Goal: Task Accomplishment & Management: Manage account settings

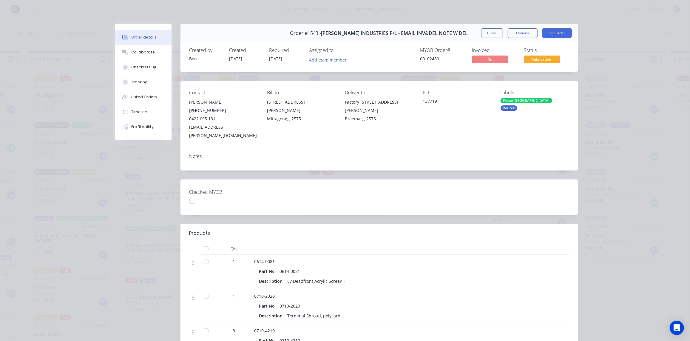
scroll to position [575, 0]
click at [483, 32] on button "Close" at bounding box center [492, 33] width 22 height 10
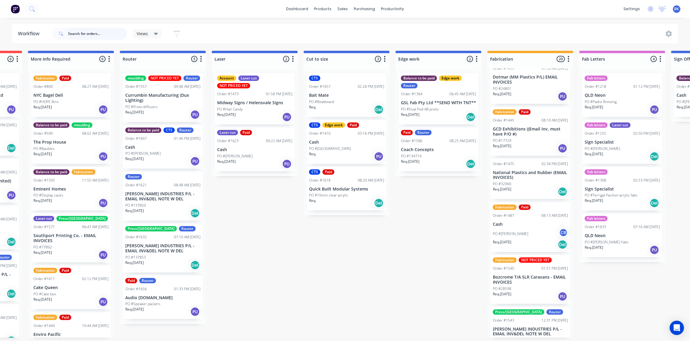
click at [101, 31] on input "text" at bounding box center [97, 34] width 59 height 12
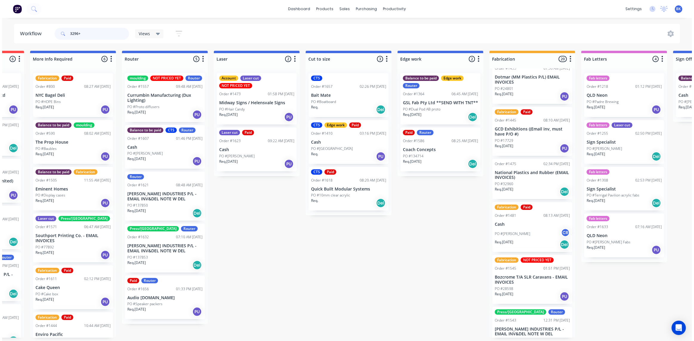
scroll to position [0, 0]
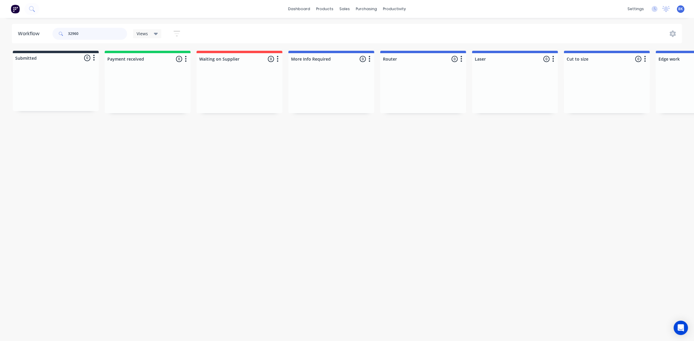
type input "32960"
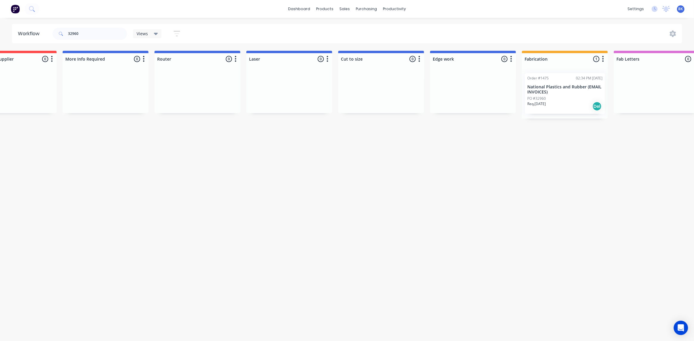
scroll to position [0, 242]
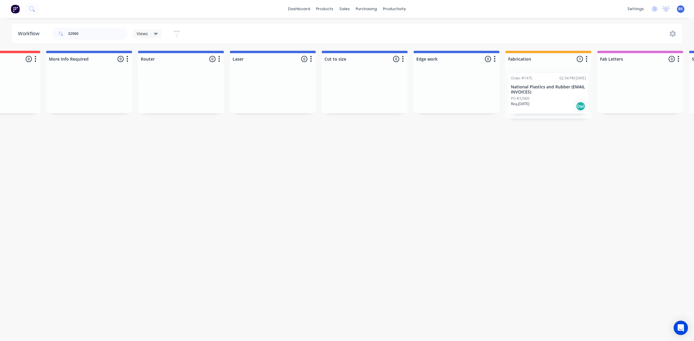
click at [553, 100] on div "PO #32960" at bounding box center [548, 98] width 75 height 5
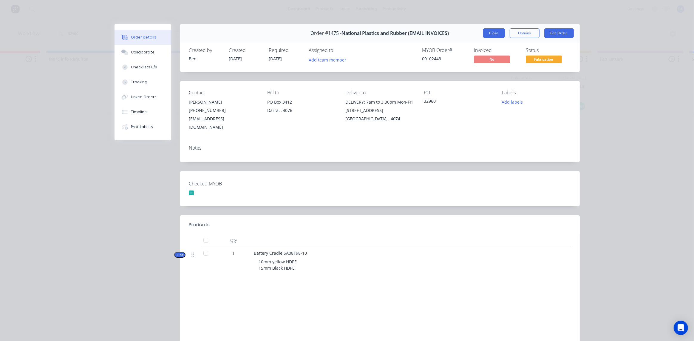
click at [495, 35] on button "Close" at bounding box center [494, 33] width 22 height 10
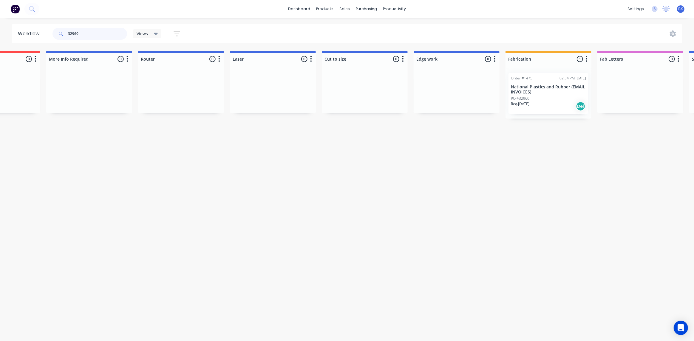
drag, startPoint x: 100, startPoint y: 30, endPoint x: 8, endPoint y: 33, distance: 92.5
click at [20, 31] on header "Workflow 32960 Views Save new view None (Default) edit Ready for Pick Up edit S…" at bounding box center [347, 33] width 671 height 19
click at [534, 94] on div "Order #1475 02:34 PM 10/09/25 National Plastics and Rubber (EMAIL INVOICES) PO …" at bounding box center [549, 93] width 80 height 41
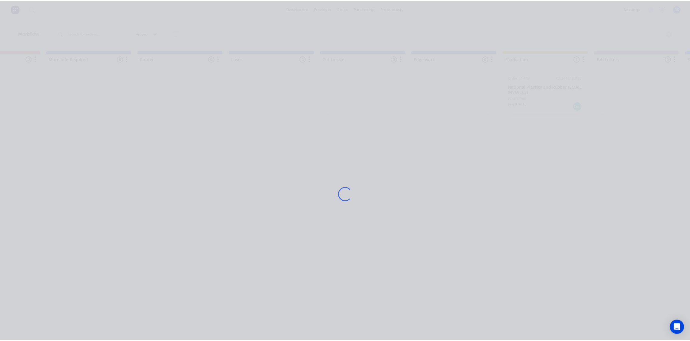
scroll to position [0, 0]
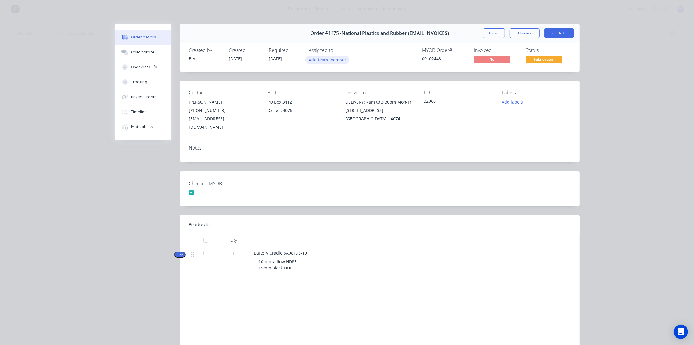
click at [322, 61] on button "Add team member" at bounding box center [328, 60] width 44 height 8
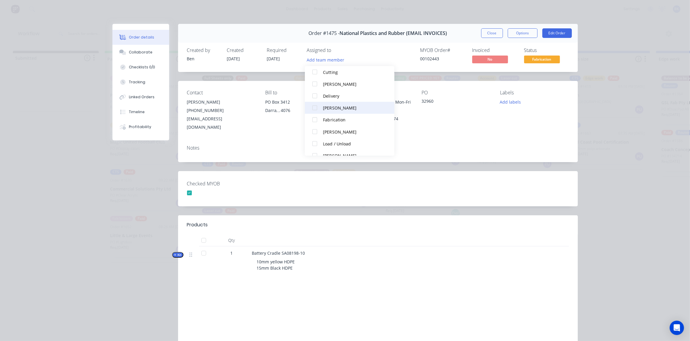
scroll to position [69, 0]
click at [354, 109] on div "Edward Tazey" at bounding box center [353, 108] width 60 height 6
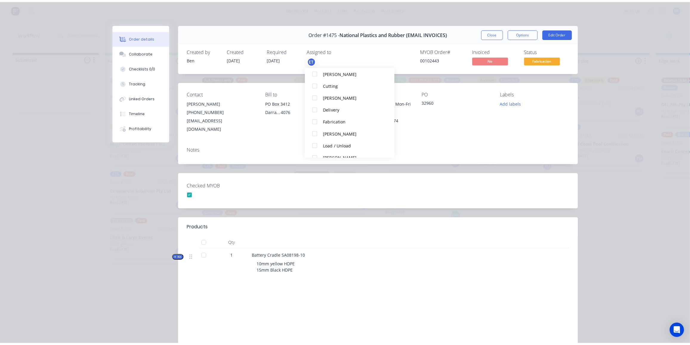
scroll to position [0, 0]
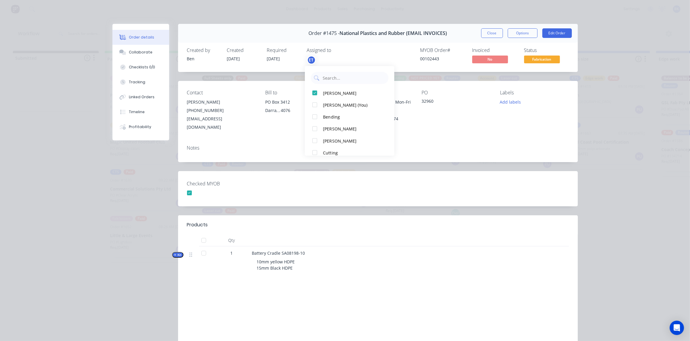
click at [277, 60] on span "[DATE]" at bounding box center [273, 59] width 13 height 6
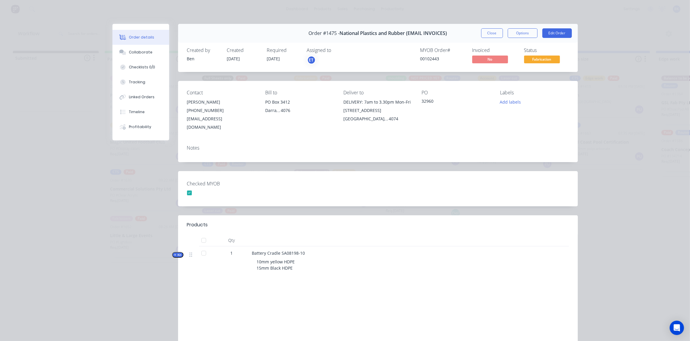
click at [274, 58] on span "[DATE]" at bounding box center [273, 59] width 13 height 6
click at [555, 32] on button "Edit Order" at bounding box center [558, 33] width 30 height 10
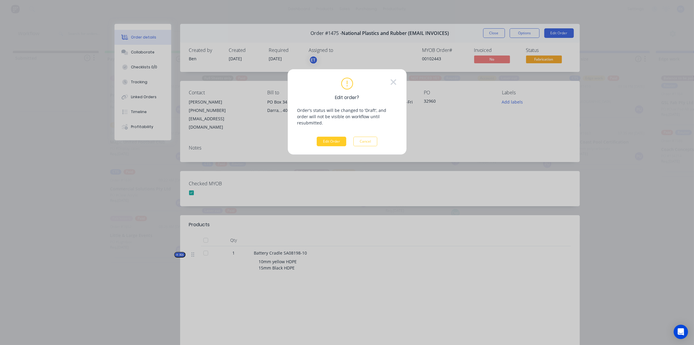
click at [330, 137] on button "Edit Order" at bounding box center [332, 142] width 30 height 10
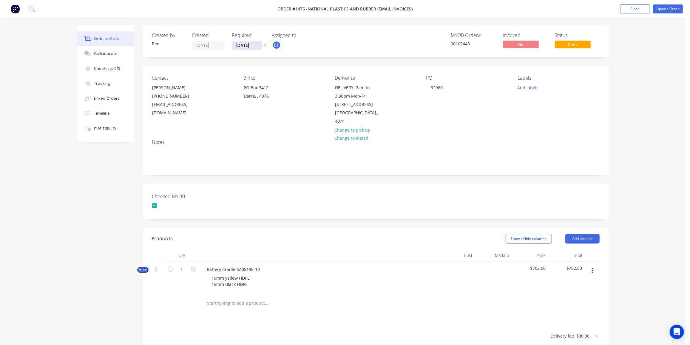
click at [244, 47] on input "[DATE]" at bounding box center [246, 45] width 29 height 9
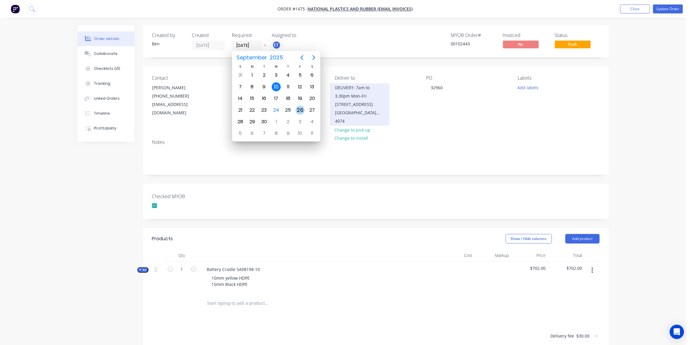
drag, startPoint x: 299, startPoint y: 108, endPoint x: 332, endPoint y: 108, distance: 32.8
click at [299, 108] on div "26" at bounding box center [300, 110] width 9 height 9
type input "[DATE]"
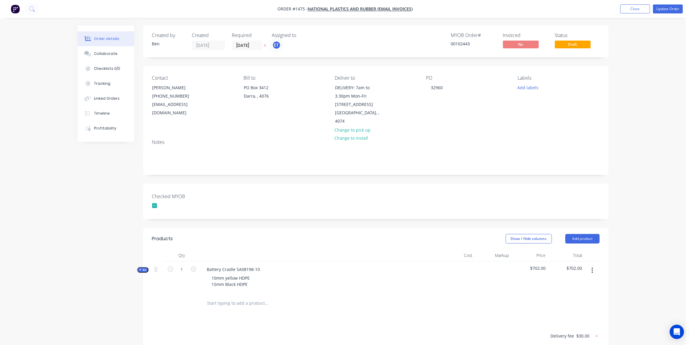
click at [431, 139] on div "Notes" at bounding box center [376, 142] width 448 height 6
click at [532, 87] on button "Add labels" at bounding box center [528, 87] width 27 height 8
click at [549, 113] on div "Fabrication" at bounding box center [546, 111] width 24 height 7
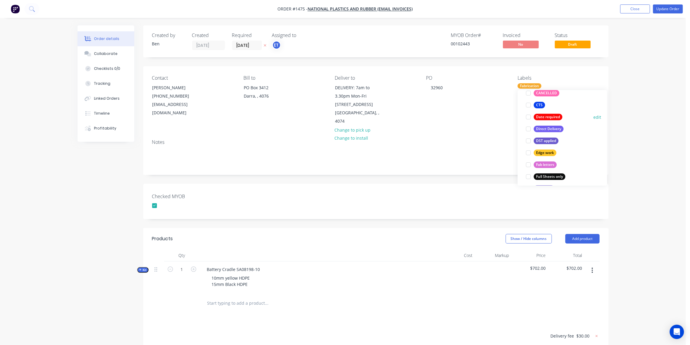
click at [553, 115] on div "Date required" at bounding box center [548, 117] width 29 height 7
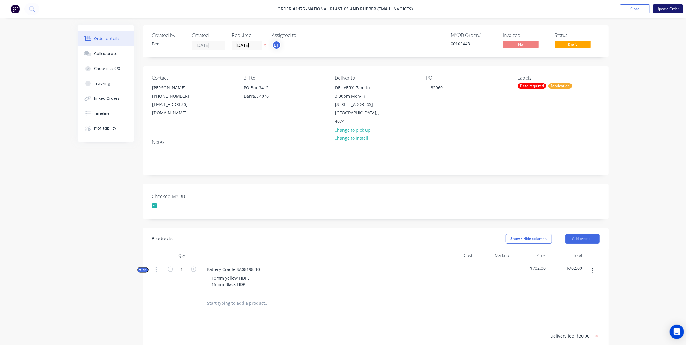
click at [666, 7] on button "Update Order" at bounding box center [668, 8] width 30 height 9
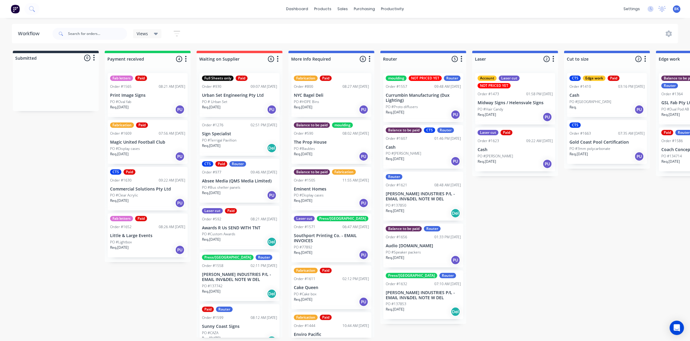
click at [548, 7] on div "dashboard products sales purchasing productivity dashboard products Product Cat…" at bounding box center [345, 9] width 690 height 18
click at [350, 29] on div at bounding box center [346, 28] width 9 height 5
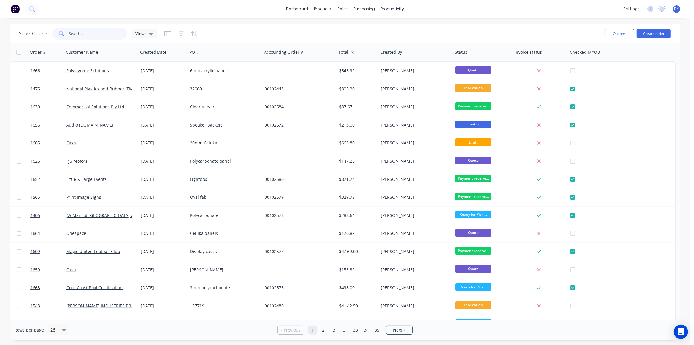
click at [85, 36] on input "text" at bounding box center [98, 34] width 58 height 12
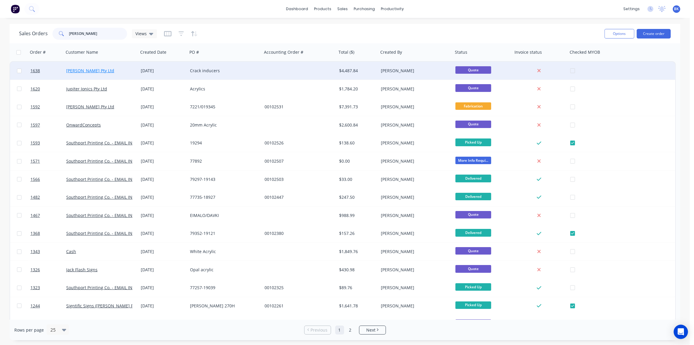
type input "john"
click at [80, 70] on link "[PERSON_NAME] Pty Ltd" at bounding box center [90, 71] width 48 height 6
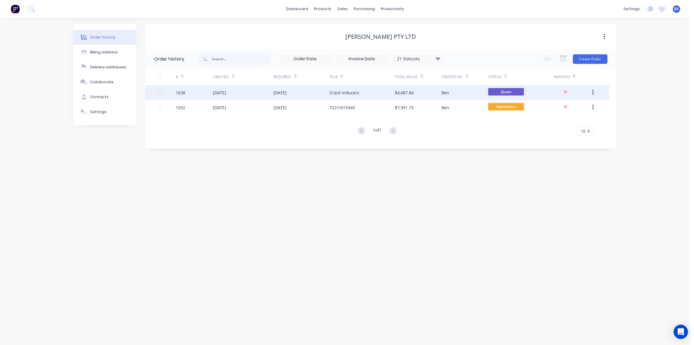
click at [344, 90] on div "Crack inducers" at bounding box center [345, 93] width 30 height 6
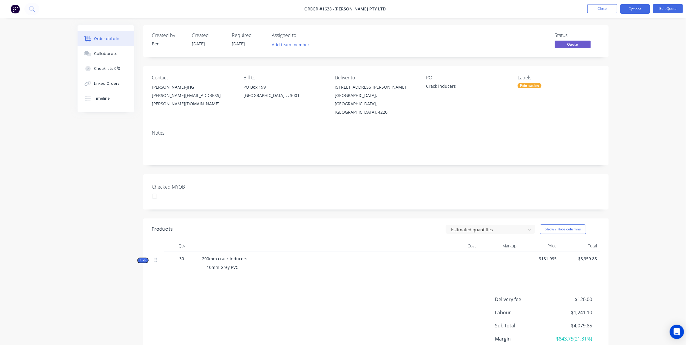
click at [451, 85] on div "Crack inducers" at bounding box center [463, 87] width 75 height 8
click at [670, 10] on button "Edit Quote" at bounding box center [668, 8] width 30 height 9
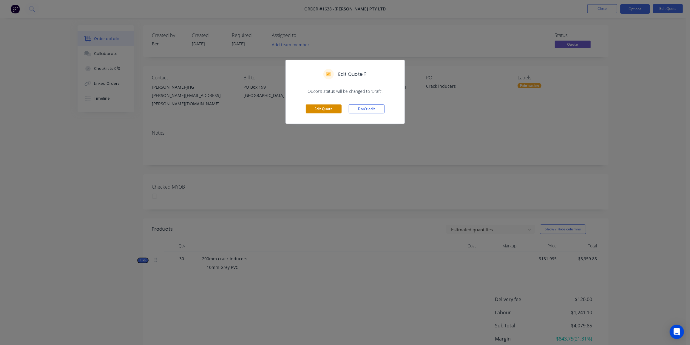
click at [318, 108] on button "Edit Quote" at bounding box center [324, 108] width 36 height 9
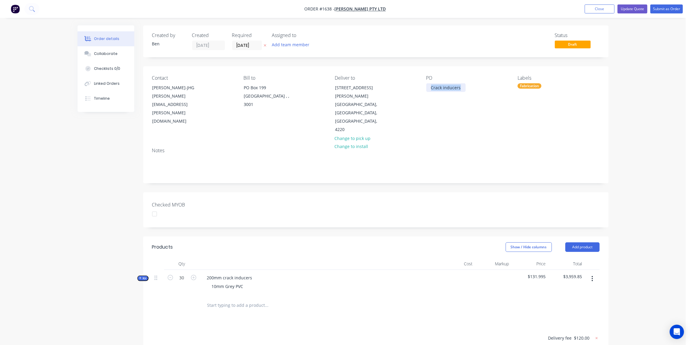
drag, startPoint x: 461, startPoint y: 87, endPoint x: 427, endPoint y: 88, distance: 33.5
click at [427, 88] on div "Crack inducers" at bounding box center [445, 87] width 39 height 9
paste div
click at [345, 100] on div "Burleigh Heads, Queensland, Australia, 4220" at bounding box center [360, 116] width 50 height 33
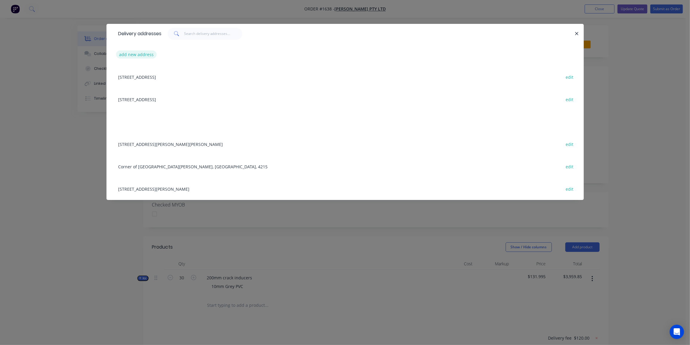
click at [139, 56] on button "add new address" at bounding box center [136, 54] width 41 height 8
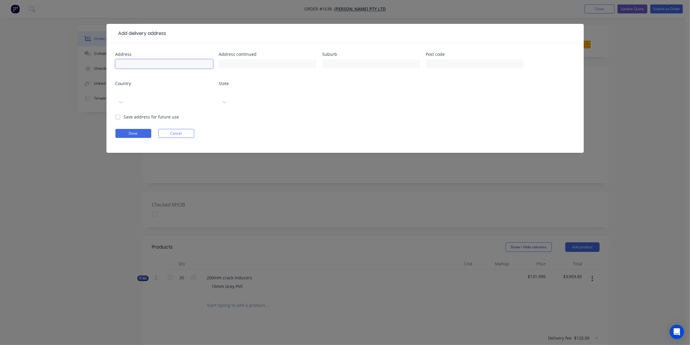
click at [167, 62] on input "text" at bounding box center [165, 63] width 98 height 9
paste input "Burleigh State School"
type input "Burleigh State School"
click at [255, 64] on input "text" at bounding box center [268, 63] width 98 height 9
paste input "1772 Gold Coast Highway,"
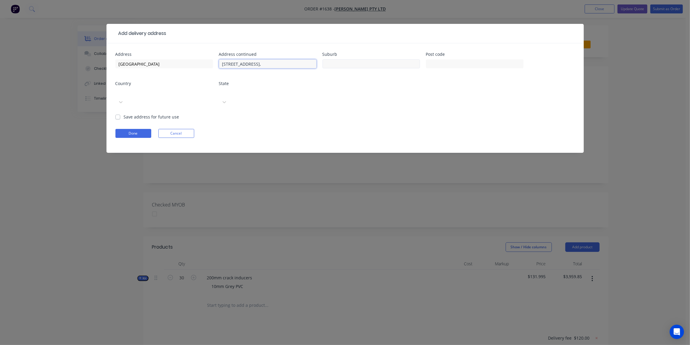
type input "1772 Gold Coast Highway,"
click at [367, 67] on input "text" at bounding box center [372, 63] width 98 height 9
click at [355, 66] on input "text" at bounding box center [372, 63] width 98 height 9
paste input "Burleigh Head,"
type input "Burleigh Heads"
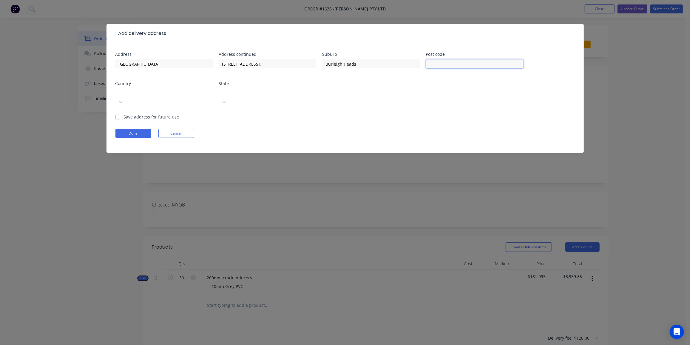
click at [492, 64] on input "text" at bounding box center [475, 63] width 98 height 9
type input "4219"
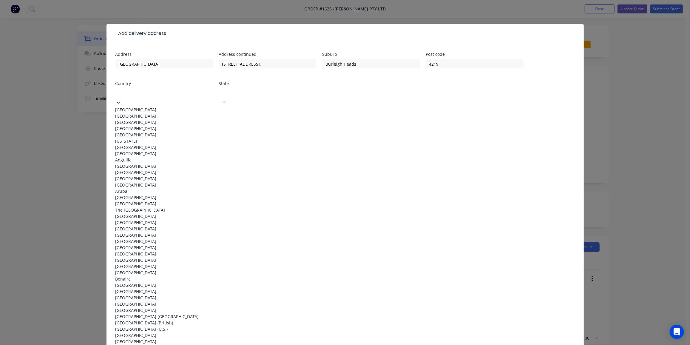
click at [121, 99] on icon at bounding box center [119, 102] width 6 height 6
click at [176, 107] on div "Australia" at bounding box center [165, 110] width 98 height 6
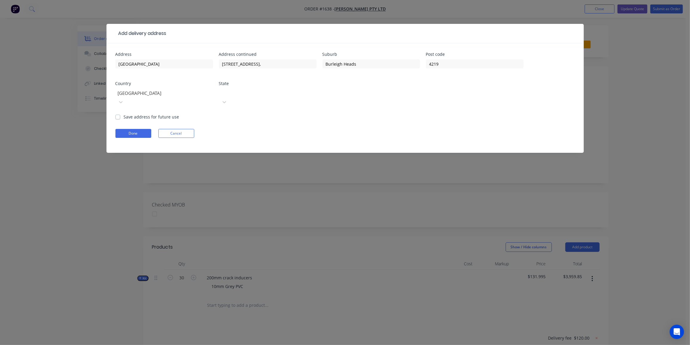
click at [234, 89] on div "Select..." at bounding box center [264, 93] width 90 height 9
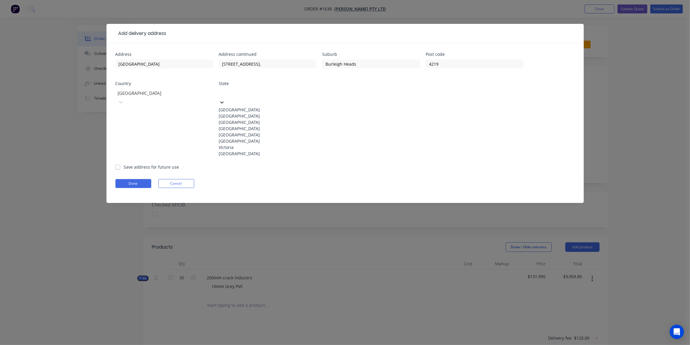
drag, startPoint x: 236, startPoint y: 136, endPoint x: 217, endPoint y: 138, distance: 19.2
click at [236, 132] on div "Queensland" at bounding box center [268, 128] width 98 height 6
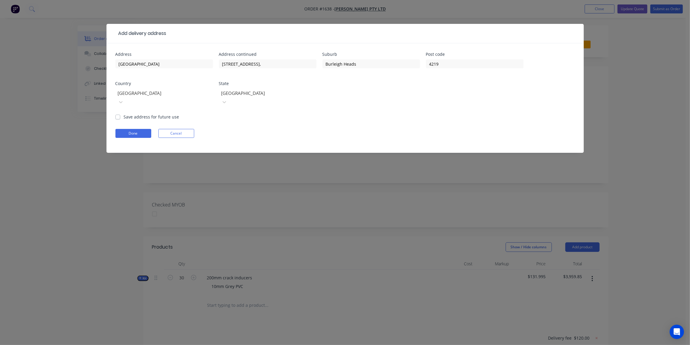
click at [115, 108] on div "Address Burleigh State School Address continued 1772 Gold Coast Highway, Suburb…" at bounding box center [346, 98] width 478 height 110
click at [124, 114] on label "Save address for future use" at bounding box center [152, 117] width 56 height 6
click at [116, 114] on input "Save address for future use" at bounding box center [118, 117] width 5 height 6
checkbox input "true"
click at [128, 129] on button "Done" at bounding box center [134, 133] width 36 height 9
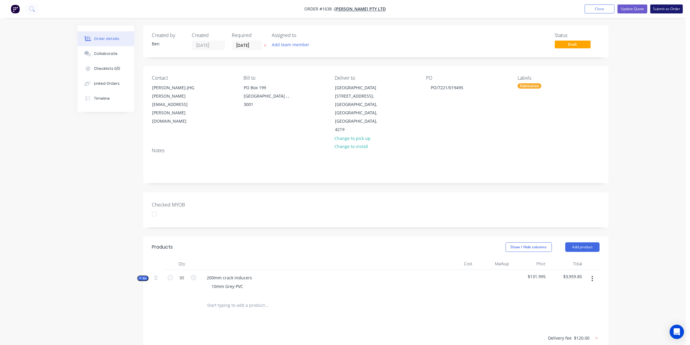
click at [672, 7] on button "Submit as Order" at bounding box center [667, 8] width 33 height 9
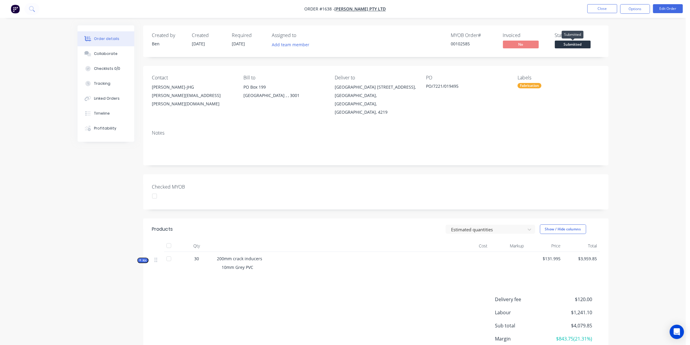
click at [578, 45] on span "Submitted" at bounding box center [573, 44] width 36 height 7
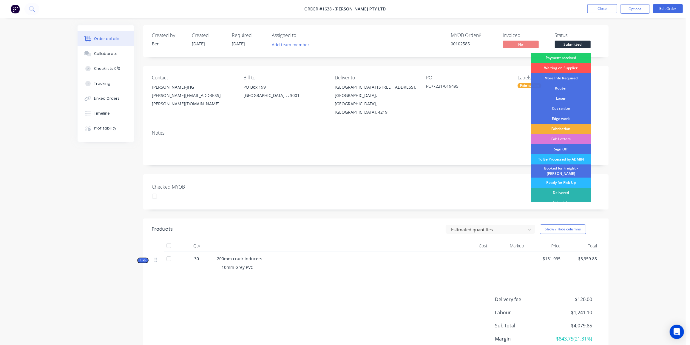
click at [563, 129] on div "Fabrication" at bounding box center [561, 129] width 60 height 10
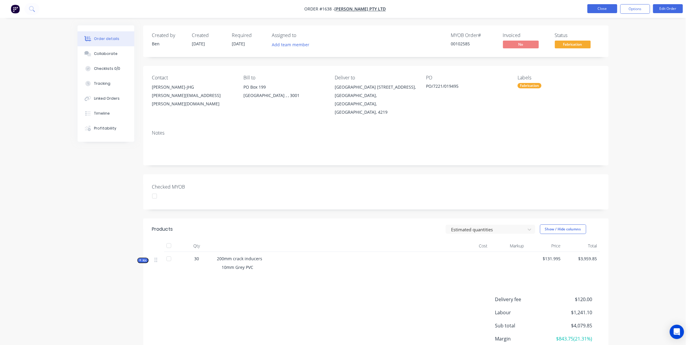
click at [599, 9] on button "Close" at bounding box center [603, 8] width 30 height 9
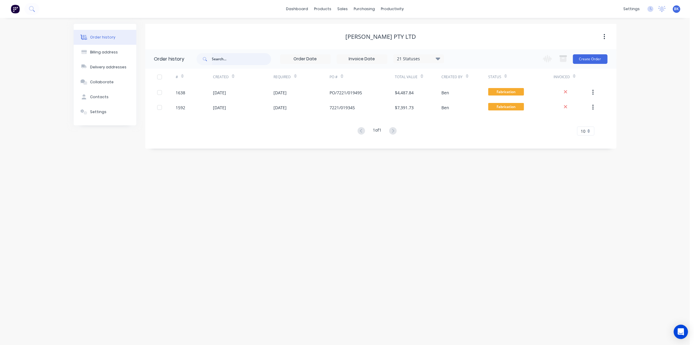
click at [230, 60] on input "text" at bounding box center [241, 59] width 59 height 12
click at [393, 24] on link "Workflow" at bounding box center [415, 28] width 79 height 12
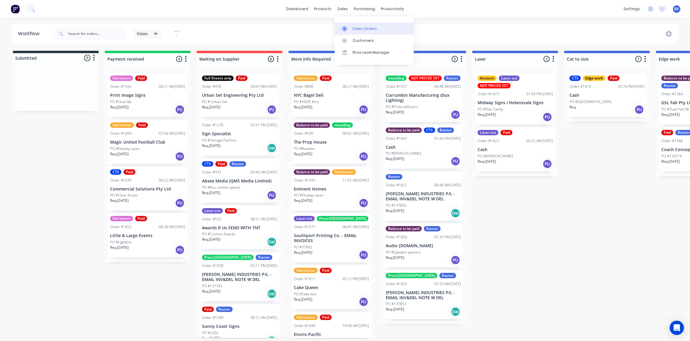
click at [347, 27] on icon at bounding box center [344, 28] width 5 height 5
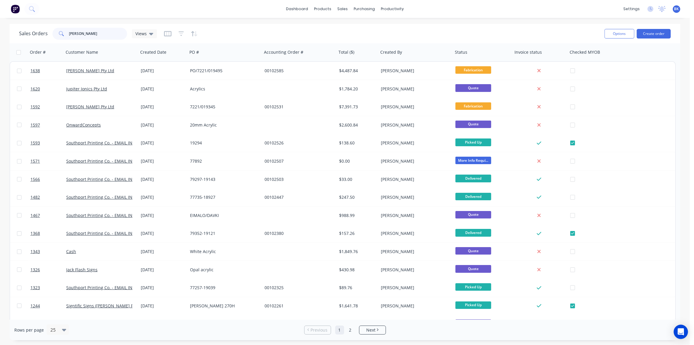
drag, startPoint x: 84, startPoint y: 37, endPoint x: 61, endPoint y: 37, distance: 22.7
click at [61, 37] on div "john" at bounding box center [90, 34] width 75 height 12
type input "1415"
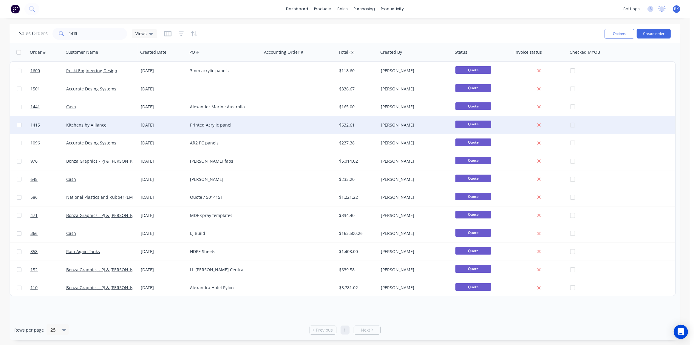
click at [128, 127] on div "Kitchens by Alliance" at bounding box center [99, 125] width 66 height 6
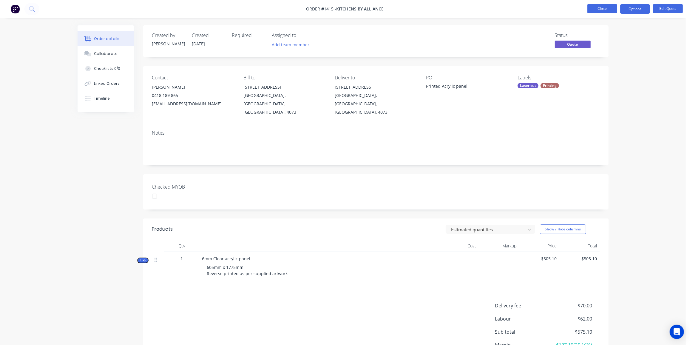
click at [597, 11] on button "Close" at bounding box center [603, 8] width 30 height 9
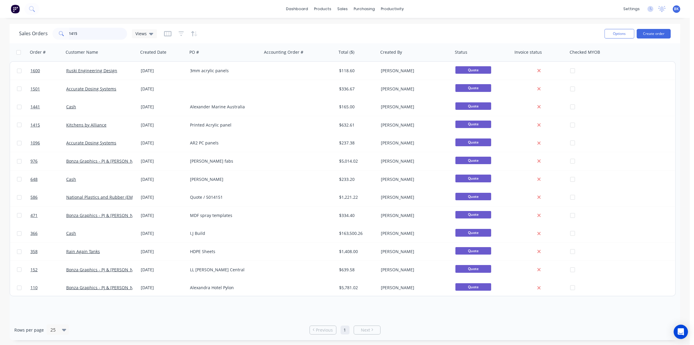
drag, startPoint x: 101, startPoint y: 36, endPoint x: 33, endPoint y: 34, distance: 67.8
click at [38, 34] on div "Sales Orders 1415 Views" at bounding box center [88, 34] width 138 height 12
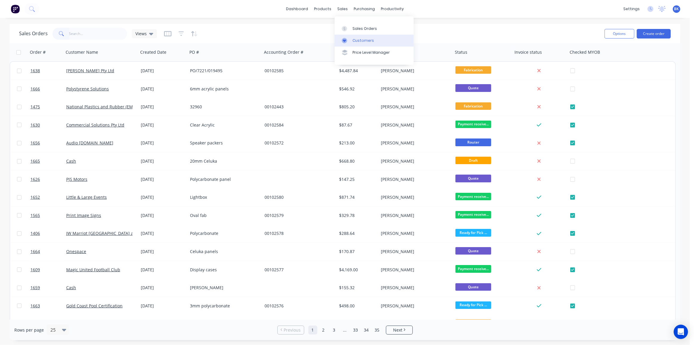
drag, startPoint x: 352, startPoint y: 39, endPoint x: 357, endPoint y: 39, distance: 4.8
click at [352, 39] on link "Customers" at bounding box center [374, 41] width 79 height 12
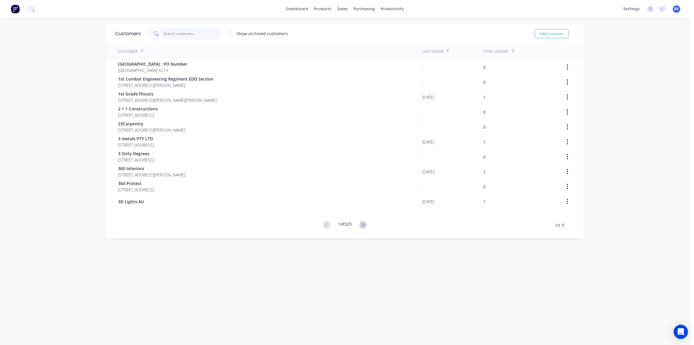
click at [168, 31] on input "text" at bounding box center [193, 34] width 58 height 12
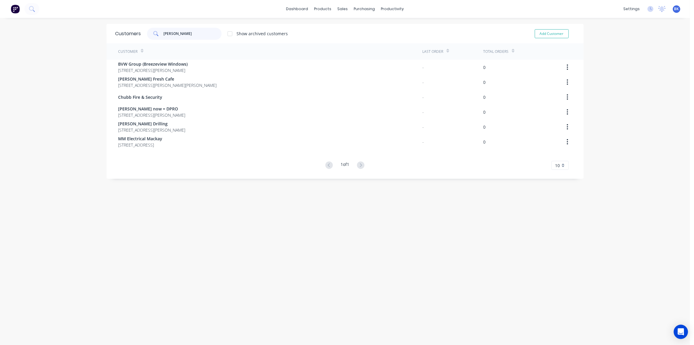
type input "johnson"
drag, startPoint x: 189, startPoint y: 32, endPoint x: 108, endPoint y: 37, distance: 81.4
click at [108, 37] on div "Customers johnson Show archived customers Add Customer" at bounding box center [346, 33] width 478 height 19
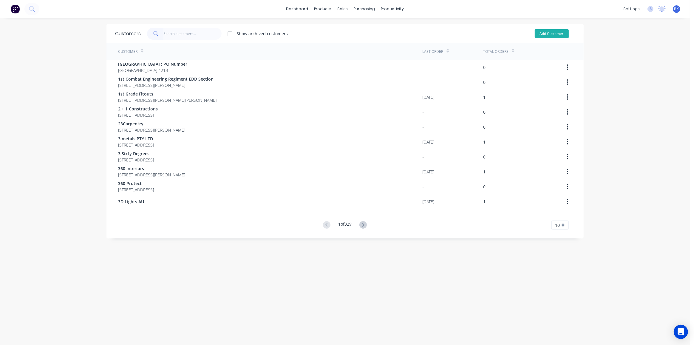
click at [546, 31] on button "Add Customer" at bounding box center [552, 33] width 34 height 9
select select "AU"
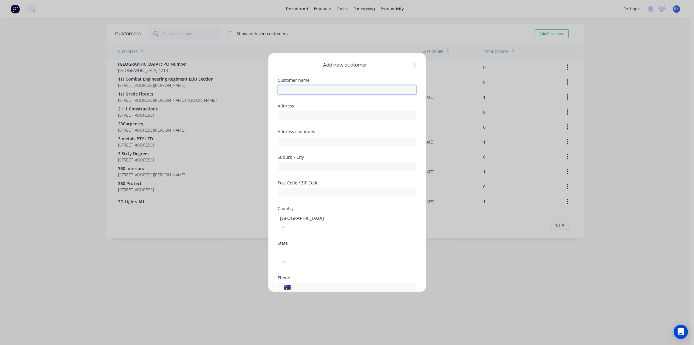
click at [351, 91] on input "text" at bounding box center [347, 89] width 138 height 9
click at [301, 91] on input "text" at bounding box center [347, 89] width 138 height 9
paste input "155 Fison Ave W"
type input "155 Fison Ave W"
drag, startPoint x: 318, startPoint y: 90, endPoint x: 249, endPoint y: 89, distance: 69.0
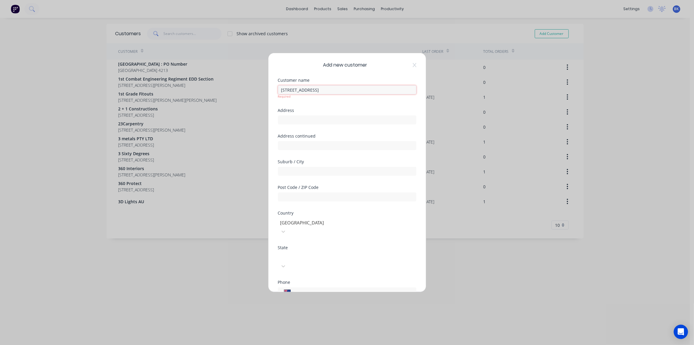
click at [249, 89] on div "Add new customer Customer name 155 Fison Ave W Required Address Address continu…" at bounding box center [347, 172] width 694 height 345
click at [287, 116] on input "text" at bounding box center [347, 120] width 138 height 9
paste input "155 Fison Ave W"
type input "155 Fison Ave W"
click at [302, 93] on input "text" at bounding box center [347, 89] width 138 height 9
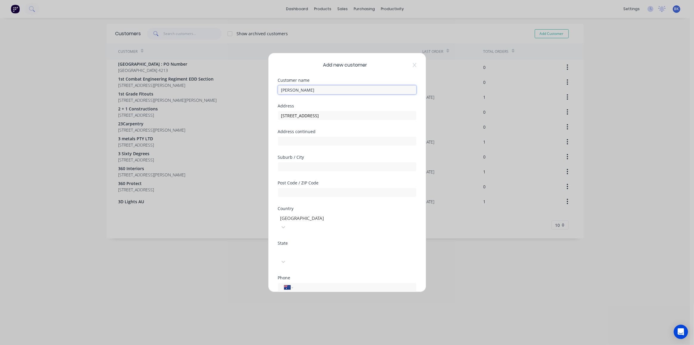
click at [299, 91] on input "John" at bounding box center [347, 89] width 138 height 9
type input "Johnson Screens"
click at [310, 140] on input "text" at bounding box center [347, 141] width 138 height 9
click at [290, 165] on input "text" at bounding box center [347, 166] width 138 height 9
type input "Eagle Farm"
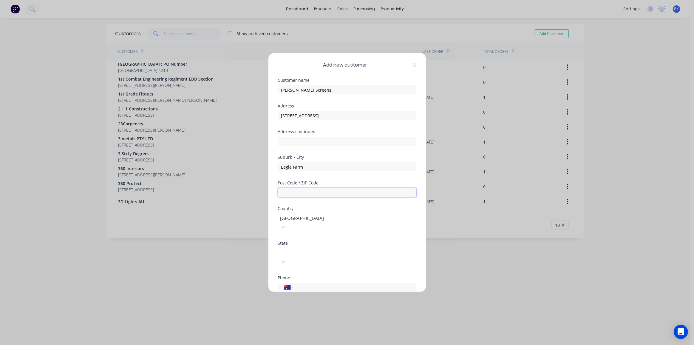
click at [294, 191] on input "text" at bounding box center [347, 192] width 138 height 9
type input "4009"
click at [309, 248] on div at bounding box center [323, 251] width 86 height 7
type input "q"
click at [311, 341] on div "Queensland" at bounding box center [345, 348] width 690 height 6
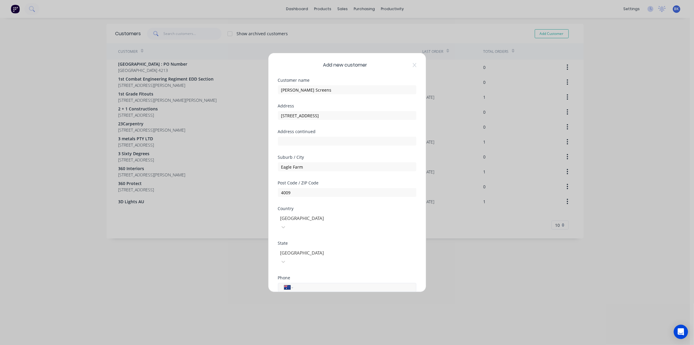
click at [299, 284] on input "tel" at bounding box center [354, 287] width 113 height 7
paste input "3867 5555"
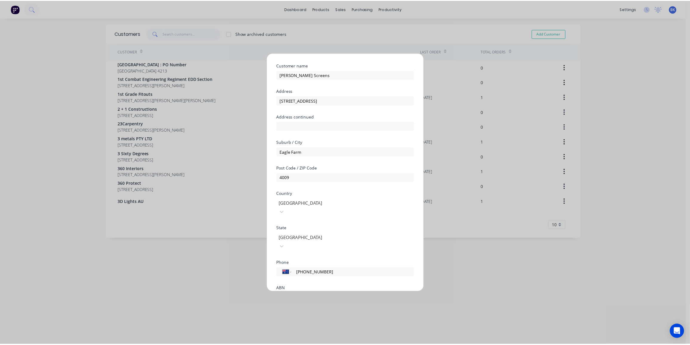
scroll to position [52, 0]
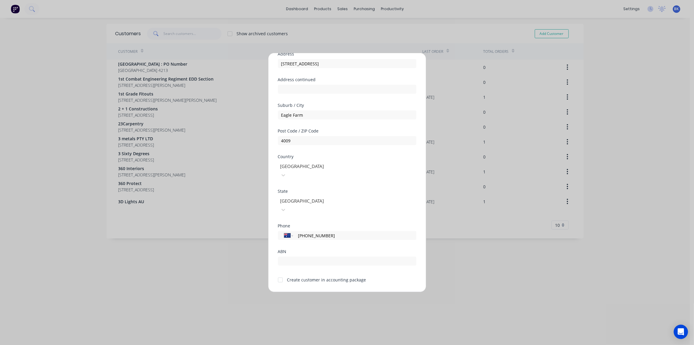
type input "(07) 3867 5555"
click at [282, 274] on div at bounding box center [281, 280] width 12 height 12
click at [322, 292] on button "Save" at bounding box center [328, 297] width 33 height 10
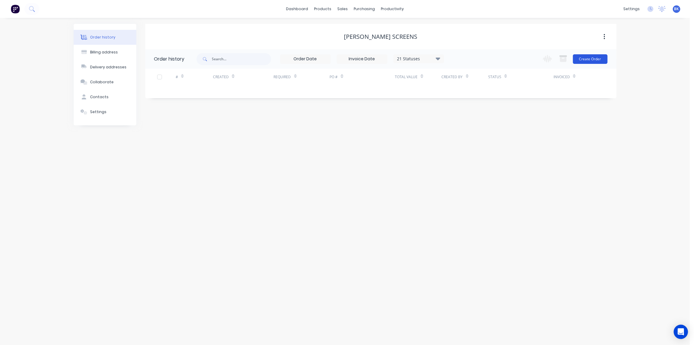
click at [587, 59] on button "Create Order" at bounding box center [590, 59] width 35 height 10
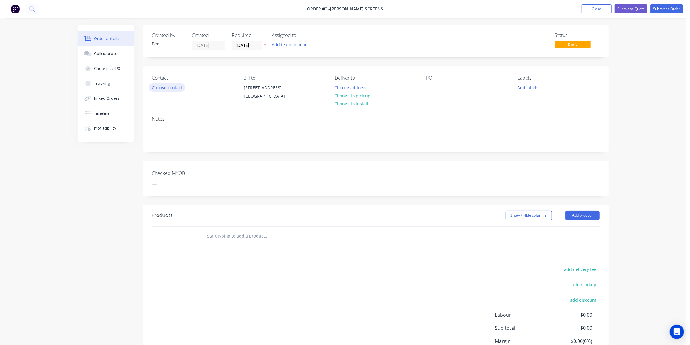
click at [173, 87] on button "Choose contact" at bounding box center [167, 87] width 37 height 8
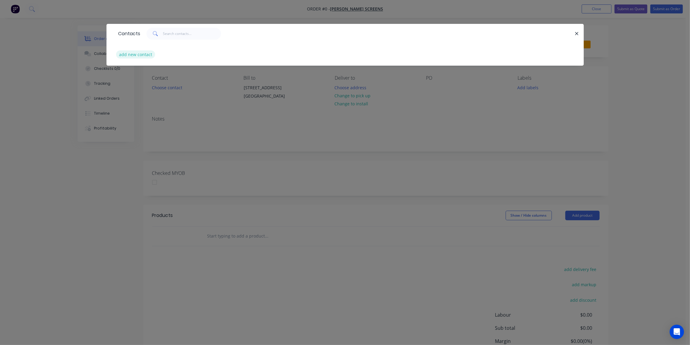
click at [142, 54] on button "add new contact" at bounding box center [135, 54] width 39 height 8
select select "AU"
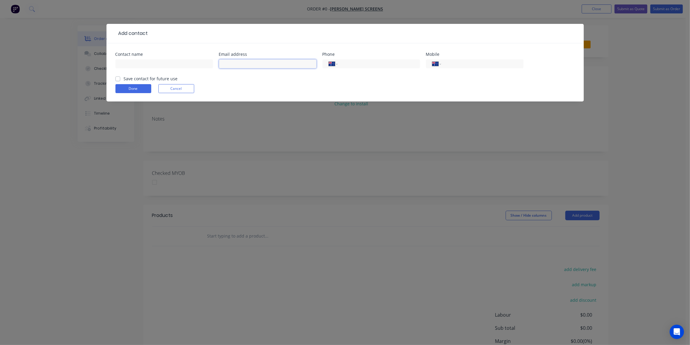
click at [228, 64] on input "text" at bounding box center [268, 63] width 98 height 9
paste input "Wang, Jack <jack.wang@johnsonscreens.com>"
drag, startPoint x: 245, startPoint y: 63, endPoint x: 203, endPoint y: 67, distance: 42.6
click at [204, 67] on div "Contact name Email address Wang, Jack <jack.wang@johnsonscreens.com> Phone Inte…" at bounding box center [346, 63] width 460 height 23
type input "jack.wang@johnsonscreens.com>"
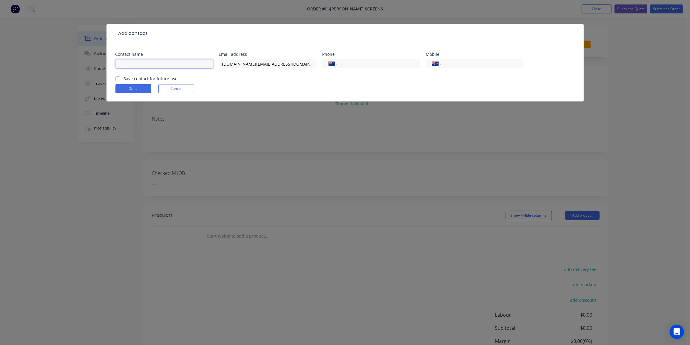
click at [168, 64] on input "text" at bounding box center [165, 63] width 98 height 9
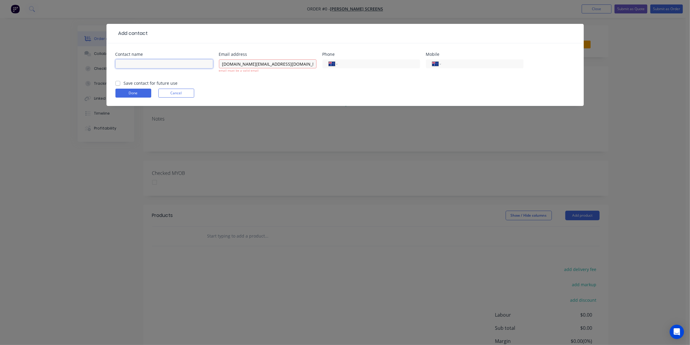
paste input "Wang, Jack <"
drag, startPoint x: 131, startPoint y: 65, endPoint x: 82, endPoint y: 68, distance: 48.8
click at [82, 68] on div "Add contact Contact name Wang, Jack < Email address jack.wang@johnsonscreens.co…" at bounding box center [345, 172] width 690 height 345
drag, startPoint x: 135, startPoint y: 64, endPoint x: 129, endPoint y: 67, distance: 6.9
click at [129, 67] on input "Jack <" at bounding box center [165, 63] width 98 height 9
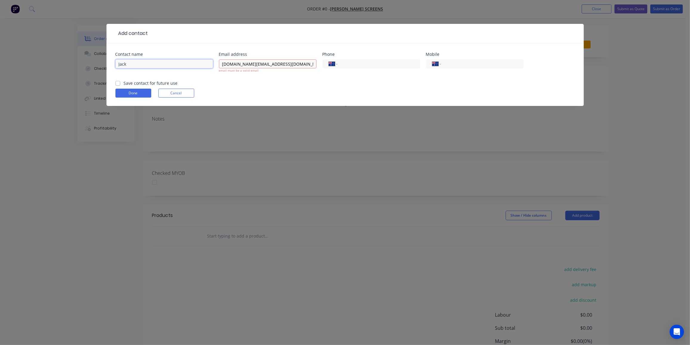
paste input "Wang,"
type input "Jack Wang"
click at [294, 61] on input "jack.wang@johnsonscreens.com>" at bounding box center [268, 63] width 98 height 9
type input "jack.wang@johnsonscreens.com"
click at [120, 64] on input "Jack Wang" at bounding box center [165, 63] width 98 height 9
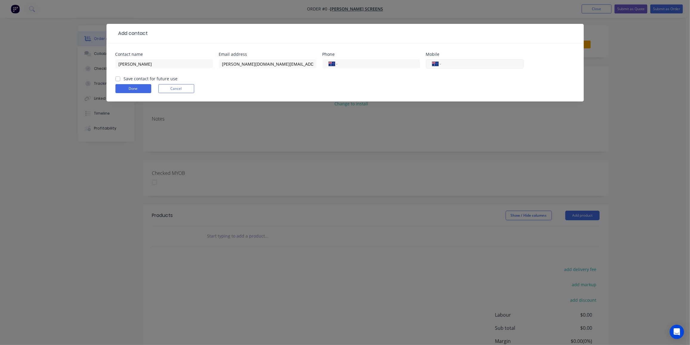
click at [462, 63] on input "tel" at bounding box center [482, 64] width 72 height 7
type input "0420 311 219"
drag, startPoint x: 116, startPoint y: 77, endPoint x: 132, endPoint y: 84, distance: 17.4
click at [124, 77] on label "Save contact for future use" at bounding box center [151, 79] width 54 height 6
click at [116, 77] on input "Save contact for future use" at bounding box center [118, 79] width 5 height 6
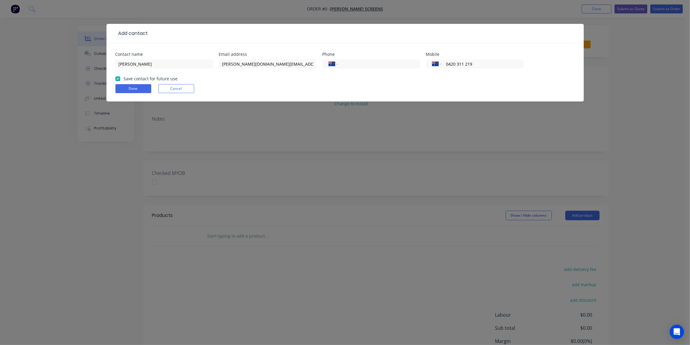
checkbox input "true"
click at [124, 84] on button "Done" at bounding box center [134, 88] width 36 height 9
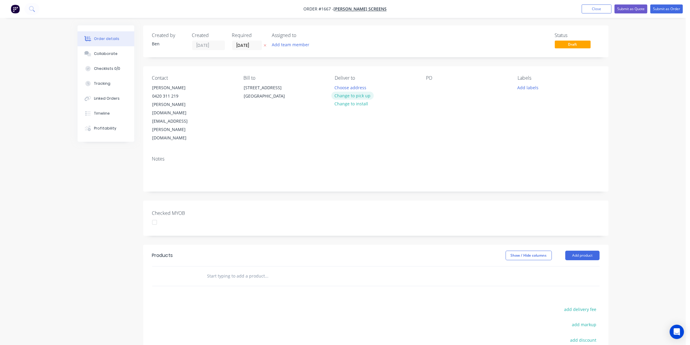
click at [357, 95] on button "Change to pick up" at bounding box center [353, 96] width 42 height 8
click at [428, 85] on div at bounding box center [431, 87] width 10 height 9
click at [526, 85] on button "Add labels" at bounding box center [528, 87] width 27 height 8
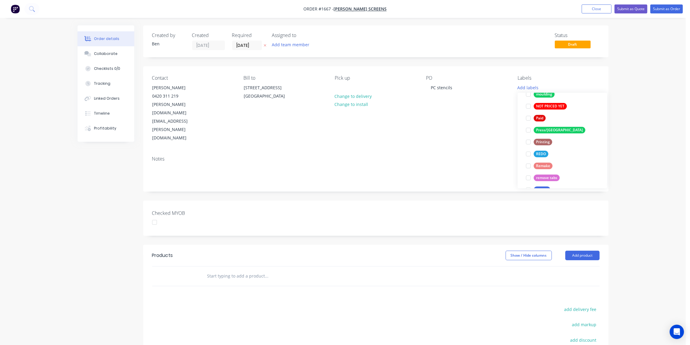
click at [541, 186] on button "Router" at bounding box center [538, 190] width 29 height 8
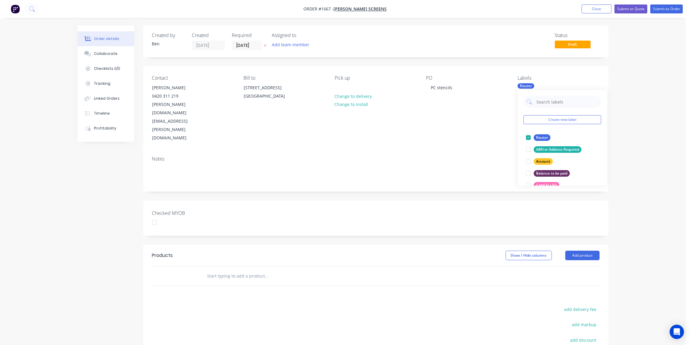
click at [228, 270] on input "text" at bounding box center [266, 276] width 119 height 12
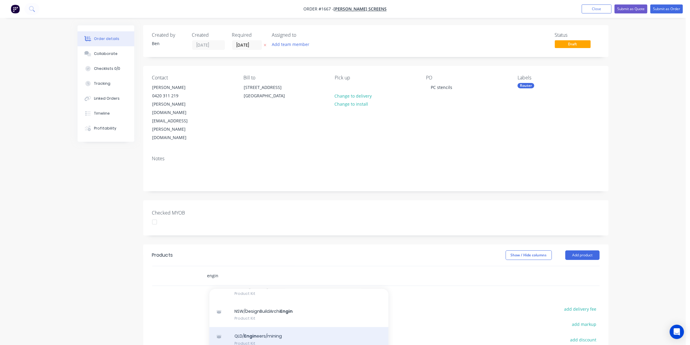
scroll to position [131, 0]
type input "engin"
click at [267, 327] on div "QLD/ Engin eers/mining Product Kit" at bounding box center [299, 339] width 179 height 25
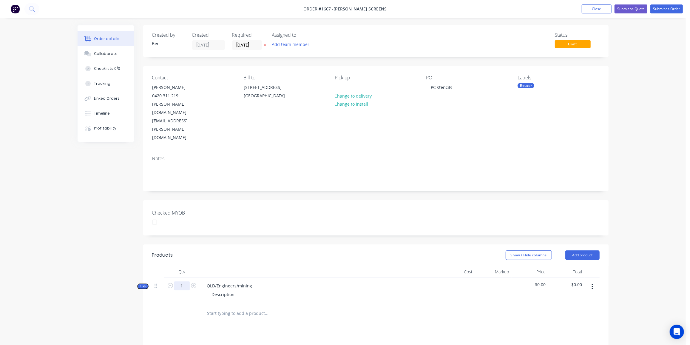
click at [183, 281] on input "1" at bounding box center [182, 285] width 16 height 9
type input "15"
drag, startPoint x: 254, startPoint y: 251, endPoint x: 184, endPoint y: 252, distance: 69.9
click at [184, 278] on div "Kit 15 QLD/Engineers/mining Description $0.00 $0.00" at bounding box center [376, 291] width 448 height 26
drag, startPoint x: 238, startPoint y: 259, endPoint x: 200, endPoint y: 264, distance: 38.7
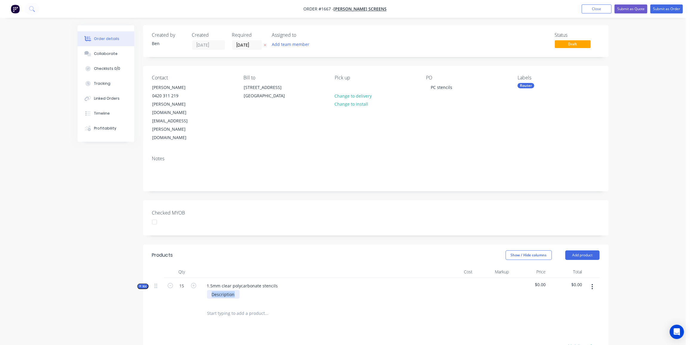
click at [200, 278] on div "1.5mm clear polycarbonate stencils Description" at bounding box center [319, 291] width 239 height 26
click at [141, 284] on span "Kit" at bounding box center [143, 286] width 8 height 4
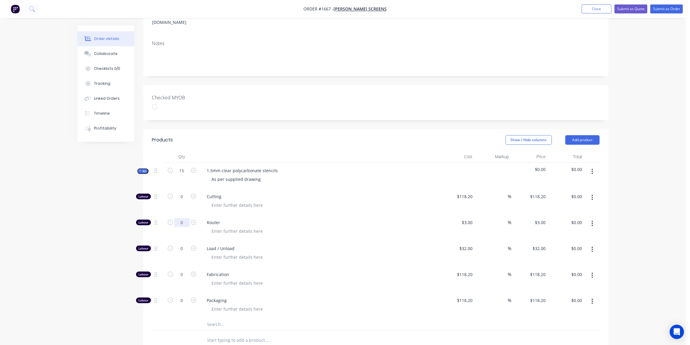
click at [183, 218] on input "0" at bounding box center [182, 222] width 16 height 9
type input "80"
type input "$240.00"
click at [184, 244] on input "0" at bounding box center [182, 248] width 16 height 9
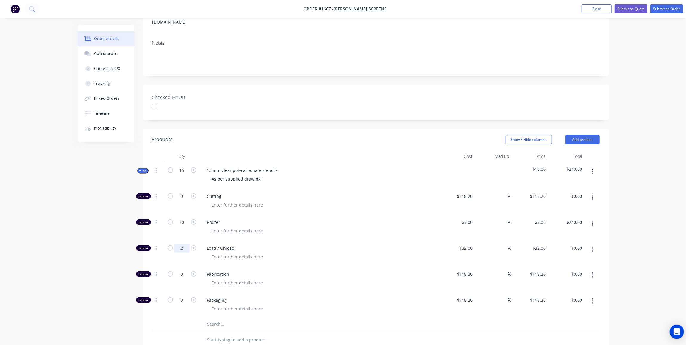
type input "2"
type input "$64.00"
click at [223, 318] on input "text" at bounding box center [266, 324] width 119 height 12
type input "hl"
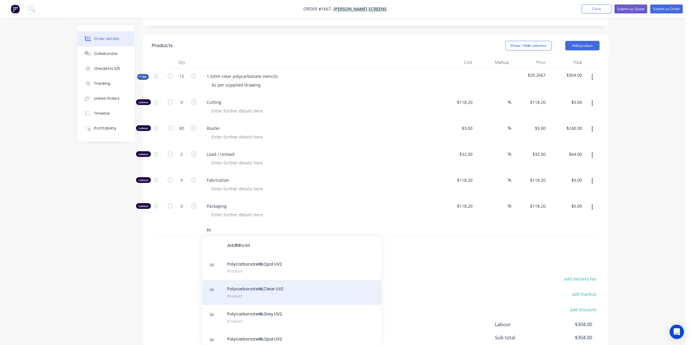
scroll to position [0, 0]
click at [280, 280] on div "Polycarbonate HL Clear UV2 Product" at bounding box center [291, 292] width 179 height 25
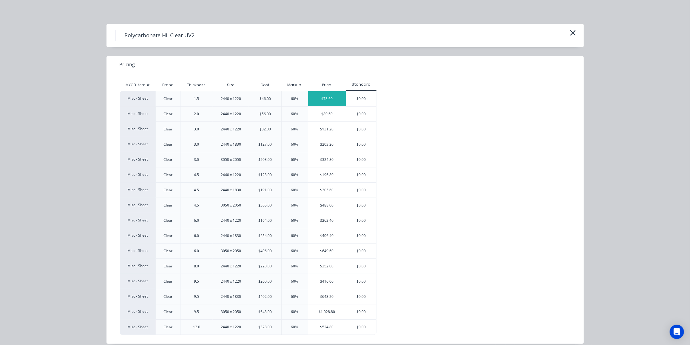
click at [323, 101] on div "$73.60" at bounding box center [327, 98] width 38 height 15
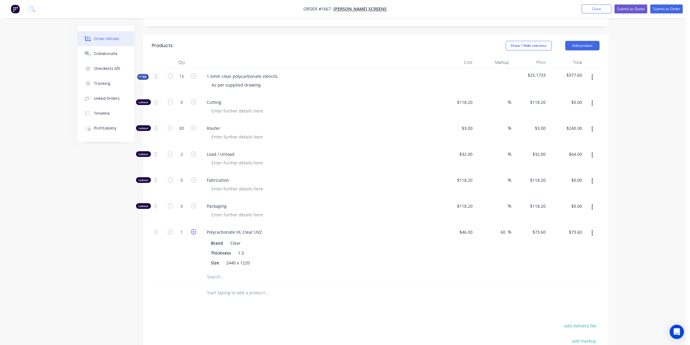
click at [193, 229] on icon "button" at bounding box center [193, 231] width 5 height 5
type input "2"
type input "$147.20"
click at [175, 283] on div at bounding box center [182, 292] width 36 height 19
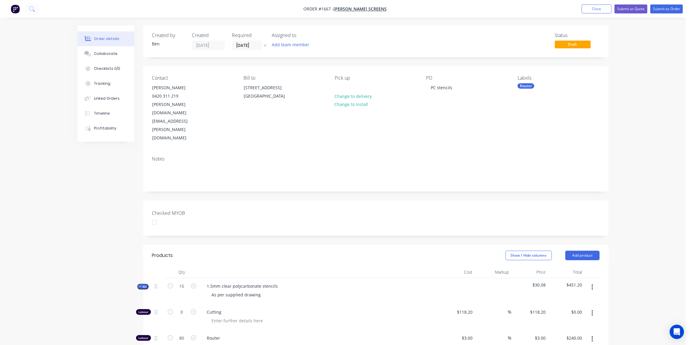
click at [144, 284] on span "Kit" at bounding box center [143, 286] width 8 height 4
click at [623, 7] on button "Submit as Quote" at bounding box center [631, 8] width 33 height 9
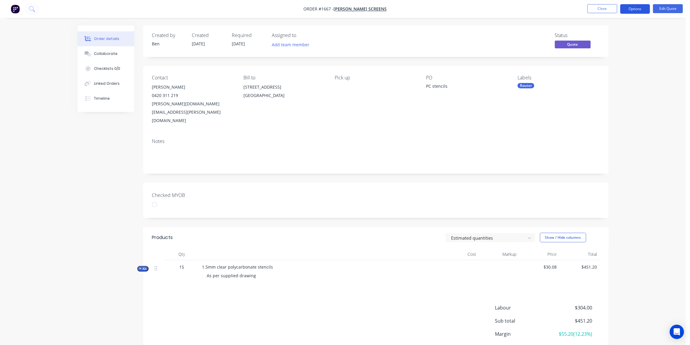
click at [642, 10] on button "Options" at bounding box center [635, 9] width 30 height 10
click at [607, 33] on div "Quote" at bounding box center [617, 36] width 55 height 9
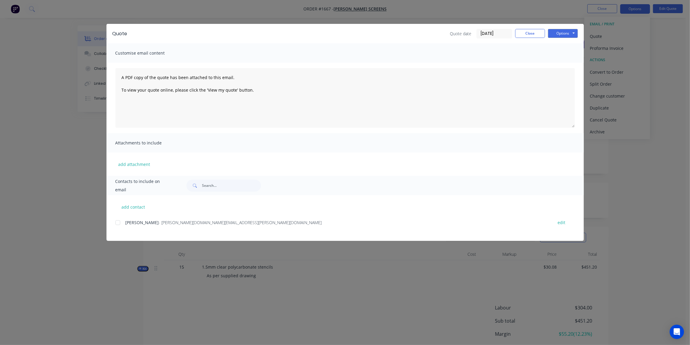
click at [120, 221] on div at bounding box center [118, 223] width 12 height 12
click at [563, 32] on button "Options" at bounding box center [563, 33] width 30 height 9
click at [562, 65] on button "Email" at bounding box center [567, 64] width 38 height 10
click at [531, 32] on button "Close" at bounding box center [530, 33] width 30 height 9
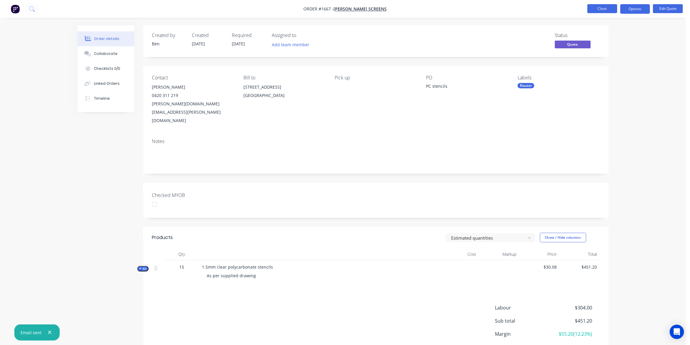
click at [599, 6] on button "Close" at bounding box center [603, 8] width 30 height 9
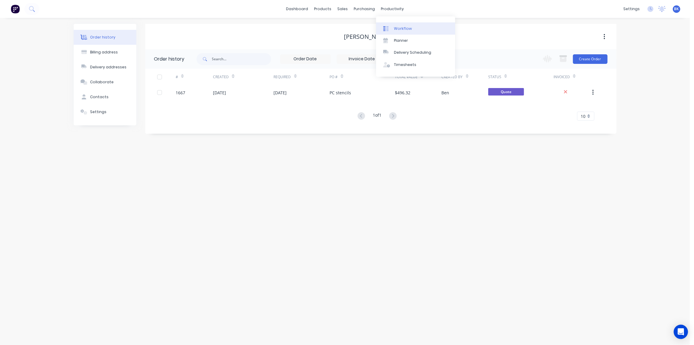
click at [396, 27] on div "Workflow" at bounding box center [403, 28] width 18 height 5
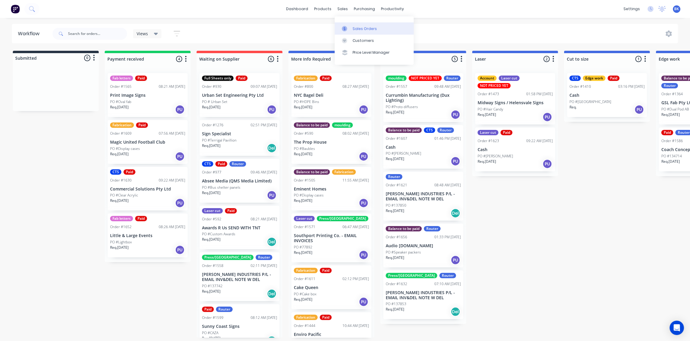
click at [349, 26] on div at bounding box center [346, 28] width 9 height 5
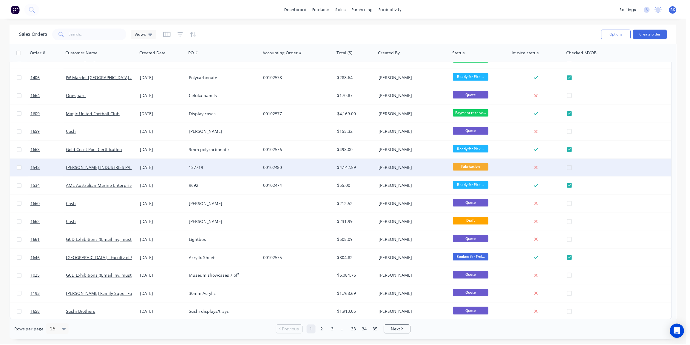
scroll to position [194, 0]
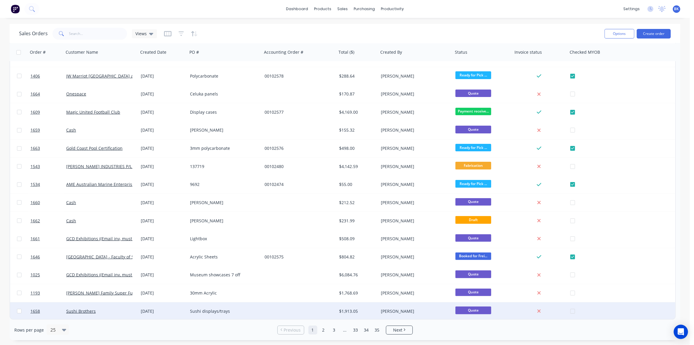
click at [124, 313] on div "Sushi Brothers" at bounding box center [99, 311] width 66 height 6
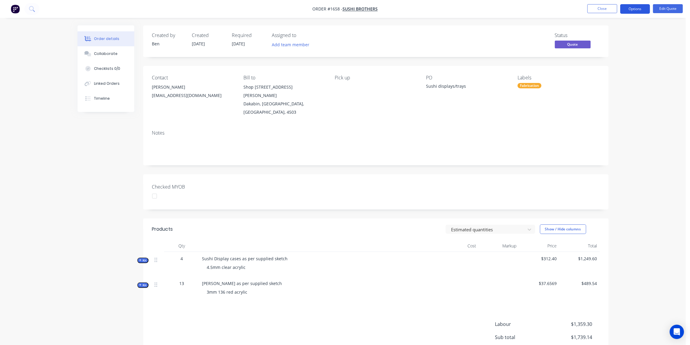
click at [637, 7] on button "Options" at bounding box center [635, 9] width 30 height 10
click at [597, 47] on div "Proforma Invoice" at bounding box center [617, 48] width 55 height 9
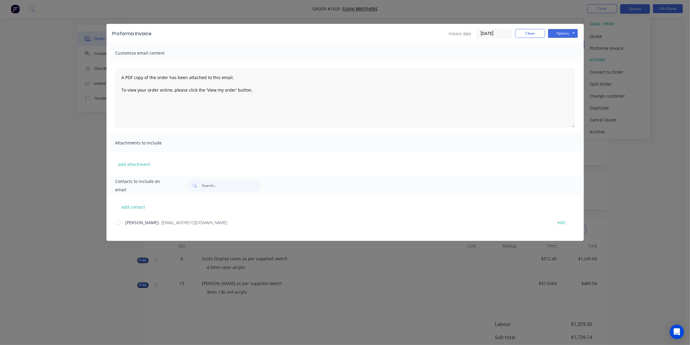
click at [119, 225] on div at bounding box center [118, 223] width 12 height 12
click at [565, 35] on button "Options" at bounding box center [563, 33] width 30 height 9
click at [559, 44] on button "Preview" at bounding box center [567, 44] width 38 height 10
drag, startPoint x: 119, startPoint y: 224, endPoint x: 208, endPoint y: 184, distance: 97.4
click at [119, 223] on div at bounding box center [118, 223] width 12 height 12
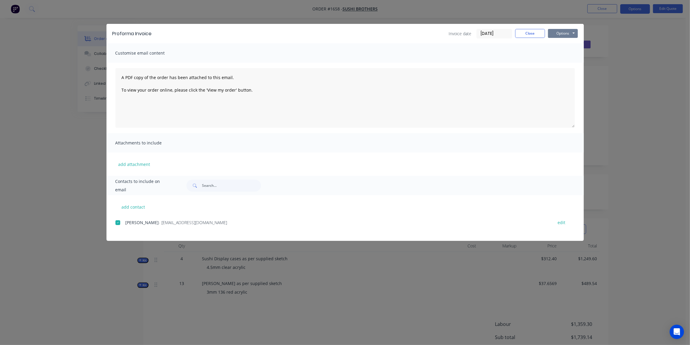
click at [560, 32] on button "Options" at bounding box center [563, 33] width 30 height 9
click at [566, 61] on button "Email" at bounding box center [567, 64] width 38 height 10
click at [529, 34] on button "Close" at bounding box center [530, 33] width 30 height 9
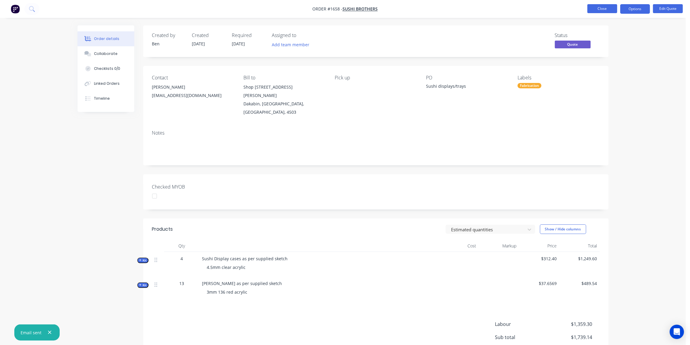
click at [607, 6] on button "Close" at bounding box center [603, 8] width 30 height 9
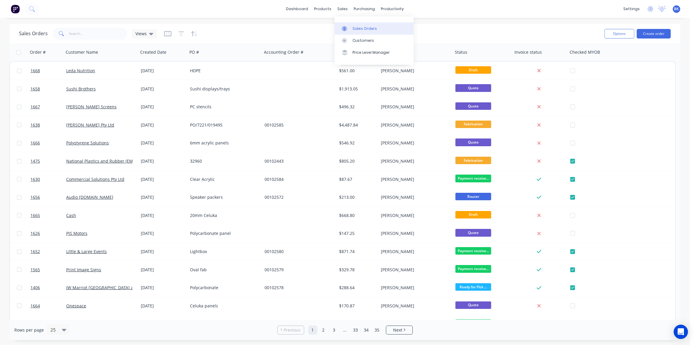
drag, startPoint x: 344, startPoint y: 24, endPoint x: 348, endPoint y: 26, distance: 4.3
click at [344, 24] on link "Sales Orders" at bounding box center [374, 28] width 79 height 12
click at [366, 28] on div "Sales Orders" at bounding box center [365, 28] width 24 height 5
click at [660, 34] on button "Create order" at bounding box center [654, 34] width 34 height 10
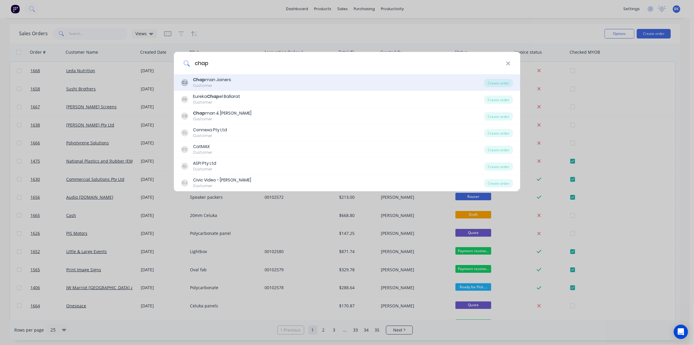
type input "chap"
click at [230, 83] on div "CJ Chap man Joiners Customer" at bounding box center [333, 83] width 304 height 12
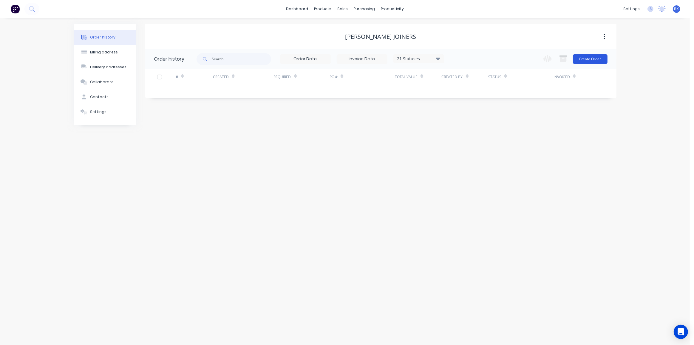
click at [585, 61] on button "Create Order" at bounding box center [590, 59] width 35 height 10
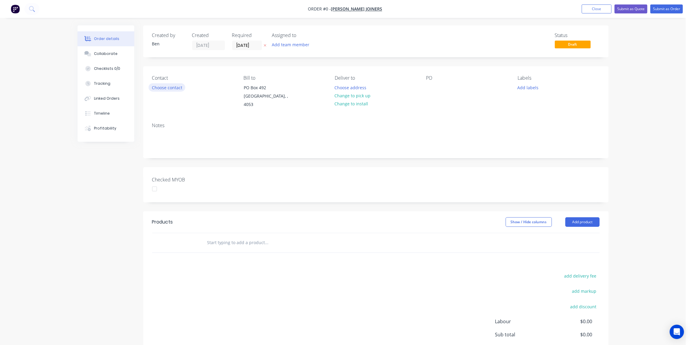
click at [169, 87] on button "Choose contact" at bounding box center [167, 87] width 37 height 8
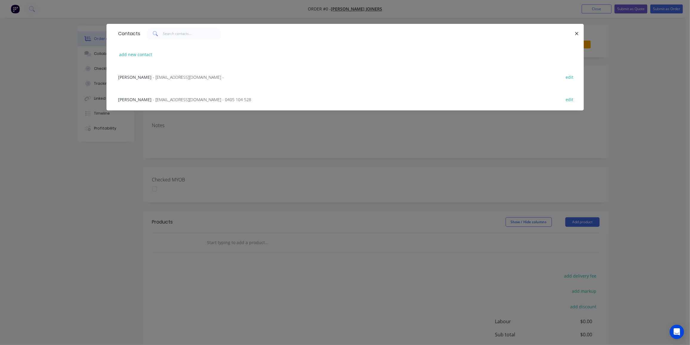
click at [161, 100] on span "- workshop@chapmanjoiners.com.au - 0405 104 528" at bounding box center [202, 100] width 98 height 6
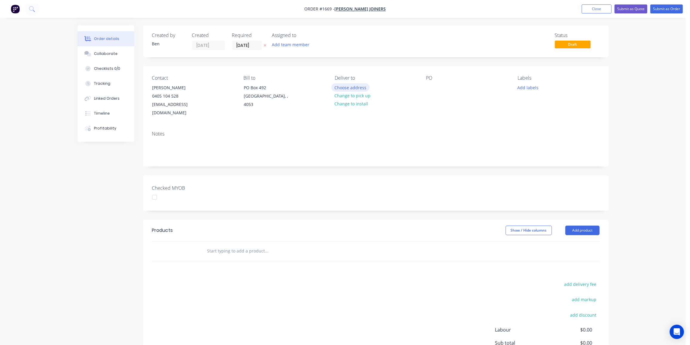
click at [352, 86] on button "Choose address" at bounding box center [351, 87] width 38 height 8
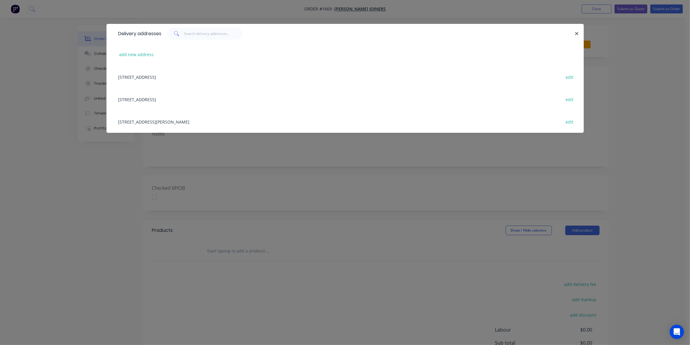
click at [189, 74] on div "PO Box 492, EVERTON HILLS, undefined, 4053 edit" at bounding box center [346, 77] width 460 height 22
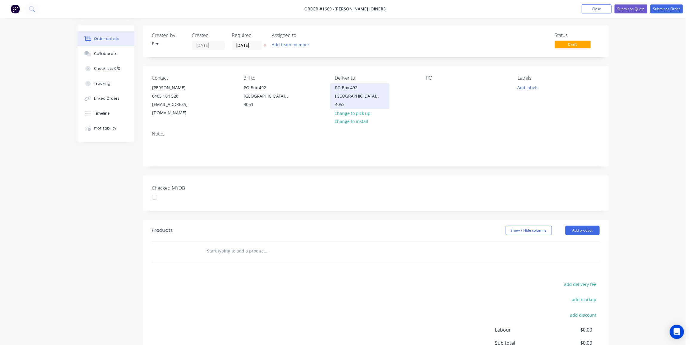
click at [337, 93] on div "EVERTON HILLS, , 4053" at bounding box center [360, 100] width 50 height 17
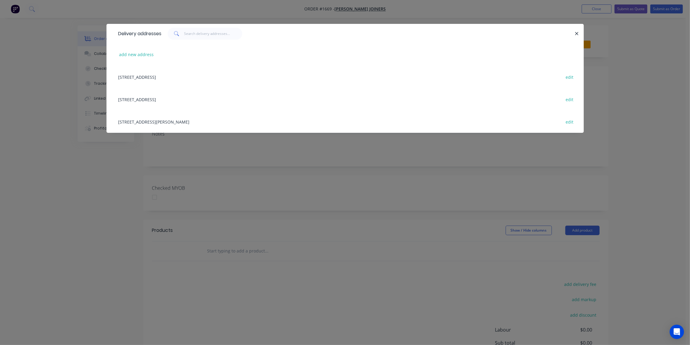
click at [165, 119] on div "27 Timms Road , Everton Hills, undefined, 4053 edit" at bounding box center [346, 121] width 460 height 22
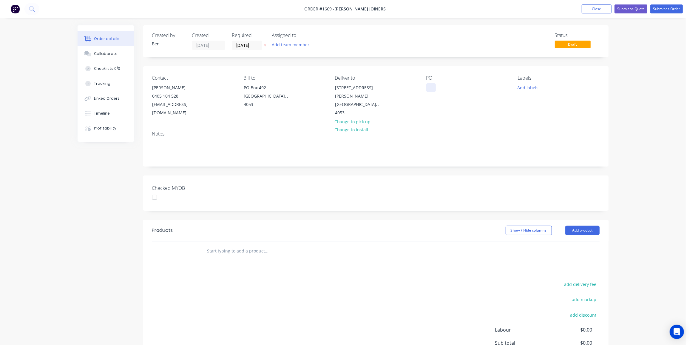
click at [426, 85] on div at bounding box center [431, 87] width 10 height 9
click at [431, 89] on div at bounding box center [431, 87] width 10 height 9
click at [533, 84] on button "Add labels" at bounding box center [528, 87] width 27 height 8
click at [543, 152] on div "Router" at bounding box center [542, 153] width 17 height 7
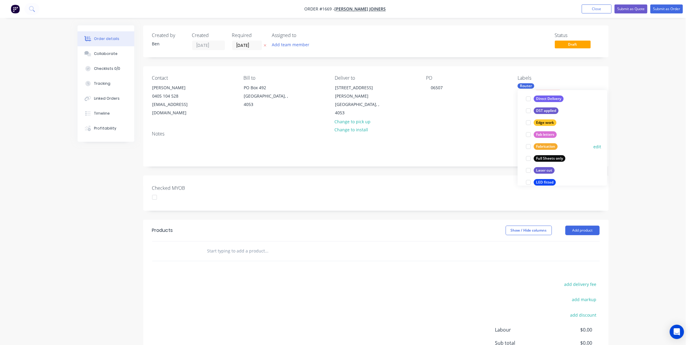
scroll to position [122, 0]
click at [545, 148] on div "Fabrication" at bounding box center [546, 147] width 24 height 7
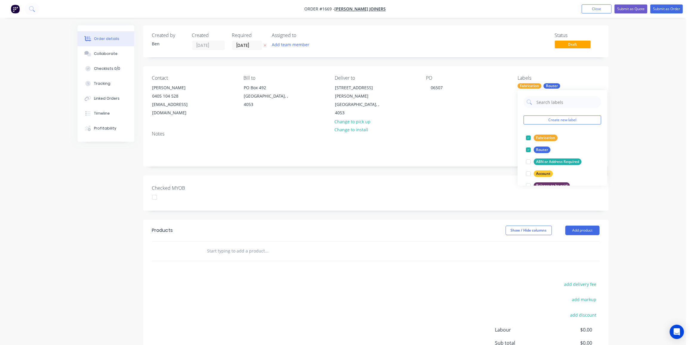
scroll to position [0, 0]
click at [301, 245] on input "text" at bounding box center [266, 251] width 119 height 12
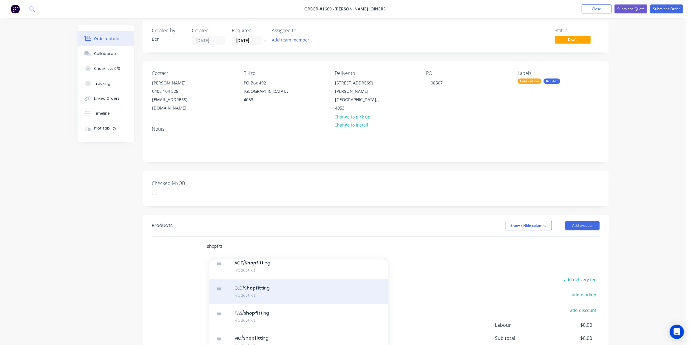
scroll to position [50, 0]
type input "shopfitt"
click at [268, 283] on div "QLD/ Shopfitt ing Product Kit" at bounding box center [299, 291] width 179 height 25
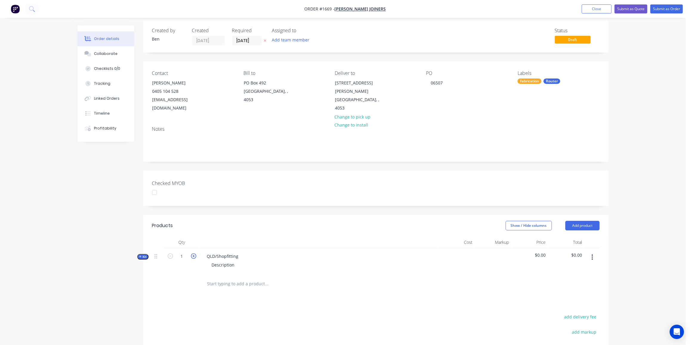
click at [193, 253] on icon "button" at bounding box center [193, 255] width 5 height 5
type input "2"
click at [238, 252] on div "QLD/Shopfitting" at bounding box center [222, 256] width 41 height 9
drag, startPoint x: 222, startPoint y: 247, endPoint x: 204, endPoint y: 246, distance: 18.0
click at [204, 252] on div "QLD/Shopfitting" at bounding box center [222, 256] width 41 height 9
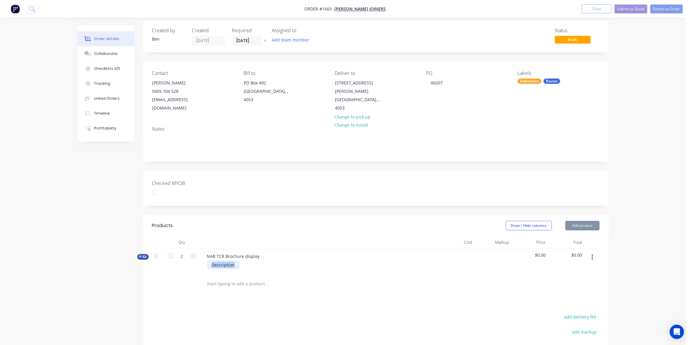
drag, startPoint x: 237, startPoint y: 257, endPoint x: 190, endPoint y: 256, distance: 47.2
click at [190, 256] on div "Kit 2 NAB TCR Brochure display Description $0.00 $0.00" at bounding box center [376, 261] width 448 height 26
click at [192, 281] on div at bounding box center [182, 283] width 36 height 19
click at [255, 278] on input "text" at bounding box center [266, 284] width 119 height 12
click at [142, 255] on span "Kit" at bounding box center [143, 257] width 8 height 4
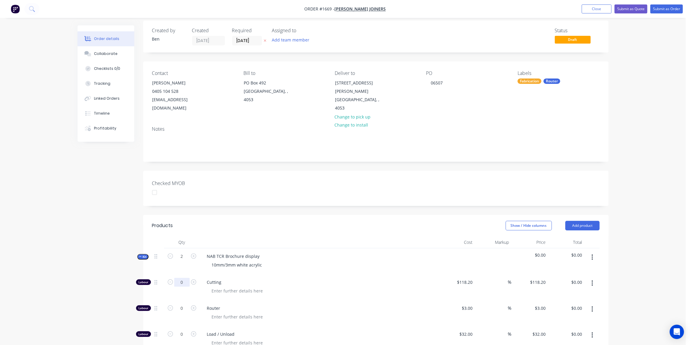
click at [184, 278] on input "0" at bounding box center [182, 282] width 16 height 9
type input "2"
type input "$236.40"
click at [471, 278] on input "118.2" at bounding box center [468, 282] width 14 height 9
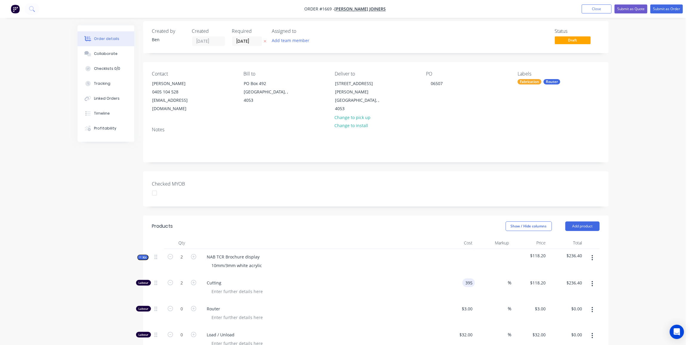
type input "$395.00"
type input "$790.00"
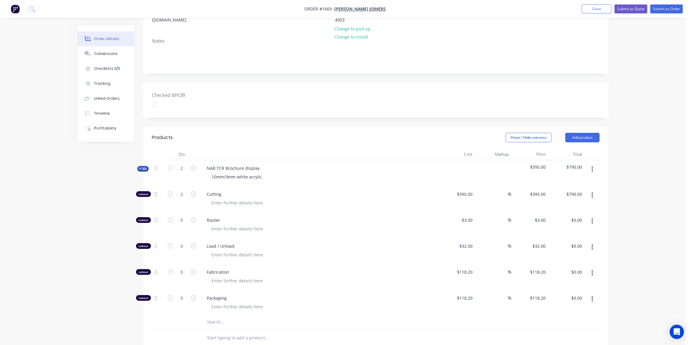
scroll to position [93, 0]
click at [141, 167] on icon "button" at bounding box center [140, 168] width 3 height 3
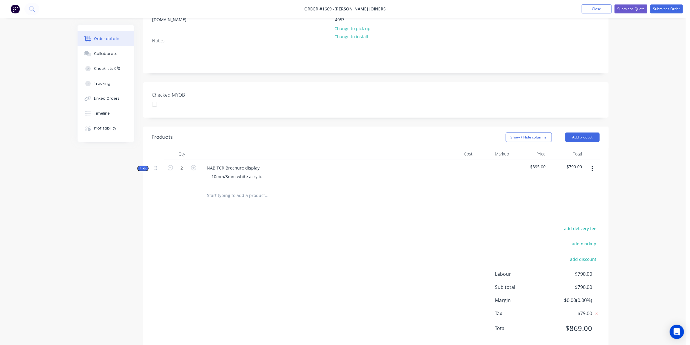
click at [32, 256] on div "Order details Collaborate Checklists 0/0 Tracking Linked Orders Timeline Profit…" at bounding box center [343, 132] width 686 height 451
click at [213, 190] on input "text" at bounding box center [266, 196] width 119 height 12
type input "s"
click at [596, 164] on button "button" at bounding box center [593, 169] width 14 height 11
click at [578, 204] on div "Duplicate" at bounding box center [572, 208] width 46 height 9
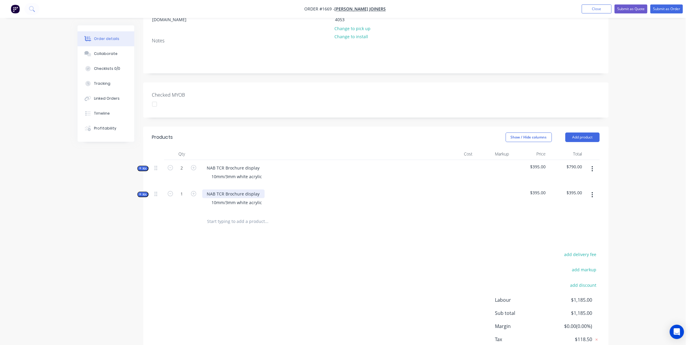
click at [192, 191] on icon "button" at bounding box center [193, 193] width 5 height 5
type input "2"
drag, startPoint x: 258, startPoint y: 185, endPoint x: 219, endPoint y: 186, distance: 38.8
click at [219, 190] on div "NAB TCR Brochure display" at bounding box center [233, 194] width 62 height 9
click at [143, 192] on span "Kit" at bounding box center [143, 194] width 8 height 4
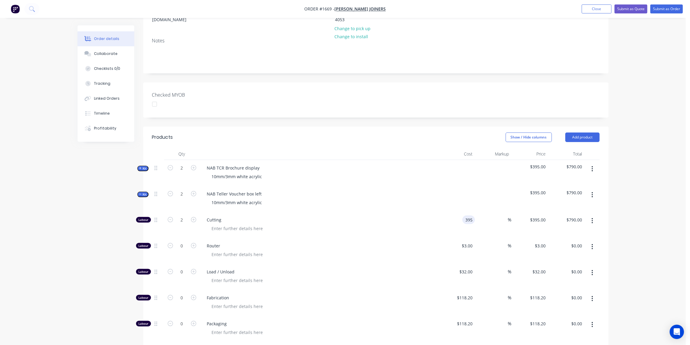
click at [467, 215] on input "395" at bounding box center [470, 219] width 10 height 9
type input "$274.00"
type input "$548.00"
click at [138, 192] on button "Kit" at bounding box center [142, 195] width 11 height 6
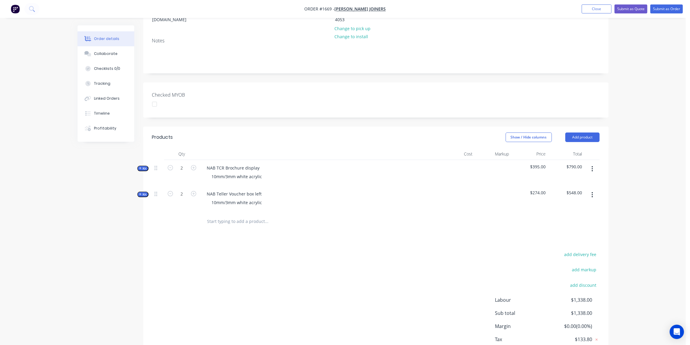
click at [595, 190] on button "button" at bounding box center [593, 195] width 14 height 11
click at [568, 230] on div "Duplicate" at bounding box center [572, 234] width 46 height 9
drag, startPoint x: 192, startPoint y: 212, endPoint x: 206, endPoint y: 210, distance: 14.4
click at [192, 217] on icon "button" at bounding box center [193, 219] width 5 height 5
type input "2"
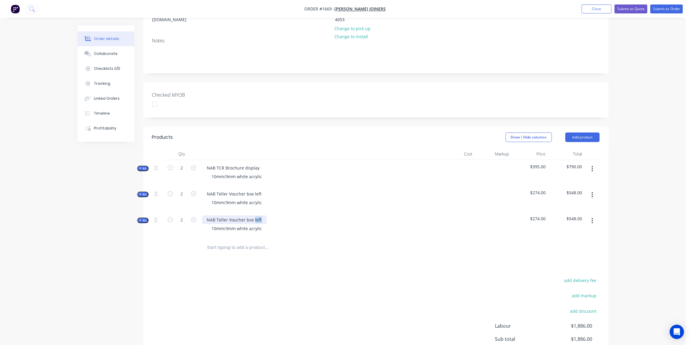
drag, startPoint x: 261, startPoint y: 211, endPoint x: 253, endPoint y: 211, distance: 8.1
click at [253, 215] on div "NAB Teller Voucher box left" at bounding box center [234, 219] width 64 height 9
click at [254, 190] on div "NAB Teller Voucher box left" at bounding box center [234, 194] width 64 height 9
drag, startPoint x: 2, startPoint y: 249, endPoint x: 139, endPoint y: 175, distance: 155.7
click at [4, 249] on div "Order details Collaborate Checklists 0/0 Tracking Linked Orders Timeline Profit…" at bounding box center [343, 158] width 686 height 503
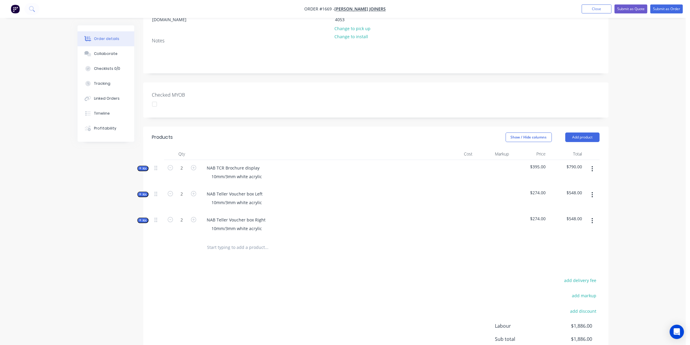
click at [133, 244] on div "Created by Ben Created 24/09/25 Required 24/09/25 Assigned to Add team member S…" at bounding box center [343, 170] width 531 height 477
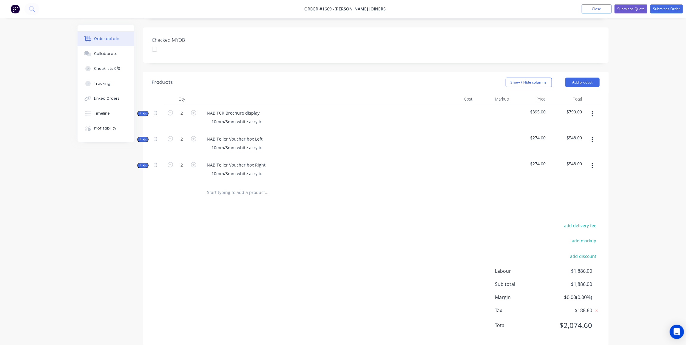
scroll to position [148, 0]
click at [579, 221] on button "add delivery fee" at bounding box center [580, 225] width 39 height 8
type input "70"
drag, startPoint x: 292, startPoint y: 286, endPoint x: 296, endPoint y: 283, distance: 5.1
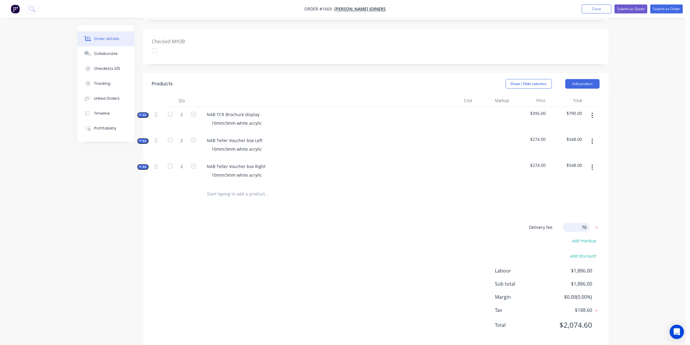
click at [292, 286] on div "Delivery fee Delivery fee Delivery fee name (Optional) 70 70 $0 add markup add …" at bounding box center [376, 280] width 448 height 114
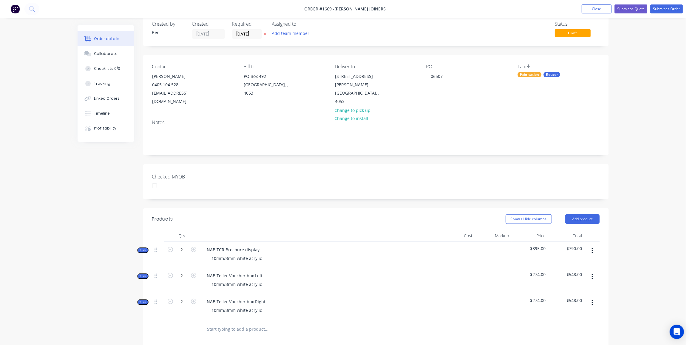
scroll to position [0, 0]
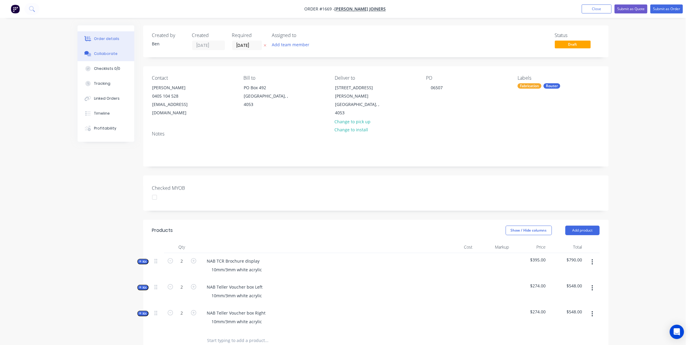
click at [112, 53] on div "Collaborate" at bounding box center [106, 53] width 24 height 5
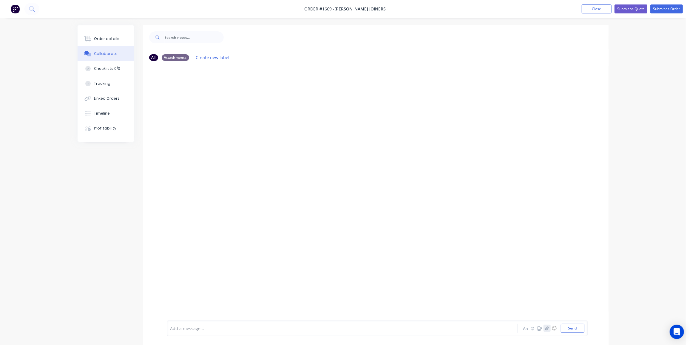
click at [549, 327] on icon "button" at bounding box center [547, 328] width 4 height 4
drag, startPoint x: 566, startPoint y: 328, endPoint x: 568, endPoint y: 324, distance: 4.3
click at [566, 328] on button "Send" at bounding box center [573, 328] width 24 height 9
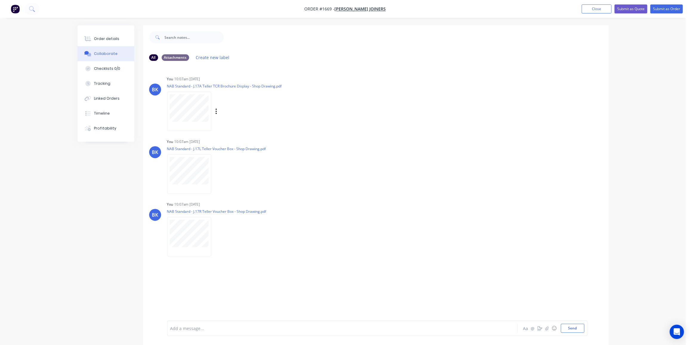
click at [459, 87] on div "BK You 10:07am 24/09/25 NAB Standard - J.17A Teller TCR Brochure Display - Shop…" at bounding box center [376, 102] width 466 height 54
click at [111, 38] on div "Order details" at bounding box center [106, 38] width 25 height 5
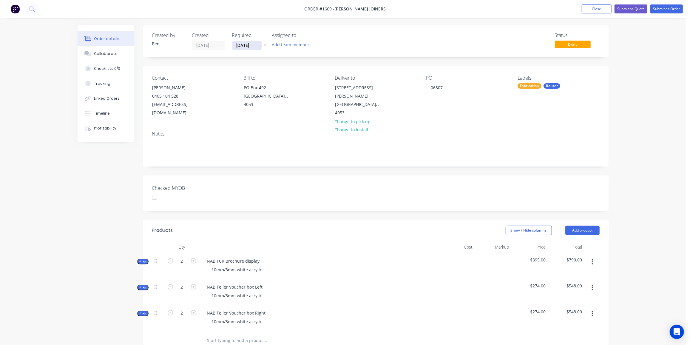
click at [250, 44] on input "[DATE]" at bounding box center [246, 45] width 29 height 9
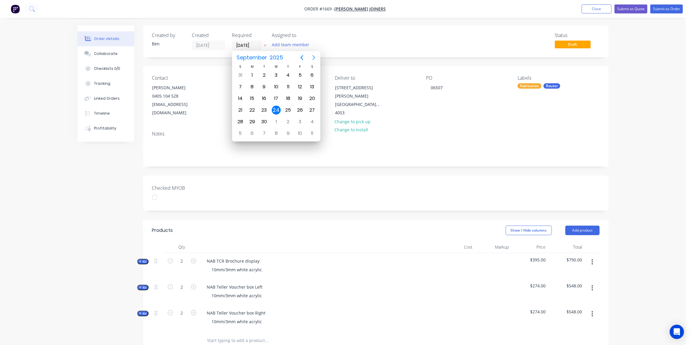
click at [312, 55] on icon "Next page" at bounding box center [313, 57] width 7 height 7
click at [254, 97] on div "13" at bounding box center [252, 98] width 9 height 9
type input "[DATE]"
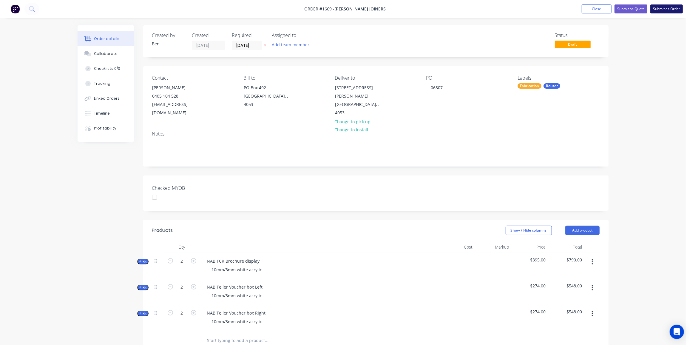
click at [674, 8] on button "Submit as Order" at bounding box center [667, 8] width 33 height 9
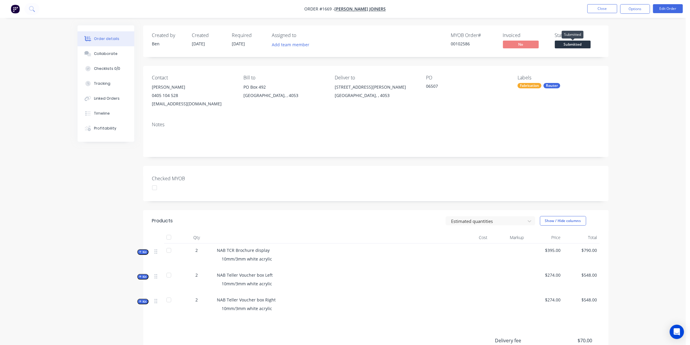
click at [580, 44] on span "Submitted" at bounding box center [573, 44] width 36 height 7
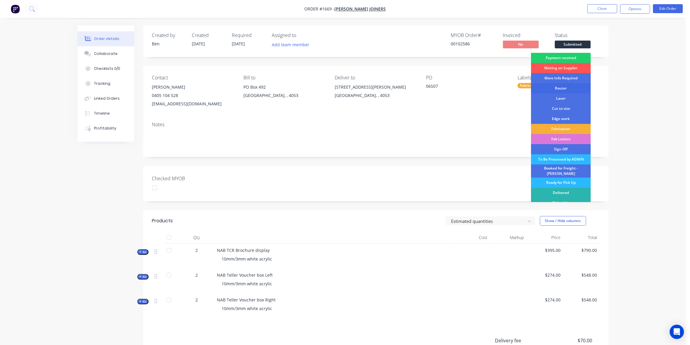
click at [567, 87] on div "Router" at bounding box center [561, 88] width 60 height 10
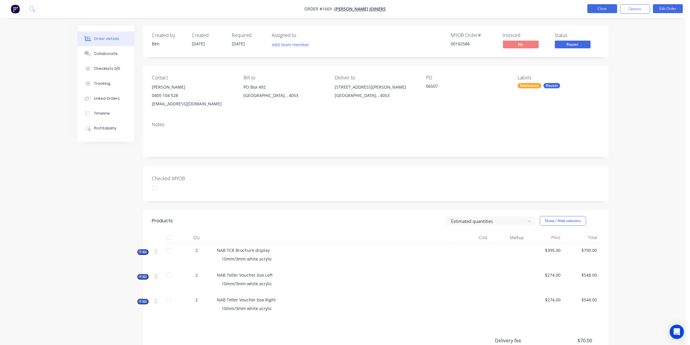
click at [617, 8] on button "Close" at bounding box center [603, 8] width 30 height 9
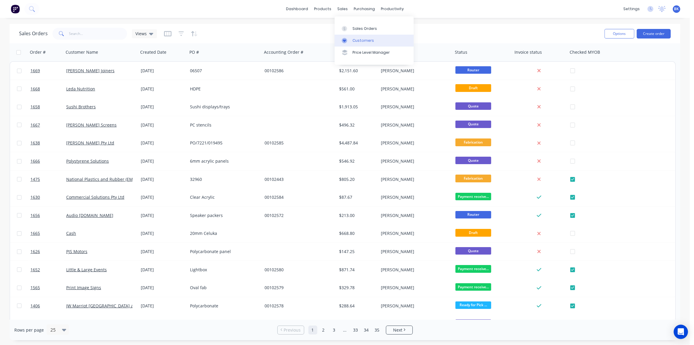
drag, startPoint x: 349, startPoint y: 25, endPoint x: 359, endPoint y: 37, distance: 15.4
click at [349, 25] on link "Sales Orders" at bounding box center [374, 28] width 79 height 12
click at [96, 36] on input "text" at bounding box center [98, 34] width 58 height 12
type input "dotmar"
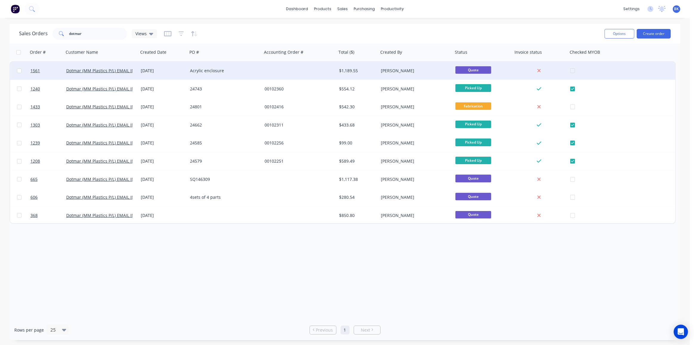
click at [168, 72] on div "16 Sep 2025" at bounding box center [163, 71] width 44 height 6
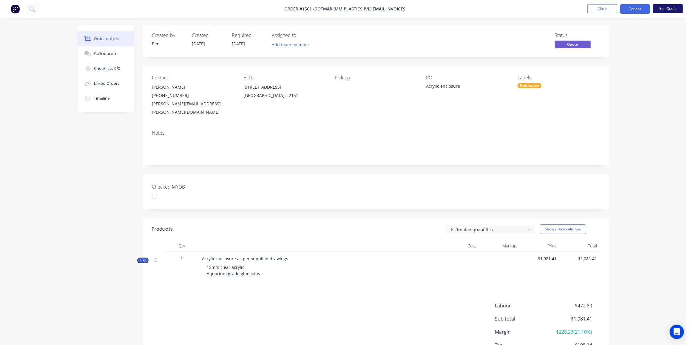
click at [667, 9] on button "Edit Quote" at bounding box center [668, 8] width 30 height 9
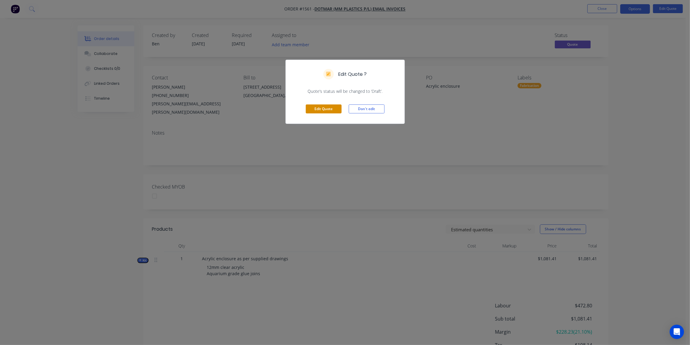
click at [325, 108] on button "Edit Quote" at bounding box center [324, 108] width 36 height 9
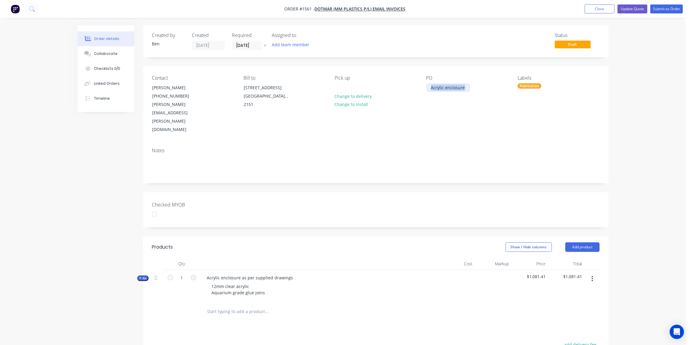
drag, startPoint x: 465, startPoint y: 87, endPoint x: 414, endPoint y: 88, distance: 51.4
click at [414, 88] on div "Contact Debbie Mills (07) 3727 0900 debbie.mills@dotmar.com.au Bill to 2/25 Loy…" at bounding box center [376, 104] width 466 height 77
click at [414, 298] on div "Products Show / Hide columns Add product Qty Cost Markup Price Total Kit 1 Acry…" at bounding box center [376, 350] width 466 height 228
click at [673, 9] on button "Submit as Order" at bounding box center [667, 8] width 33 height 9
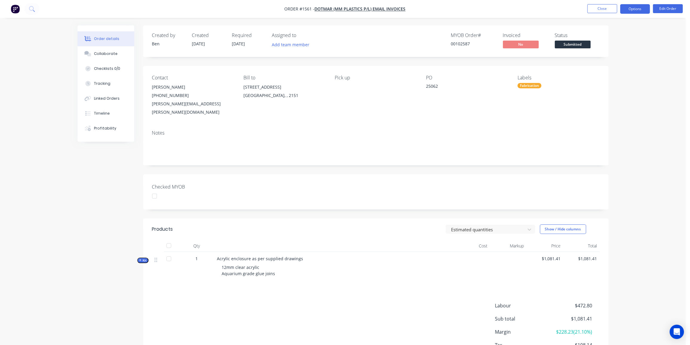
click at [634, 12] on button "Options" at bounding box center [635, 9] width 30 height 10
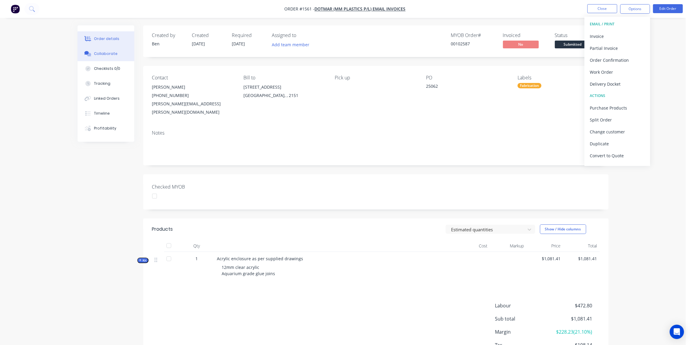
click at [106, 56] on div "Collaborate" at bounding box center [106, 53] width 24 height 5
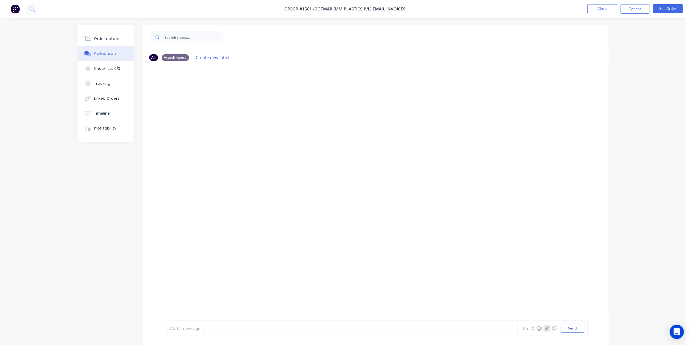
click at [547, 329] on icon "button" at bounding box center [547, 328] width 4 height 4
click at [575, 326] on button "Send" at bounding box center [573, 328] width 24 height 9
drag, startPoint x: 112, startPoint y: 41, endPoint x: 131, endPoint y: 41, distance: 19.1
click at [112, 41] on div "Order details" at bounding box center [106, 38] width 25 height 5
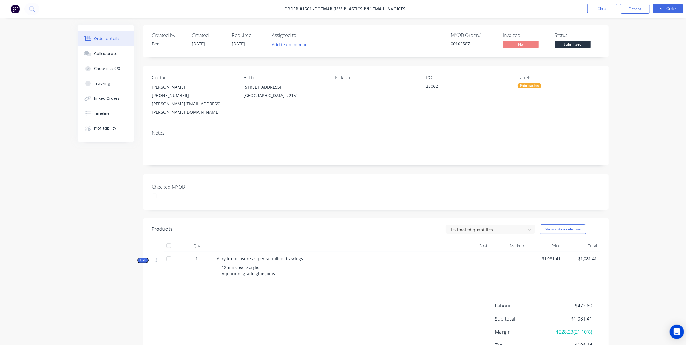
click at [563, 45] on span "Submitted" at bounding box center [573, 44] width 36 height 7
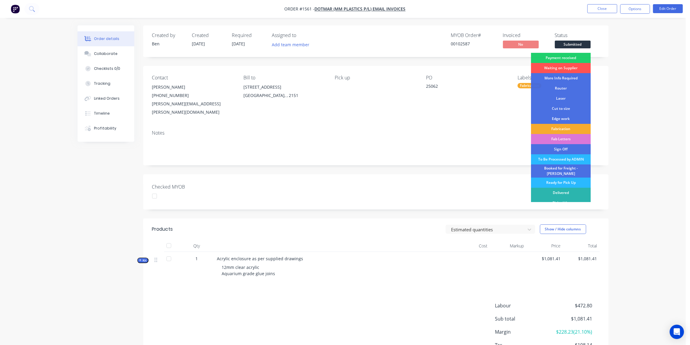
click at [557, 129] on div "Fabrication" at bounding box center [561, 129] width 60 height 10
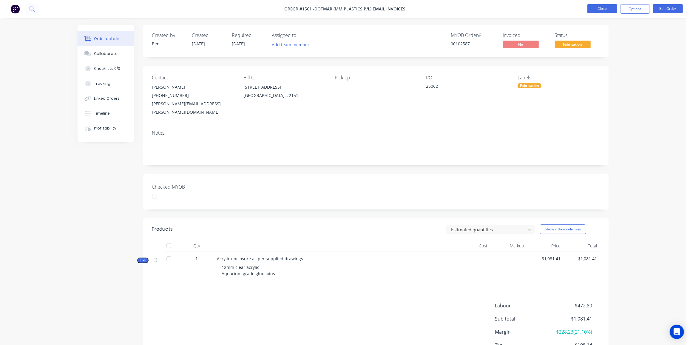
click at [609, 8] on button "Close" at bounding box center [603, 8] width 30 height 9
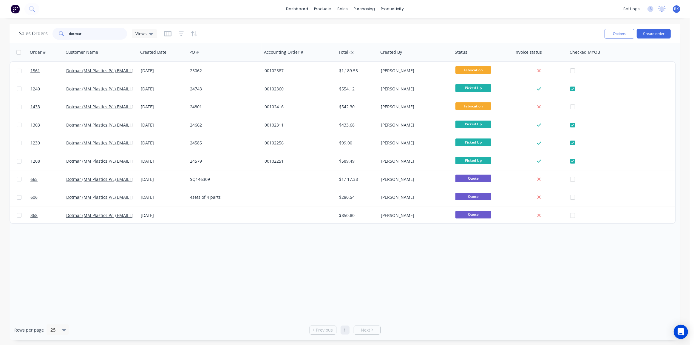
drag, startPoint x: 86, startPoint y: 33, endPoint x: 51, endPoint y: 37, distance: 34.9
click at [51, 37] on div "Sales Orders dotmar Views" at bounding box center [88, 34] width 138 height 12
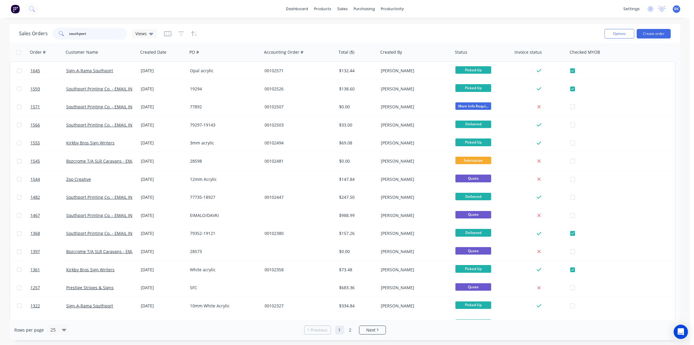
type input "southport"
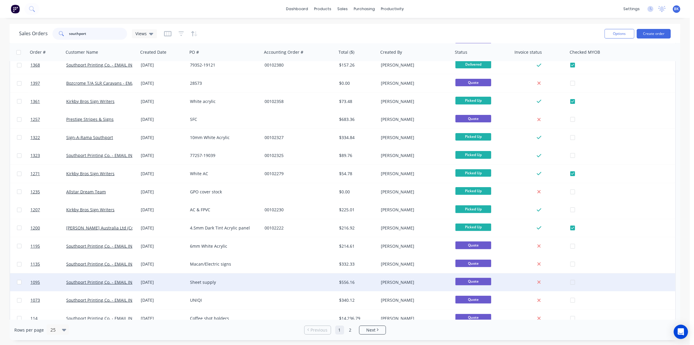
scroll to position [194, 0]
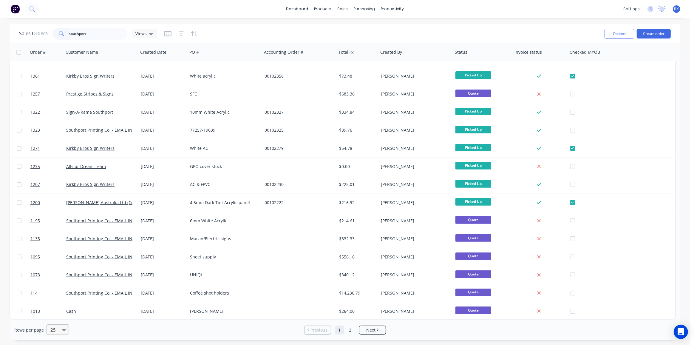
click at [63, 331] on icon at bounding box center [64, 330] width 4 height 7
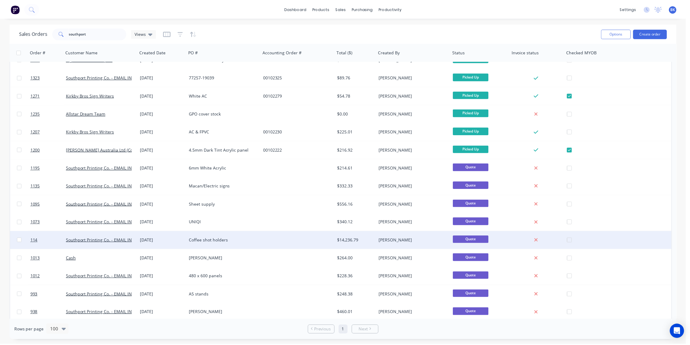
scroll to position [247, 0]
click at [236, 241] on div "Coffee shot holders" at bounding box center [223, 240] width 66 height 6
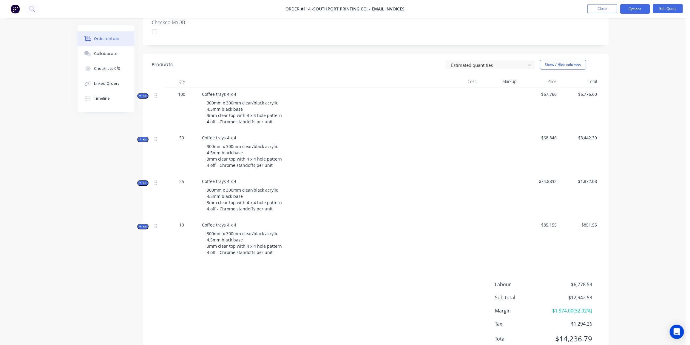
scroll to position [187, 0]
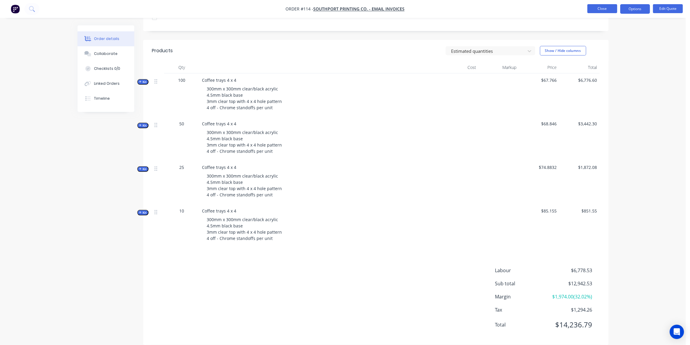
click at [606, 10] on button "Close" at bounding box center [603, 8] width 30 height 9
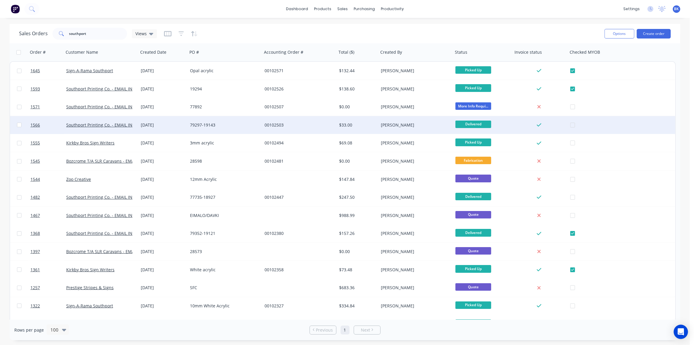
click at [164, 124] on div "16 Sep 2025" at bounding box center [163, 125] width 44 height 6
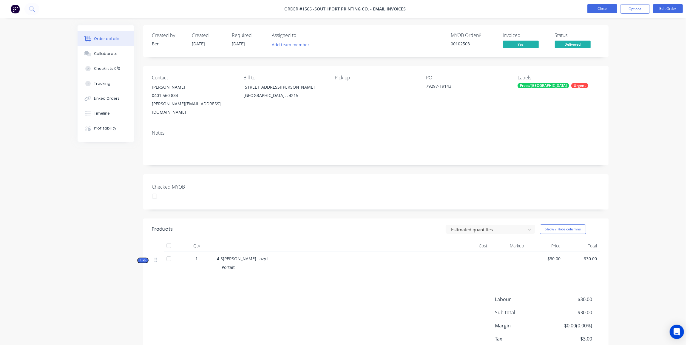
click at [597, 5] on button "Close" at bounding box center [603, 8] width 30 height 9
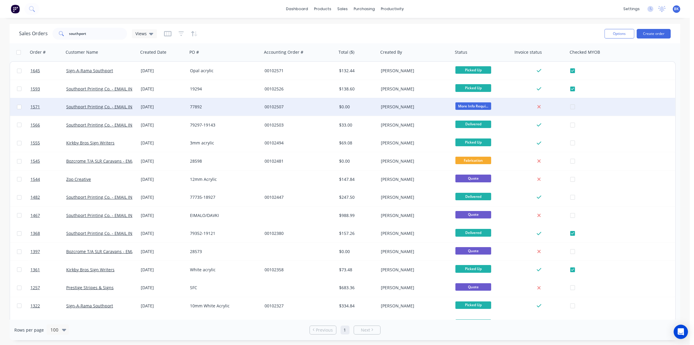
click at [308, 108] on div "00102507" at bounding box center [298, 107] width 66 height 6
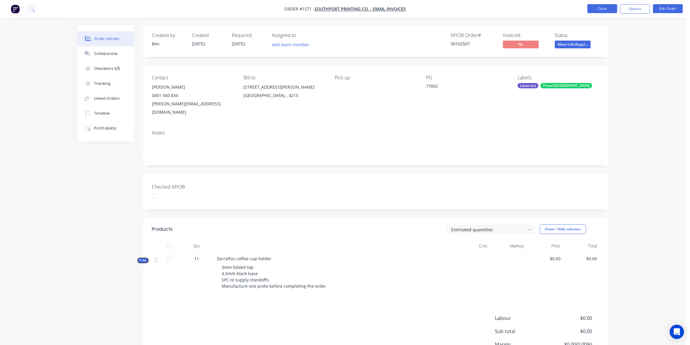
click at [609, 9] on button "Close" at bounding box center [603, 8] width 30 height 9
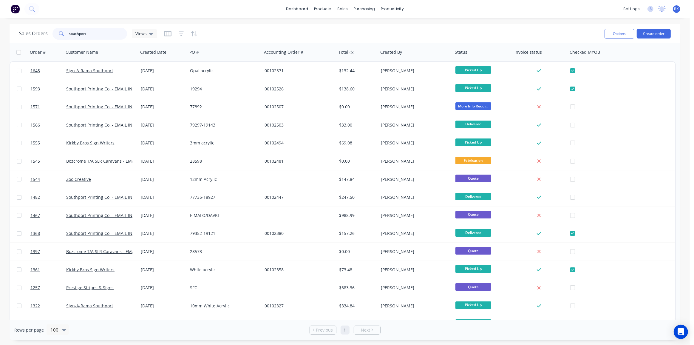
drag, startPoint x: 89, startPoint y: 35, endPoint x: 2, endPoint y: 34, distance: 87.2
click at [2, 34] on div "Sales Orders southport Views Options Create order Order # Customer Name Created…" at bounding box center [345, 182] width 690 height 316
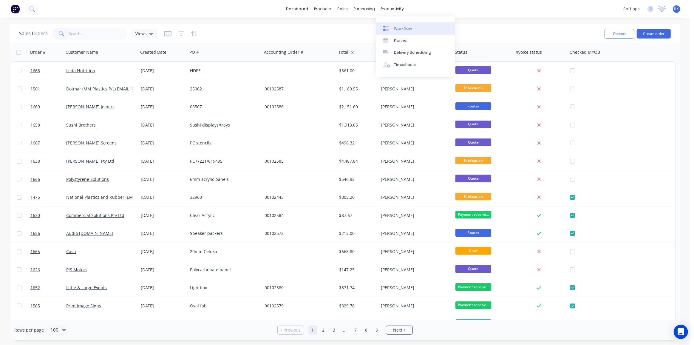
click at [401, 27] on div "Workflow" at bounding box center [403, 28] width 18 height 5
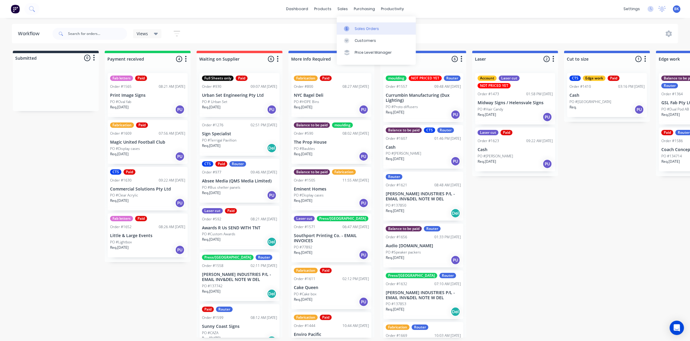
click at [351, 29] on div at bounding box center [348, 28] width 9 height 5
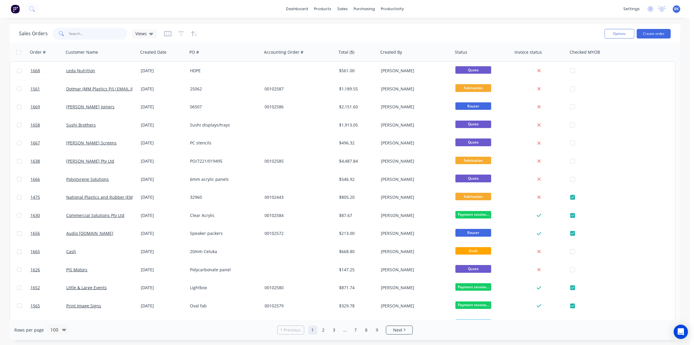
click at [76, 36] on input "text" at bounding box center [98, 34] width 58 height 12
click at [398, 10] on div "productivity" at bounding box center [392, 8] width 29 height 9
click at [409, 31] on div "Workflow" at bounding box center [403, 28] width 18 height 5
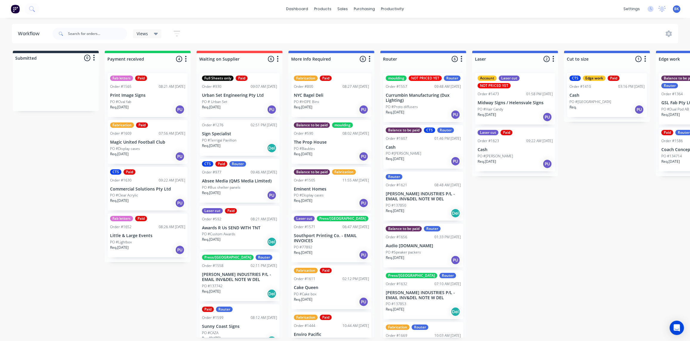
scroll to position [0, 0]
drag, startPoint x: 523, startPoint y: 123, endPoint x: 579, endPoint y: 125, distance: 56.1
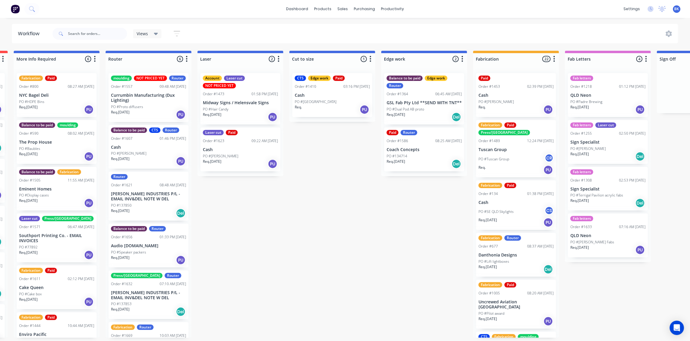
drag, startPoint x: 660, startPoint y: 136, endPoint x: 728, endPoint y: 151, distance: 69.1
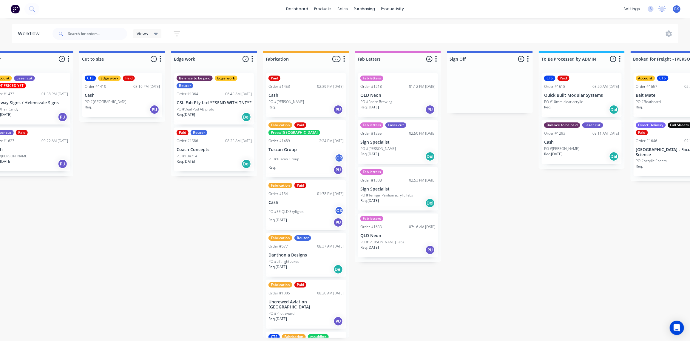
scroll to position [0, 737]
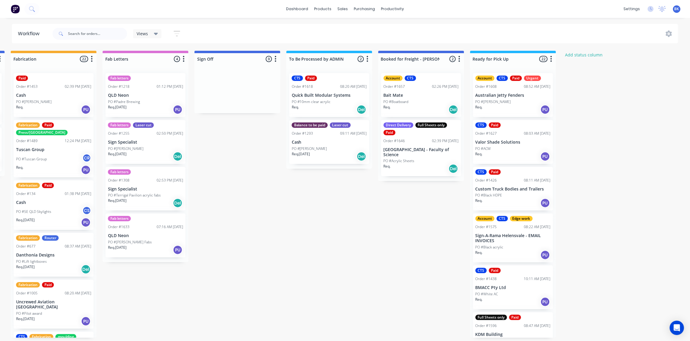
drag, startPoint x: 574, startPoint y: 139, endPoint x: 673, endPoint y: 150, distance: 99.7
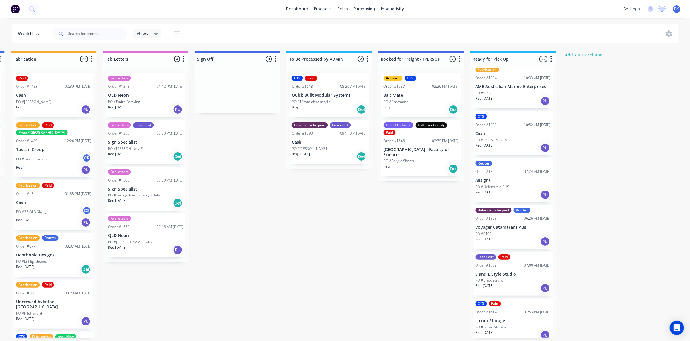
scroll to position [546, 0]
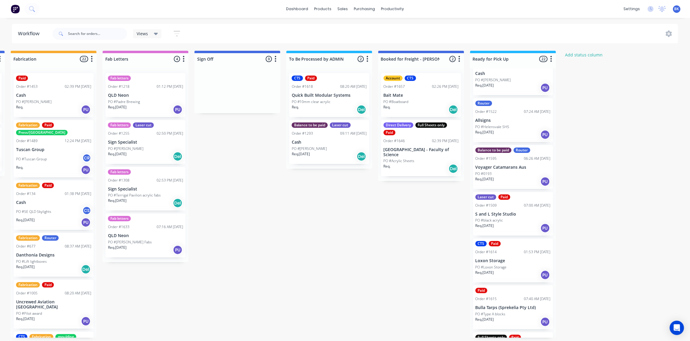
click at [517, 231] on div "Req. 18/09/25 PU" at bounding box center [513, 228] width 75 height 10
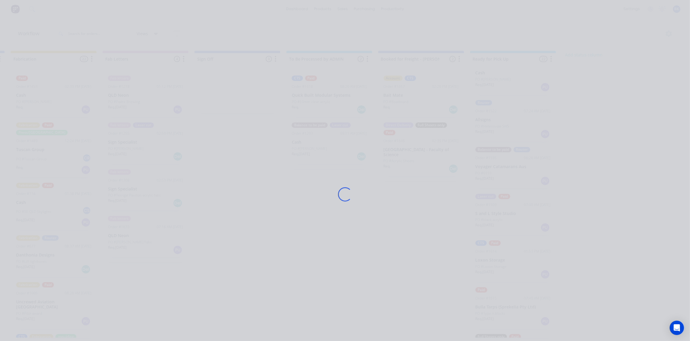
click at [517, 230] on div "Loading..." at bounding box center [346, 194] width 478 height 341
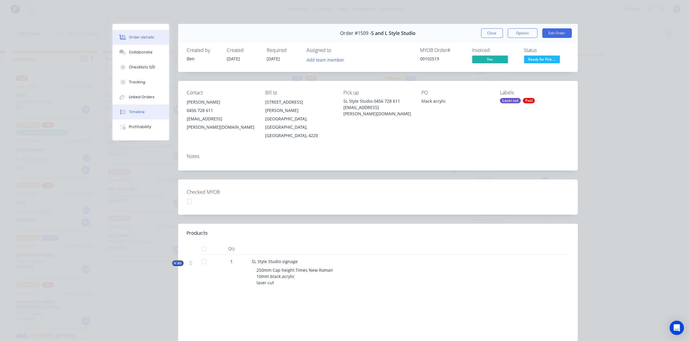
click at [140, 109] on div "Timeline" at bounding box center [137, 111] width 16 height 5
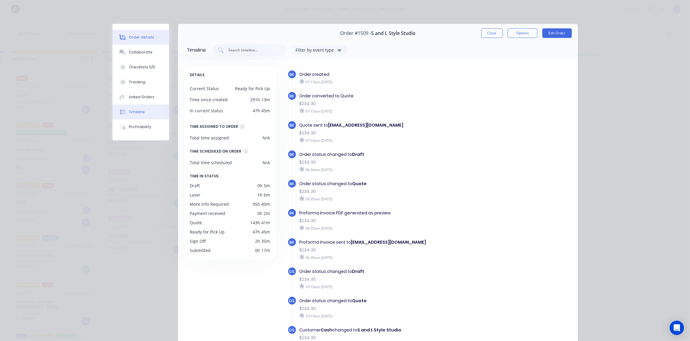
drag, startPoint x: 125, startPoint y: 40, endPoint x: 163, endPoint y: 45, distance: 38.5
click at [125, 39] on button "Order details" at bounding box center [141, 37] width 57 height 15
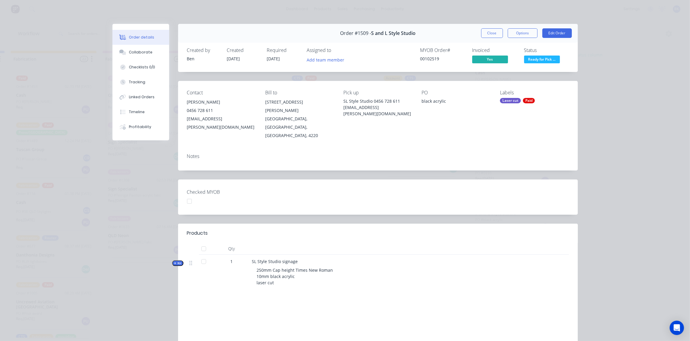
click at [491, 31] on button "Close" at bounding box center [492, 33] width 22 height 10
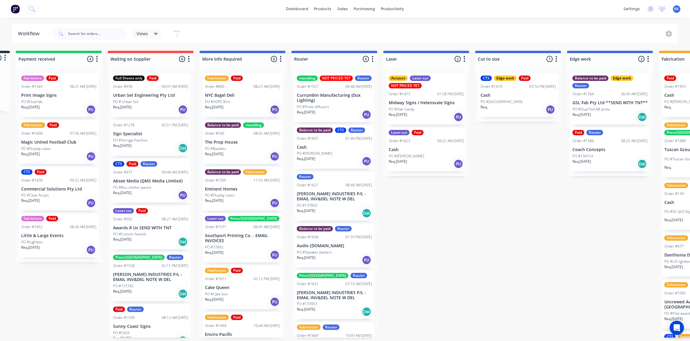
scroll to position [0, 89]
click at [549, 260] on div "Submitted 0 Status colour #273444 hex #273444 Save Cancel Summaries Total order…" at bounding box center [621, 194] width 1428 height 287
click at [248, 243] on div "Laser cut Press/bend Order #1571 06:47 AM 17/09/25 Southport Printing Co. - EMA…" at bounding box center [243, 237] width 80 height 49
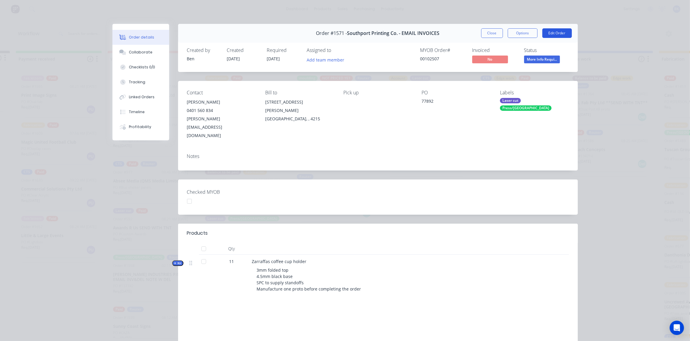
click at [563, 34] on button "Edit Order" at bounding box center [558, 33] width 30 height 10
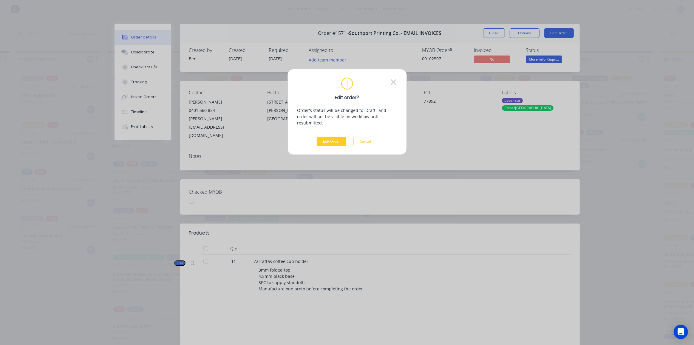
click at [330, 137] on button "Edit Order" at bounding box center [332, 142] width 30 height 10
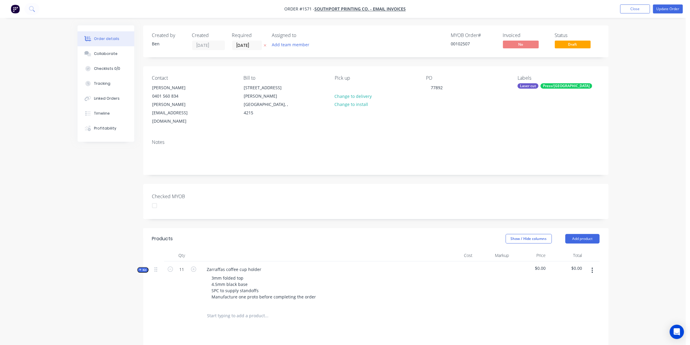
click at [138, 267] on button "Kit" at bounding box center [142, 270] width 11 height 6
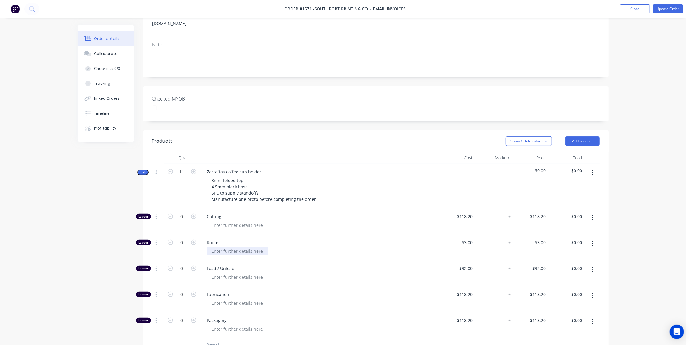
scroll to position [98, 0]
click at [181, 238] on input "0" at bounding box center [182, 242] width 16 height 9
type input "36"
type input "$108.00"
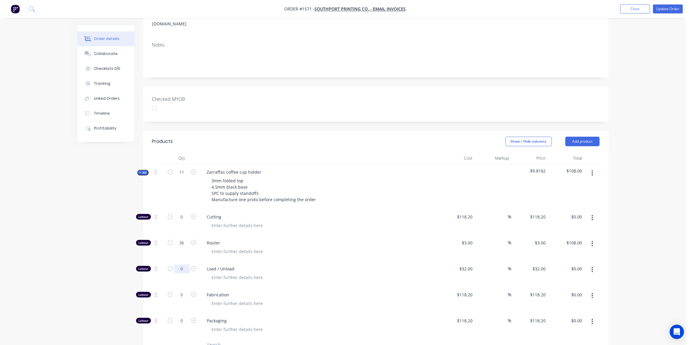
click at [180, 264] on input "0" at bounding box center [182, 268] width 16 height 9
type input "2"
type input "$64.00"
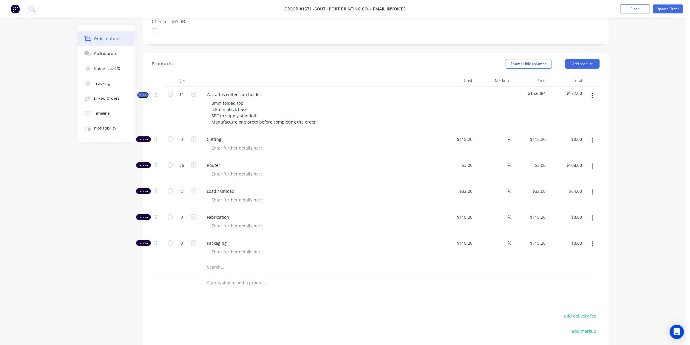
scroll to position [175, 0]
click at [184, 212] on input "0" at bounding box center [182, 216] width 16 height 9
type input "1.5"
type input "$177.30"
click at [219, 261] on input "text" at bounding box center [266, 267] width 119 height 12
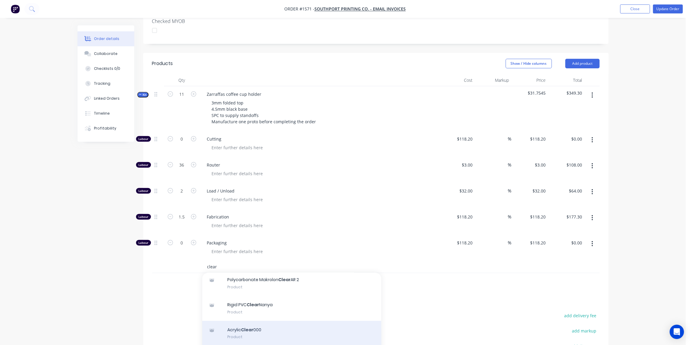
scroll to position [96, 0]
type input "clear"
click at [262, 321] on div "Acrylic Clear 000 Product" at bounding box center [291, 333] width 179 height 25
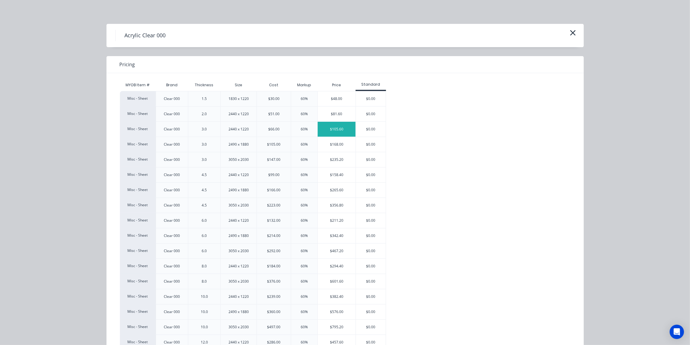
click at [336, 128] on div "$105.60" at bounding box center [337, 129] width 38 height 15
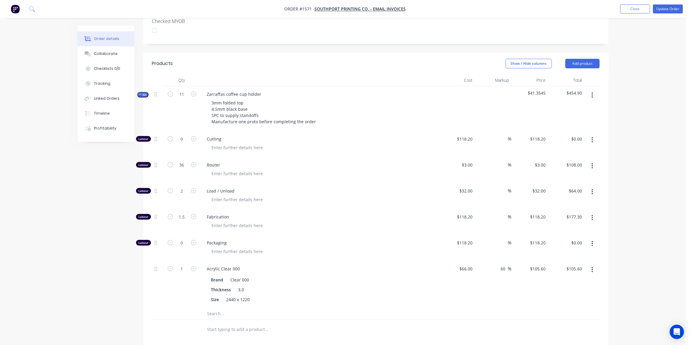
click at [223, 308] on input "text" at bounding box center [266, 314] width 119 height 12
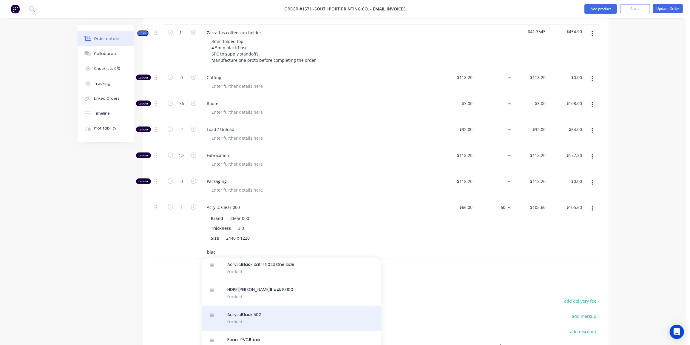
scroll to position [78, 0]
type input "blac"
click at [251, 305] on div "Acrylic Blac k 502 Product" at bounding box center [291, 317] width 179 height 25
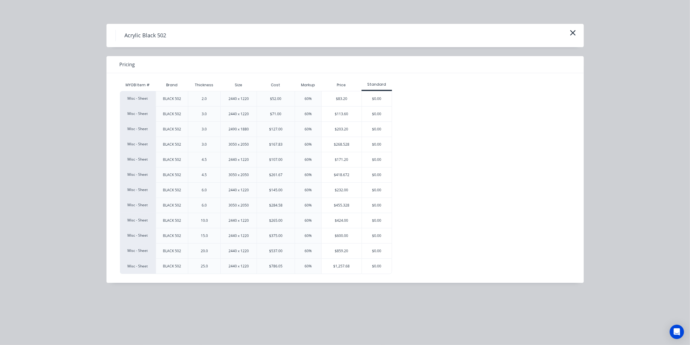
scroll to position [78, 0]
click at [332, 160] on div "$171.20" at bounding box center [342, 159] width 40 height 15
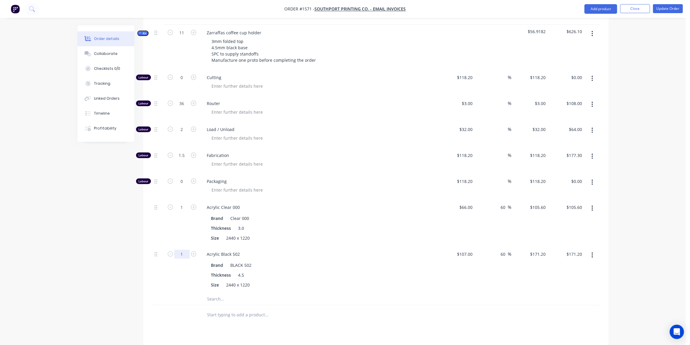
click at [179, 250] on input "1" at bounding box center [182, 254] width 16 height 9
type input "0.25"
type input "$42.80"
click at [90, 222] on div "Created by Ben Created 17/09/25 Required 17/09/25 Assigned to Add team member M…" at bounding box center [343, 133] width 531 height 688
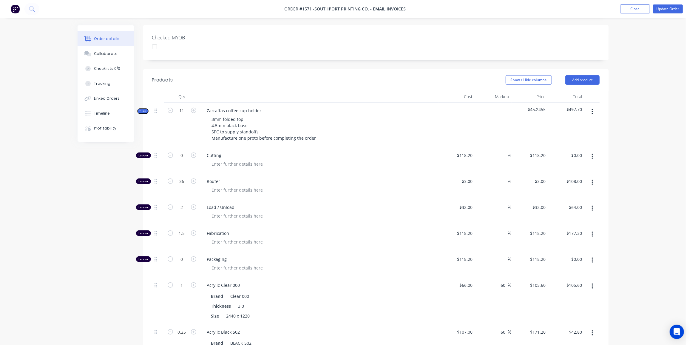
click at [141, 109] on span "Kit" at bounding box center [143, 111] width 8 height 4
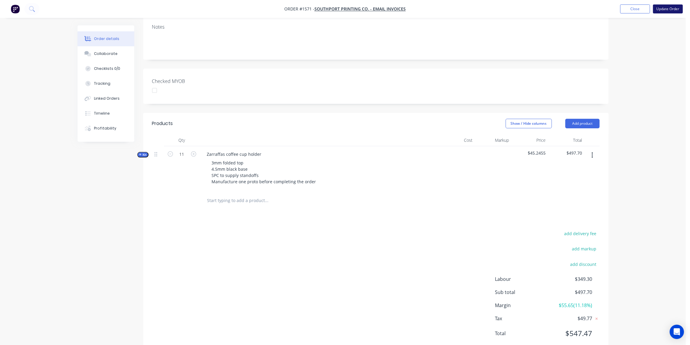
click at [666, 9] on button "Update Order" at bounding box center [668, 8] width 30 height 9
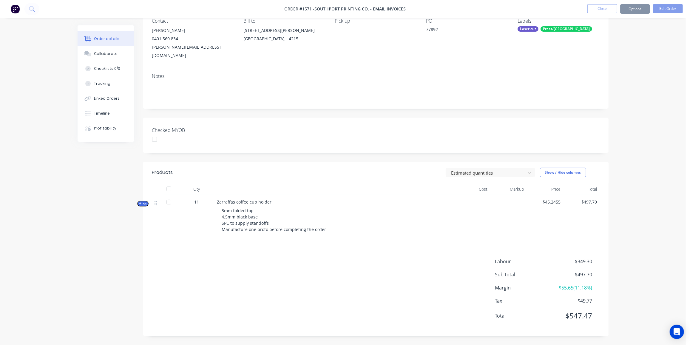
scroll to position [0, 0]
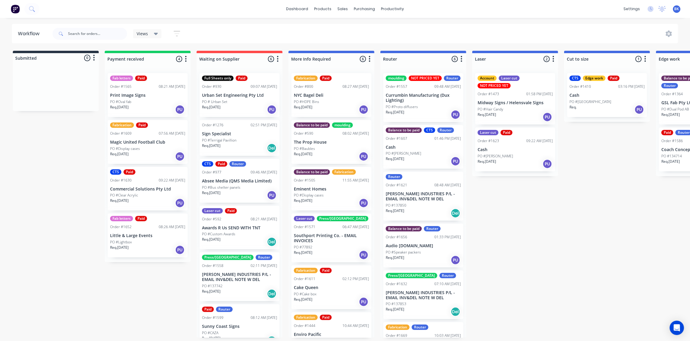
click at [340, 243] on div "Laser cut Press/bend Order #1571 06:47 AM [DATE] Southport Printing Co. - EMAIL…" at bounding box center [332, 237] width 80 height 49
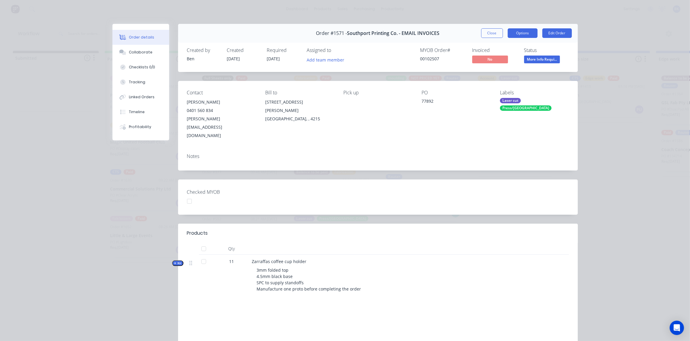
click at [526, 33] on button "Options" at bounding box center [523, 33] width 30 height 10
click at [549, 34] on button "Edit Order" at bounding box center [558, 33] width 30 height 10
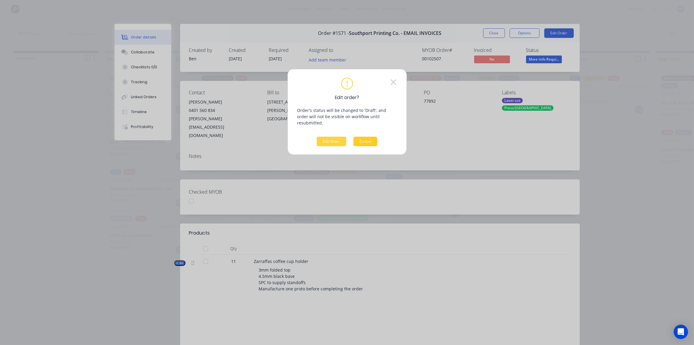
click at [363, 137] on button "Cancel" at bounding box center [366, 142] width 24 height 10
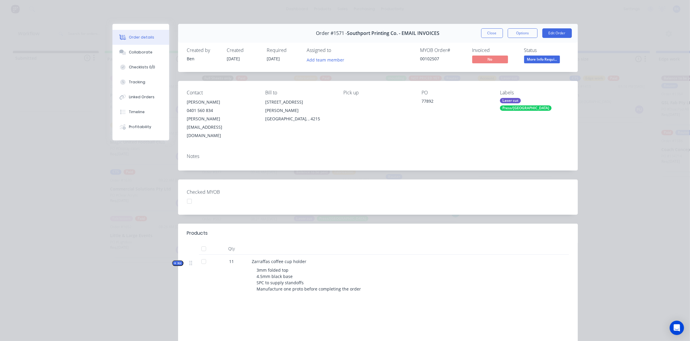
click at [492, 34] on button "Close" at bounding box center [492, 33] width 22 height 10
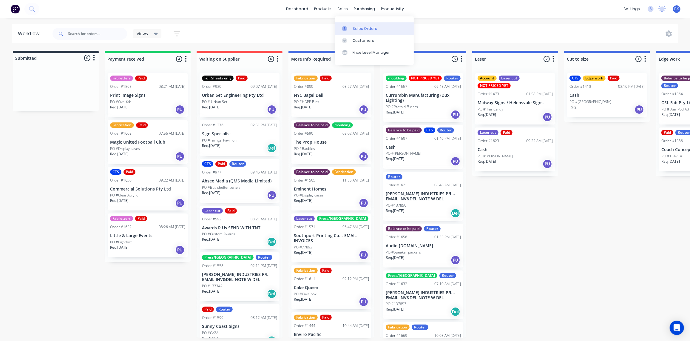
click at [349, 30] on div at bounding box center [346, 28] width 9 height 5
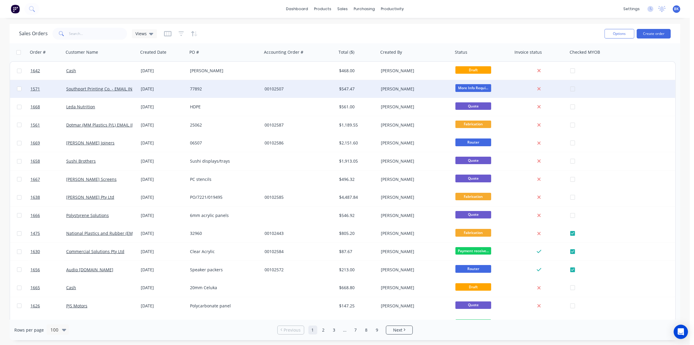
click at [188, 92] on div "77892" at bounding box center [225, 89] width 75 height 18
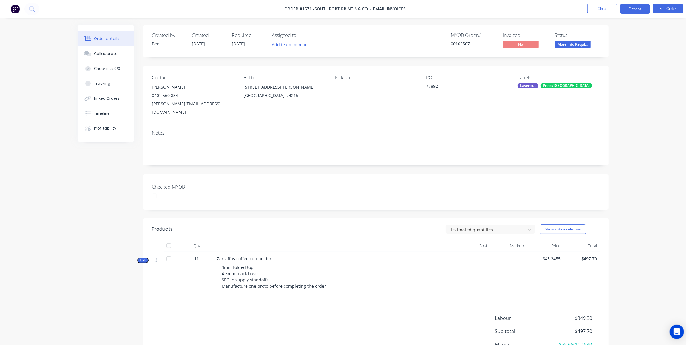
click at [632, 6] on button "Options" at bounding box center [635, 9] width 30 height 10
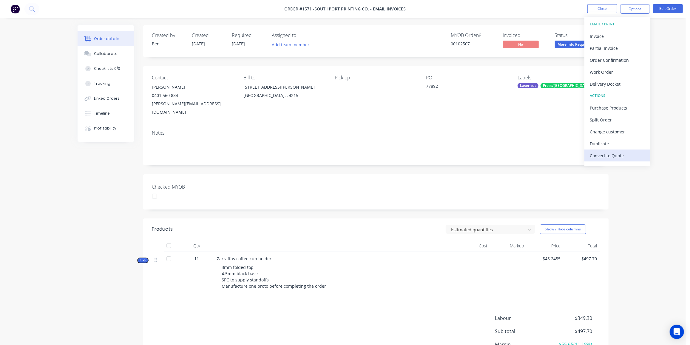
click at [612, 154] on div "Convert to Quote" at bounding box center [617, 155] width 55 height 9
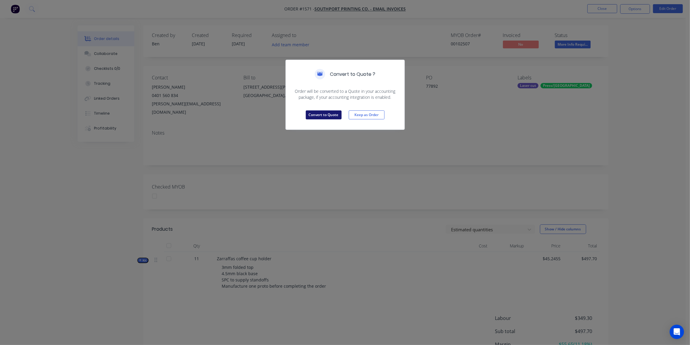
click at [313, 113] on button "Convert to Quote" at bounding box center [324, 114] width 36 height 9
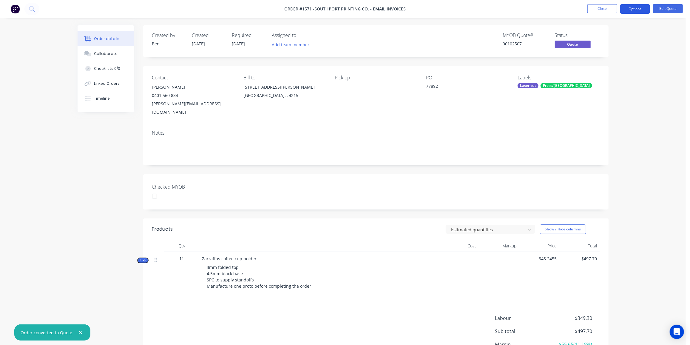
click at [629, 7] on button "Options" at bounding box center [635, 9] width 30 height 10
click at [609, 36] on div "Quote" at bounding box center [617, 36] width 55 height 9
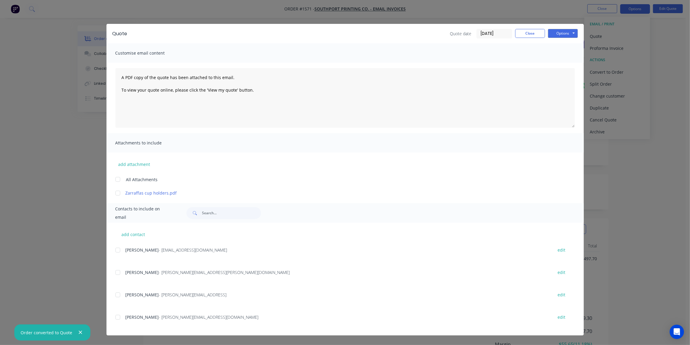
drag, startPoint x: 117, startPoint y: 319, endPoint x: 127, endPoint y: 309, distance: 14.2
click at [117, 319] on div at bounding box center [118, 317] width 12 height 12
click at [560, 31] on button "Options" at bounding box center [563, 33] width 30 height 9
click at [562, 41] on button "Preview" at bounding box center [567, 44] width 38 height 10
click at [120, 318] on div at bounding box center [118, 317] width 12 height 12
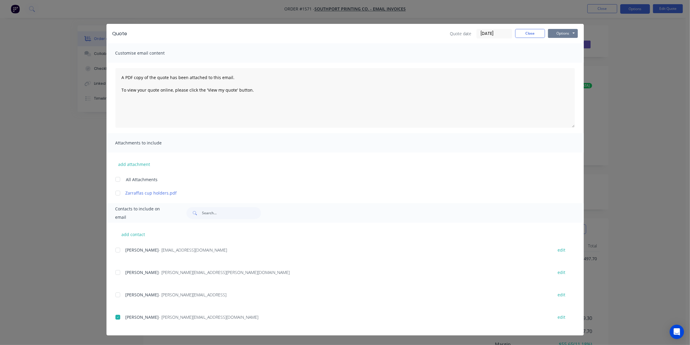
click at [563, 36] on button "Options" at bounding box center [563, 33] width 30 height 9
click at [566, 62] on button "Email" at bounding box center [567, 64] width 38 height 10
drag, startPoint x: 526, startPoint y: 30, endPoint x: 367, endPoint y: 29, distance: 159.7
click at [526, 31] on button "Close" at bounding box center [530, 33] width 30 height 9
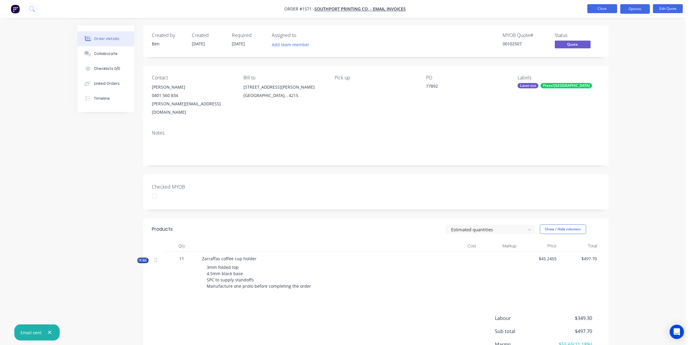
click at [599, 8] on button "Close" at bounding box center [603, 8] width 30 height 9
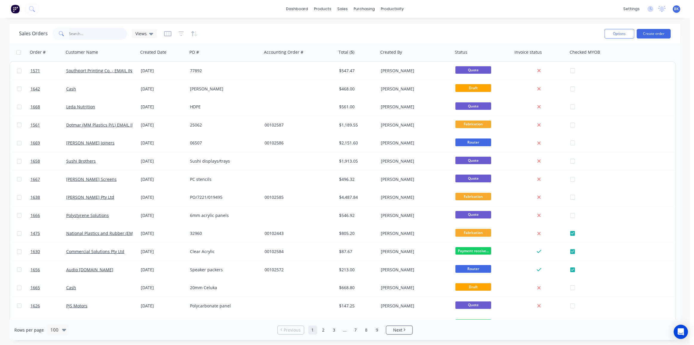
click at [99, 35] on input "text" at bounding box center [98, 34] width 58 height 12
type input "kaboom"
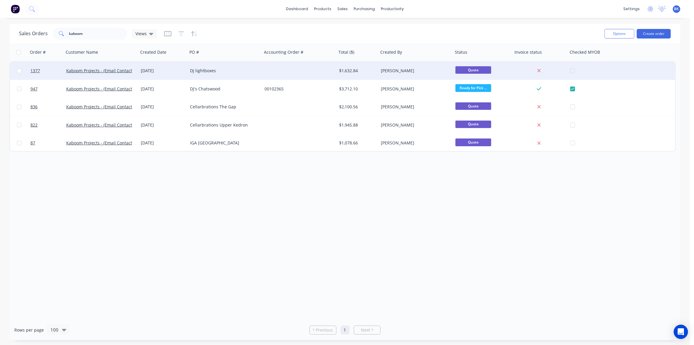
click at [134, 71] on div "Kaboom Projects - (Email Contact)" at bounding box center [101, 71] width 70 height 6
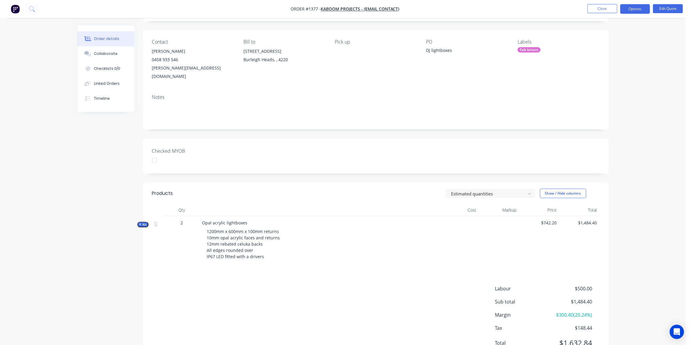
scroll to position [36, 0]
click at [664, 8] on button "Edit Quote" at bounding box center [668, 8] width 30 height 9
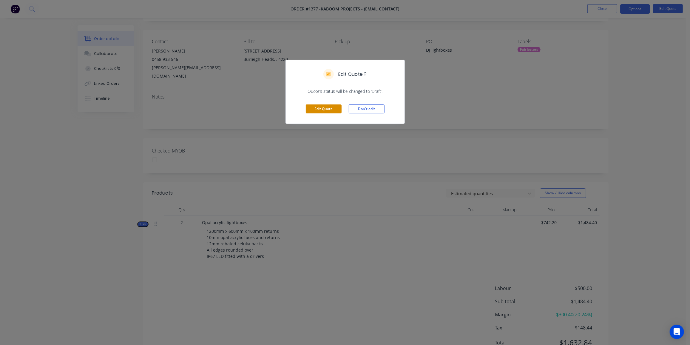
click at [332, 107] on button "Edit Quote" at bounding box center [324, 108] width 36 height 9
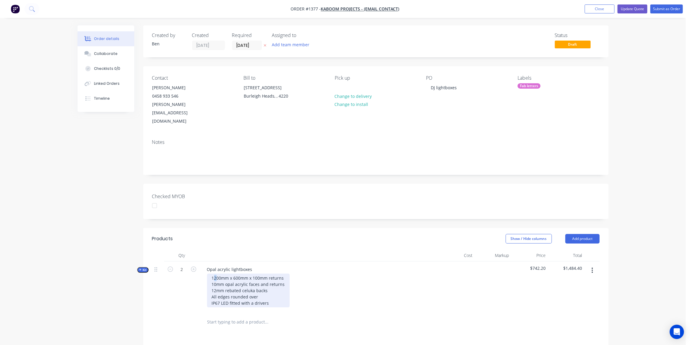
drag, startPoint x: 217, startPoint y: 261, endPoint x: 214, endPoint y: 263, distance: 3.5
click at [214, 274] on div "1200mm x 600mm x 100mm returns 10mm opal acrylic faces and returns 12mm rebated…" at bounding box center [248, 291] width 83 height 34
click at [234, 274] on div "1300mm x 600mm x 100mm returns 10mm opal acrylic faces and returns 12mm rebated…" at bounding box center [248, 291] width 83 height 34
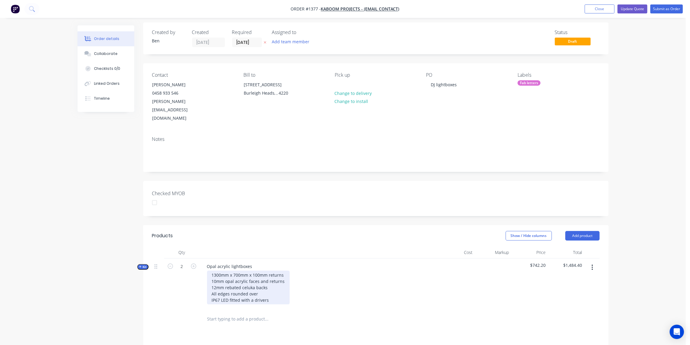
scroll to position [3, 0]
drag, startPoint x: 272, startPoint y: 283, endPoint x: 203, endPoint y: 287, distance: 69.9
click at [203, 287] on div "1300mm x 700mm x 100mm returns 10mm opal acrylic faces and returns 12mm rebated…" at bounding box center [319, 288] width 234 height 34
drag, startPoint x: 217, startPoint y: 270, endPoint x: 213, endPoint y: 272, distance: 3.8
click at [213, 272] on div "1300mm x 700mm x 100mm returns 10mm opal acrylic faces and returns 12mm rebated…" at bounding box center [248, 284] width 83 height 27
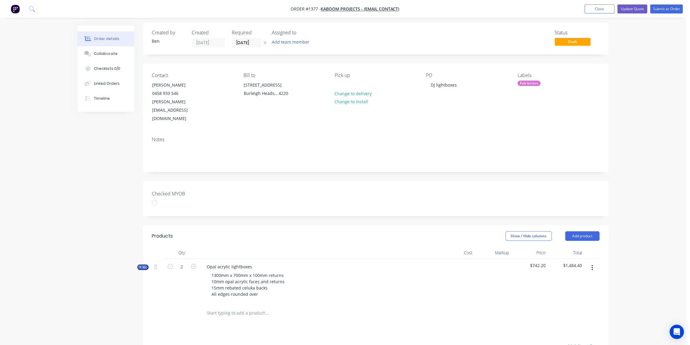
click at [138, 264] on button "Kit" at bounding box center [142, 267] width 11 height 6
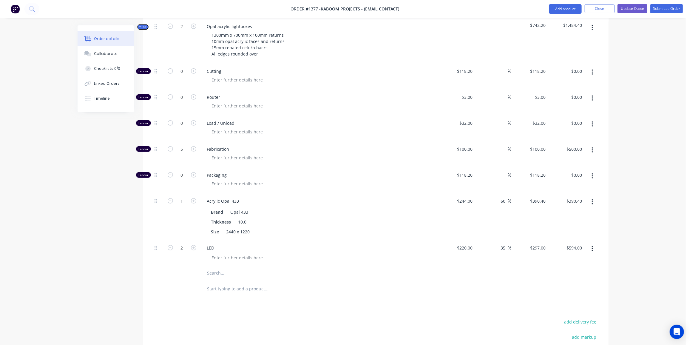
scroll to position [243, 0]
click at [591, 243] on button "button" at bounding box center [593, 248] width 14 height 11
click at [564, 296] on div "Delete" at bounding box center [572, 300] width 46 height 9
click at [592, 196] on button "button" at bounding box center [593, 201] width 14 height 11
click at [566, 237] on div "Delete" at bounding box center [572, 241] width 46 height 9
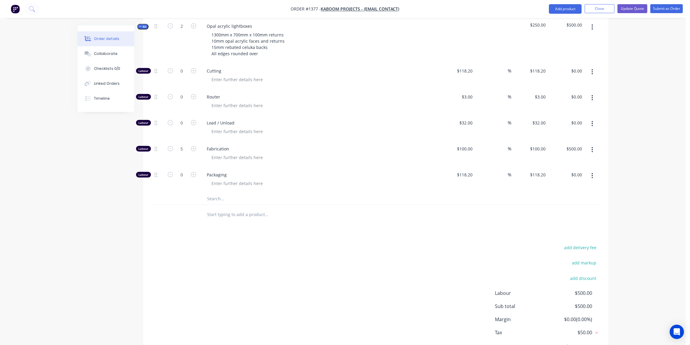
click at [222, 193] on input "text" at bounding box center [266, 199] width 119 height 12
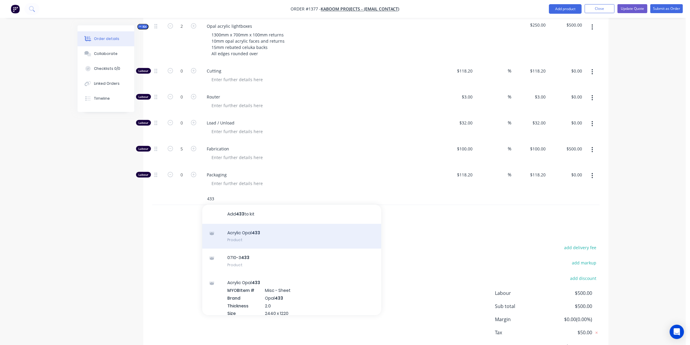
type input "433"
click at [267, 224] on div "Acrylic Opal 433 Product" at bounding box center [291, 236] width 179 height 25
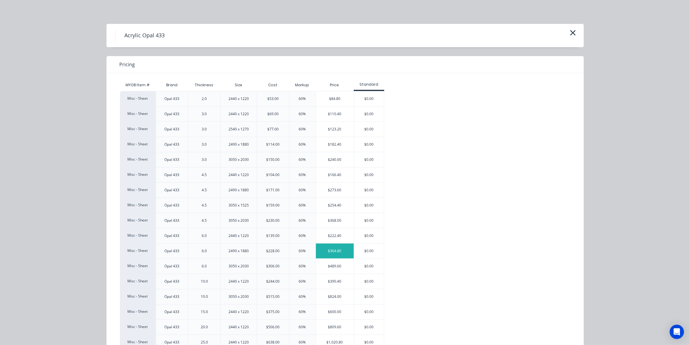
click at [335, 251] on div "$364.80" at bounding box center [335, 251] width 38 height 15
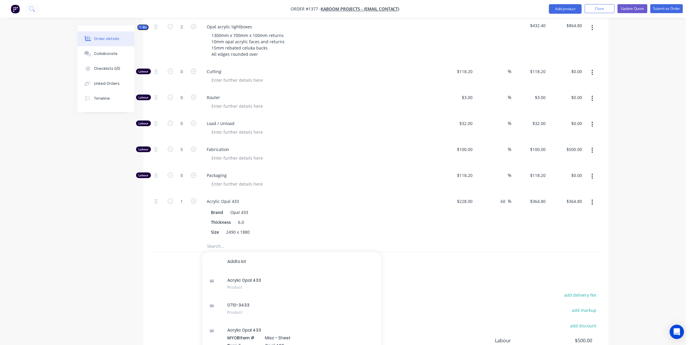
drag, startPoint x: 121, startPoint y: 235, endPoint x: 161, endPoint y: 238, distance: 40.4
click at [121, 235] on div "Created by Ben Created 03/09/25 Required 03/09/25 Assigned to Add team member S…" at bounding box center [343, 103] width 531 height 641
click at [207, 241] on input "text" at bounding box center [266, 247] width 119 height 12
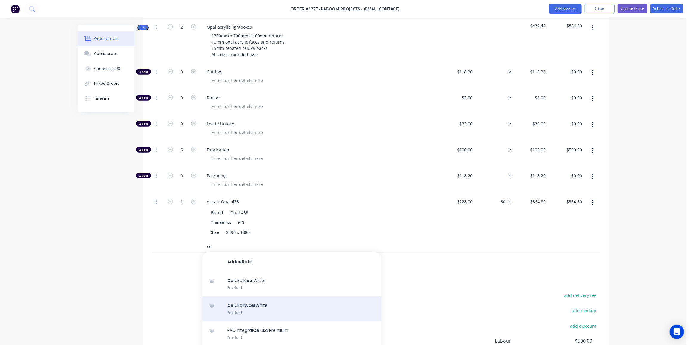
type input "cel"
click at [256, 296] on div "Cel uka Ny cel White Product" at bounding box center [291, 308] width 179 height 25
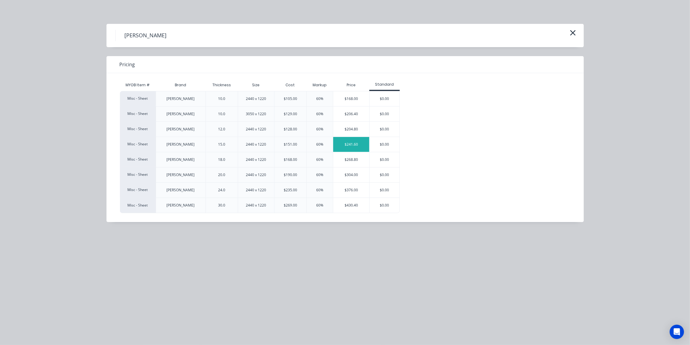
click at [347, 143] on div "$241.60" at bounding box center [351, 144] width 36 height 15
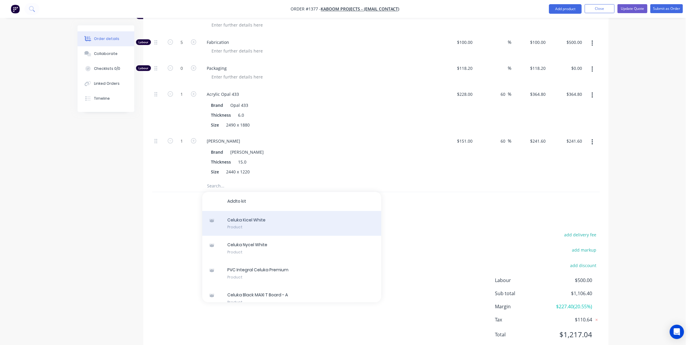
scroll to position [350, 0]
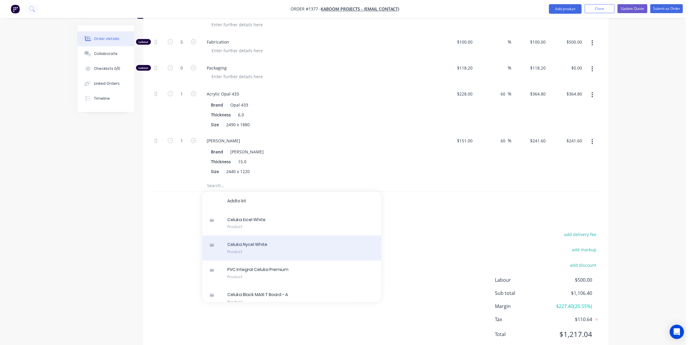
click at [248, 235] on div "C e l u k a N y c e l W h i t e Product" at bounding box center [291, 247] width 179 height 25
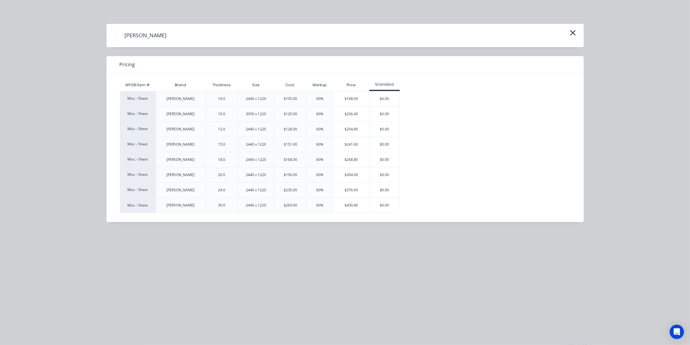
drag, startPoint x: 572, startPoint y: 31, endPoint x: 571, endPoint y: 35, distance: 4.4
click at [572, 31] on icon "button" at bounding box center [573, 33] width 6 height 8
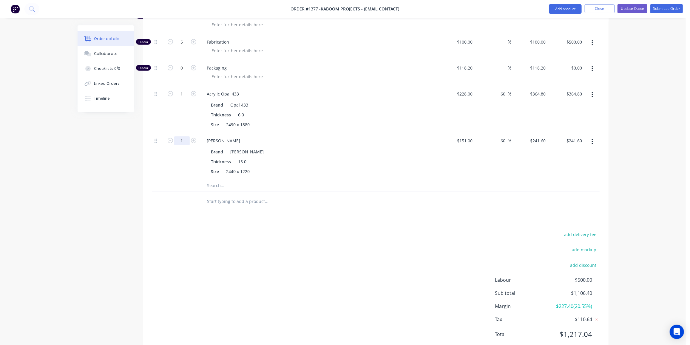
click at [184, 136] on input "1" at bounding box center [182, 140] width 16 height 9
type input "0.66"
type input "$159.46"
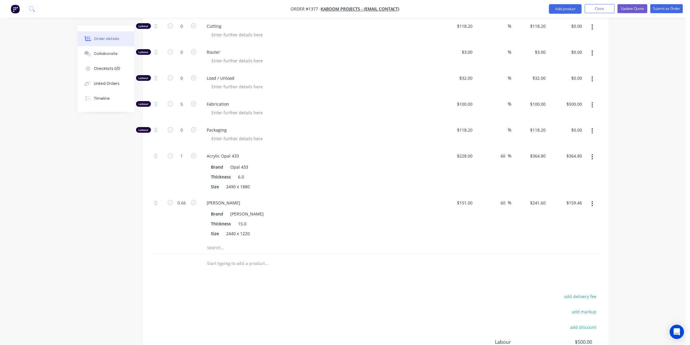
scroll to position [288, 0]
click at [181, 199] on input "0.66" at bounding box center [182, 203] width 16 height 9
type input "1.2"
type input "$289.92"
click at [111, 215] on div "Created by Ben Created 03/09/25 Required 03/09/25 Assigned to Add team member S…" at bounding box center [343, 82] width 531 height 688
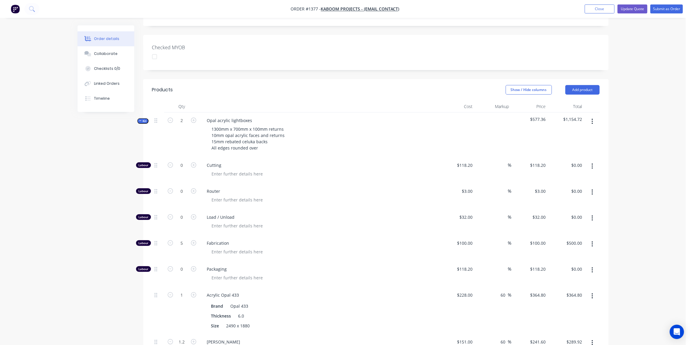
click at [144, 119] on span "Kit" at bounding box center [143, 121] width 8 height 4
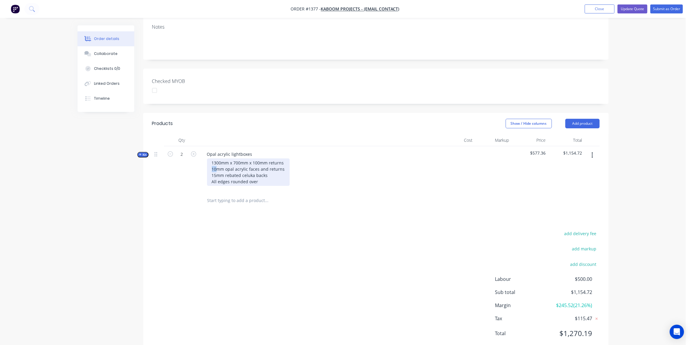
drag, startPoint x: 217, startPoint y: 151, endPoint x: 207, endPoint y: 153, distance: 9.9
click at [207, 158] on div "1300mm x 700mm x 100mm returns 10mm opal acrylic faces and returns 15mm rebated…" at bounding box center [248, 171] width 83 height 27
click at [124, 228] on div "Created by Ben Created 03/09/25 Required 03/09/25 Assigned to Add team member S…" at bounding box center [343, 136] width 531 height 452
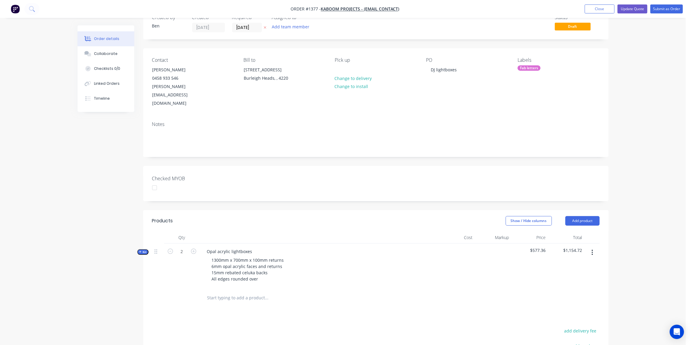
scroll to position [0, 0]
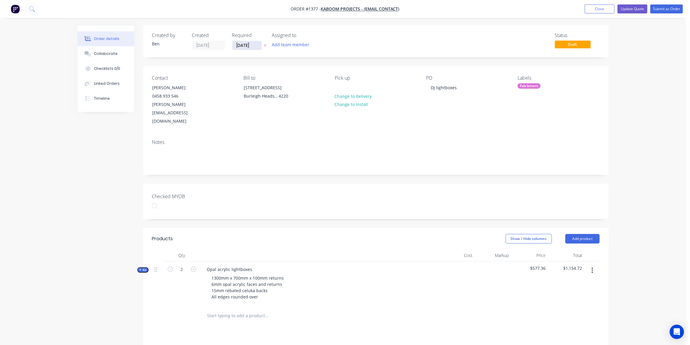
click at [244, 41] on input "[DATE]" at bounding box center [246, 45] width 29 height 9
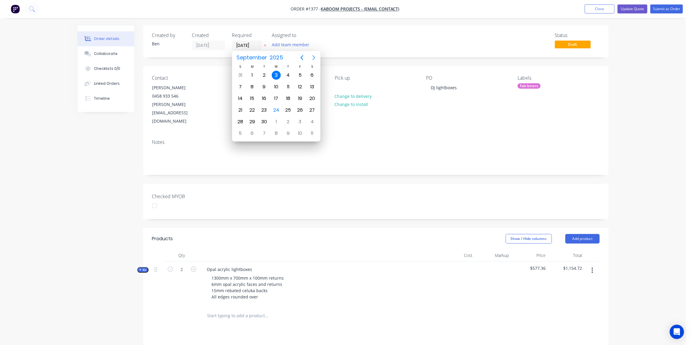
click at [314, 59] on icon "Next page" at bounding box center [313, 57] width 7 height 7
click at [275, 77] on div "1" at bounding box center [276, 75] width 9 height 9
type input "[DATE]"
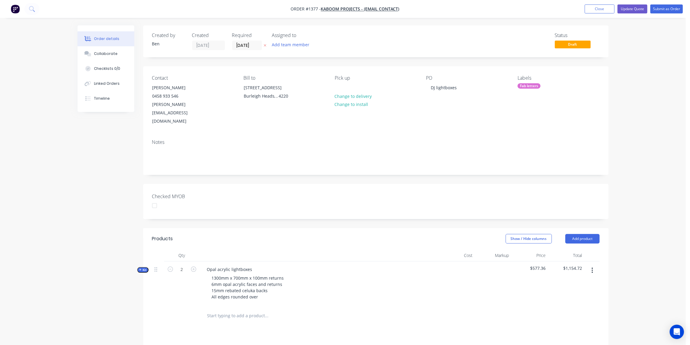
click at [111, 157] on div "Created by Ben Created 03/09/25 Required 01/10/25 Assigned to Add team member S…" at bounding box center [343, 251] width 531 height 452
click at [533, 88] on div "Fab letters" at bounding box center [529, 85] width 23 height 5
click at [555, 119] on div "Date required" at bounding box center [548, 120] width 29 height 7
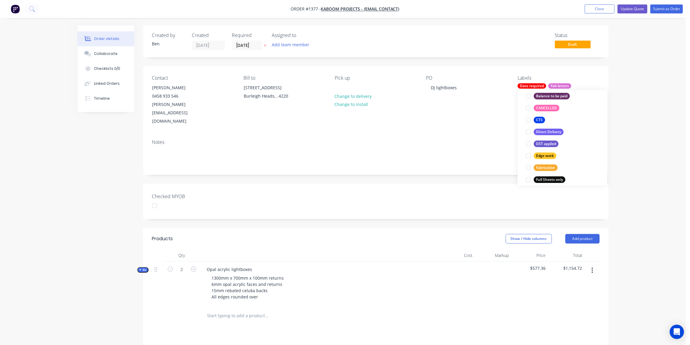
scroll to position [18, 0]
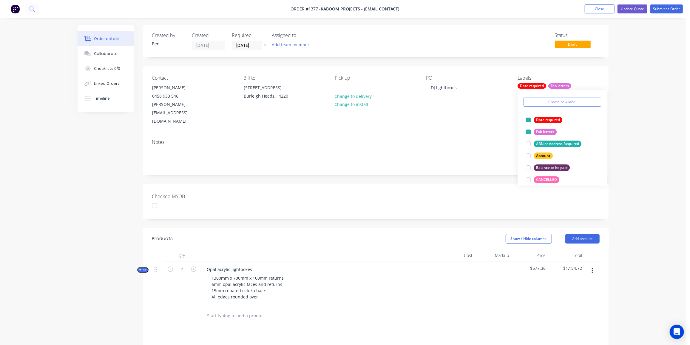
click at [81, 166] on div "Created by Ben Created 03/09/25 Required 01/10/25 Assigned to Add team member S…" at bounding box center [343, 251] width 531 height 452
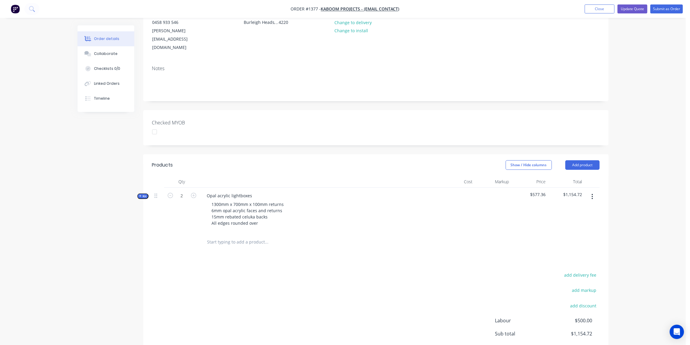
scroll to position [74, 0]
click at [312, 213] on div "Opal acrylic lightboxes 1300mm x 700mm x 100mm returns 6mm opal acrylic faces a…" at bounding box center [319, 209] width 239 height 45
click at [659, 10] on button "Submit as Order" at bounding box center [667, 8] width 33 height 9
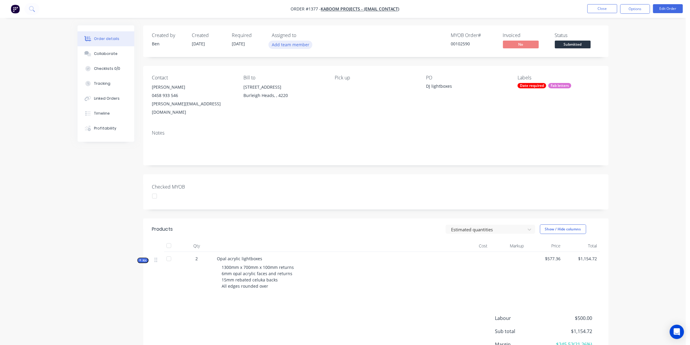
click at [294, 48] on button "Add team member" at bounding box center [291, 45] width 44 height 8
click at [303, 97] on div "Matt Harle" at bounding box center [320, 95] width 60 height 6
click at [574, 46] on span "Submitted" at bounding box center [573, 44] width 36 height 7
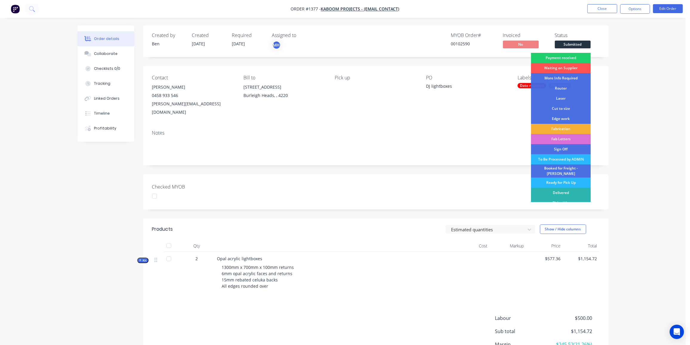
click at [570, 138] on div "Fab Letters" at bounding box center [561, 139] width 60 height 10
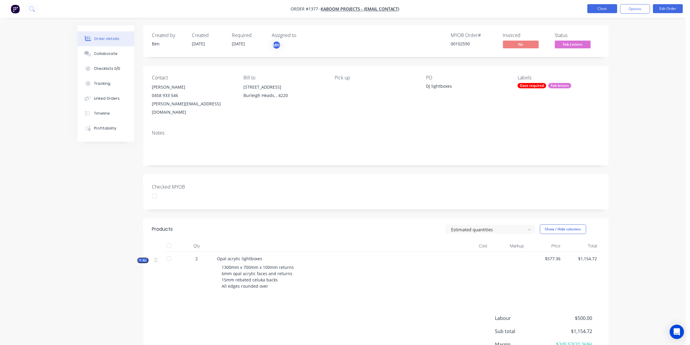
click at [602, 7] on button "Close" at bounding box center [603, 8] width 30 height 9
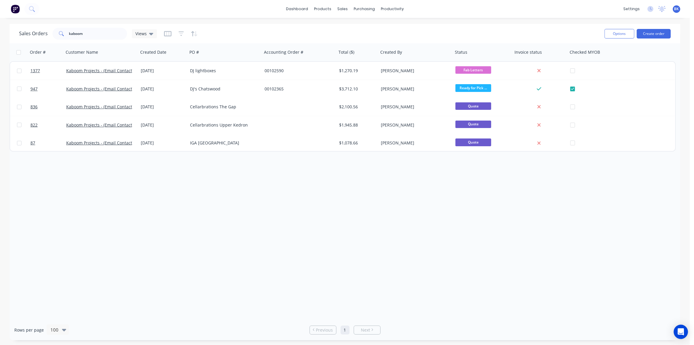
click at [308, 173] on div "Order # Customer Name Created Date PO # Accounting Order # Total ($) Created By…" at bounding box center [345, 181] width 671 height 276
click at [395, 25] on link "Workflow" at bounding box center [415, 28] width 79 height 12
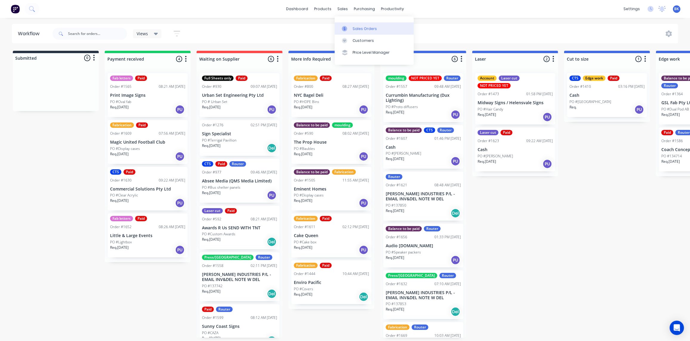
click at [347, 26] on div at bounding box center [346, 28] width 9 height 5
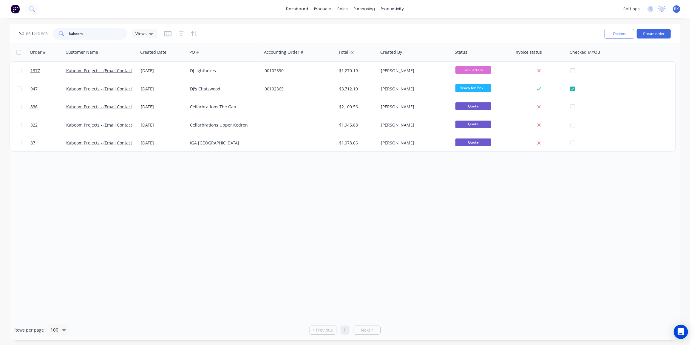
drag, startPoint x: 56, startPoint y: 32, endPoint x: 41, endPoint y: 31, distance: 15.0
click at [41, 31] on div "Sales Orders kaboom Views" at bounding box center [88, 34] width 138 height 12
type input "gcd"
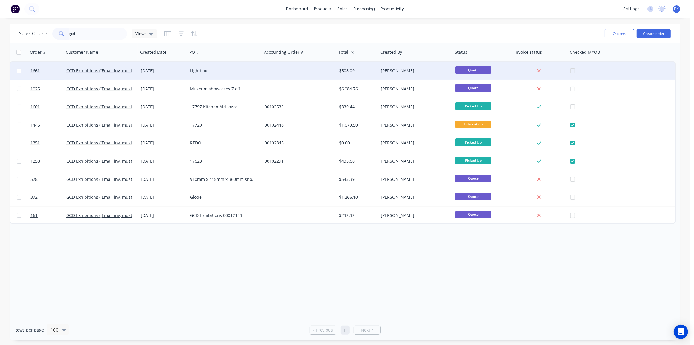
click at [151, 66] on div "23 Sep 2025" at bounding box center [162, 71] width 49 height 18
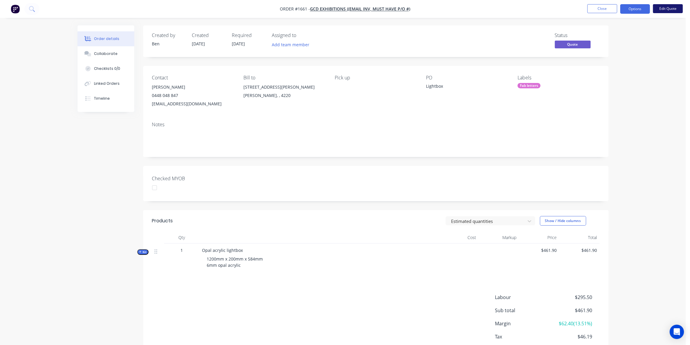
click at [674, 7] on button "Edit Quote" at bounding box center [668, 8] width 30 height 9
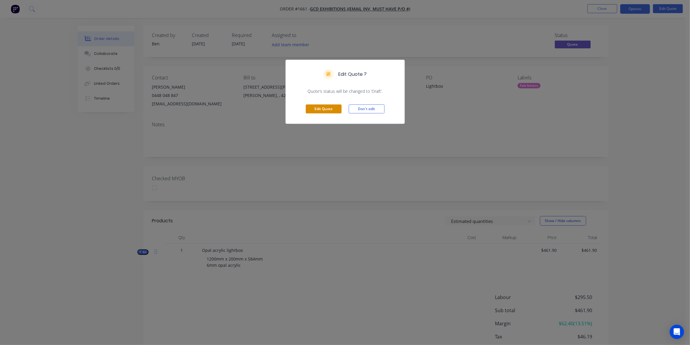
click at [325, 108] on button "Edit Quote" at bounding box center [324, 108] width 36 height 9
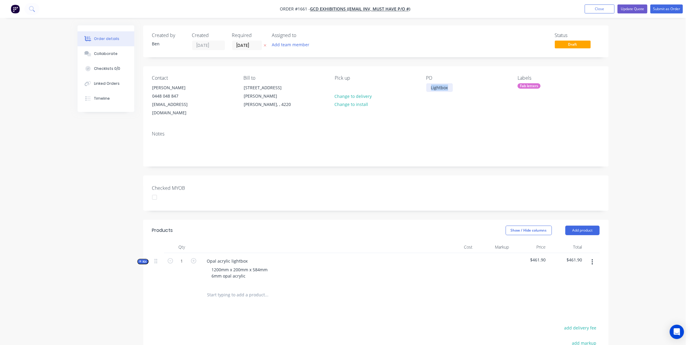
drag, startPoint x: 451, startPoint y: 87, endPoint x: 416, endPoint y: 88, distance: 34.9
click at [416, 88] on div "Contact Chris Dixon 0448 048 847 operations@gcdex.com.au Bill to 13 William Ban…" at bounding box center [376, 96] width 466 height 60
click at [633, 9] on button "Update Quote" at bounding box center [633, 8] width 30 height 9
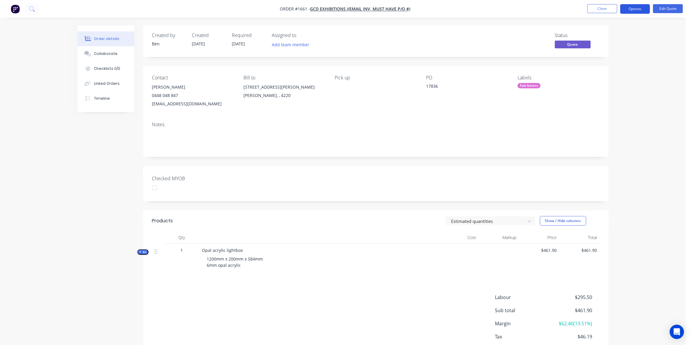
click at [640, 7] on button "Options" at bounding box center [635, 9] width 30 height 10
click at [620, 47] on div "Proforma Invoice" at bounding box center [617, 48] width 55 height 9
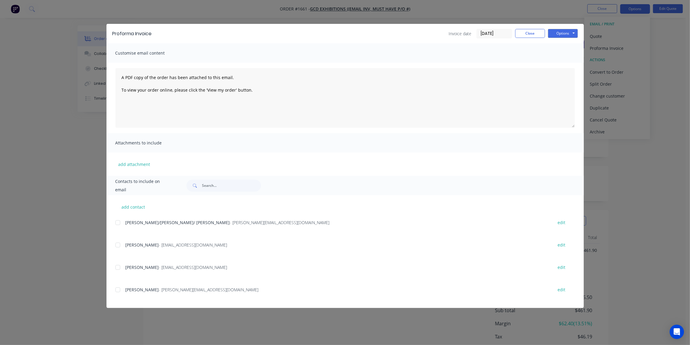
click at [118, 246] on div at bounding box center [118, 245] width 12 height 12
click at [119, 244] on div at bounding box center [118, 245] width 12 height 12
click at [566, 37] on button "Options" at bounding box center [563, 33] width 30 height 9
click at [567, 42] on button "Preview" at bounding box center [567, 44] width 38 height 10
click at [118, 246] on div at bounding box center [118, 245] width 12 height 12
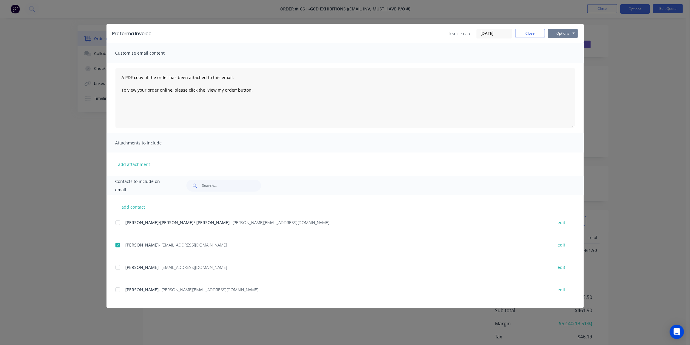
click at [560, 35] on button "Options" at bounding box center [563, 33] width 30 height 9
drag, startPoint x: 349, startPoint y: 291, endPoint x: 360, endPoint y: 205, distance: 86.4
click at [349, 290] on div "Fiona - Fiona@gcdex.com.au" at bounding box center [337, 290] width 422 height 6
click at [534, 34] on button "Close" at bounding box center [530, 33] width 30 height 9
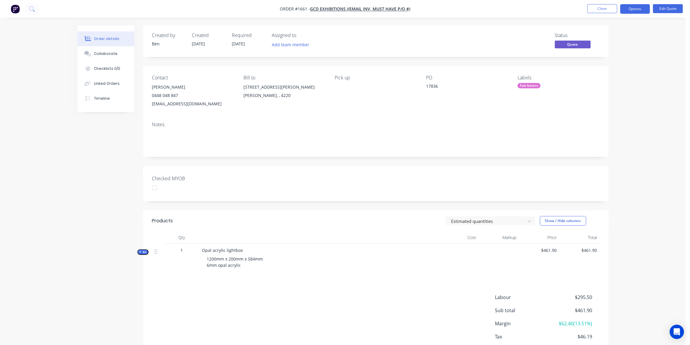
click at [387, 252] on div "Opal acrylic lightbox 1200mm x 200mm x 584mm 6mm opal acrylic" at bounding box center [319, 259] width 239 height 31
click at [609, 8] on button "Close" at bounding box center [603, 8] width 30 height 9
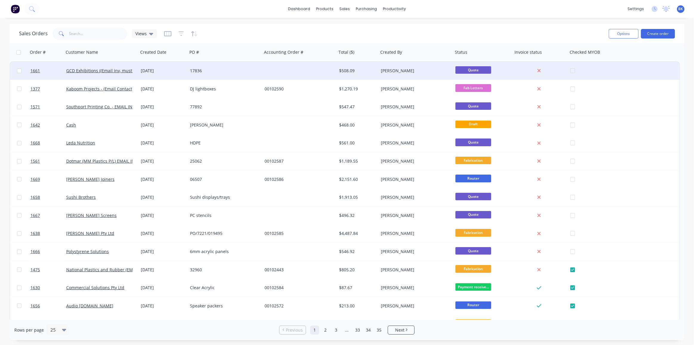
click at [162, 72] on div "[DATE]" at bounding box center [163, 71] width 44 height 6
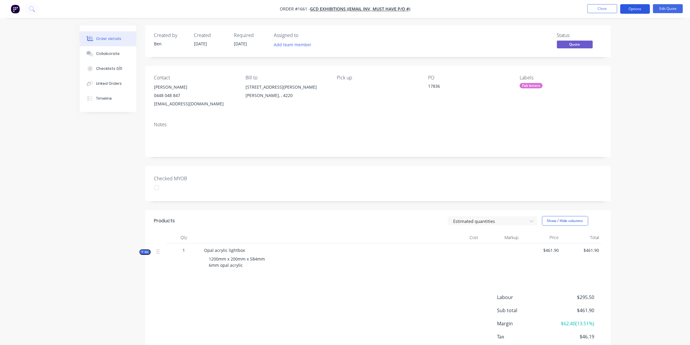
click at [634, 10] on button "Options" at bounding box center [635, 9] width 30 height 10
click at [603, 44] on div "Proforma Invoice" at bounding box center [617, 48] width 55 height 9
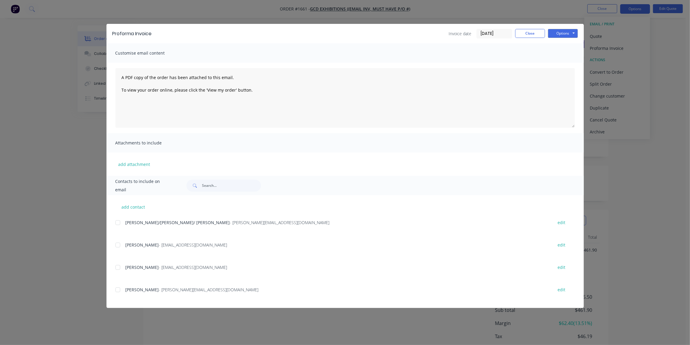
scroll to position [1, 0]
click at [119, 245] on div at bounding box center [118, 245] width 12 height 12
click at [574, 35] on button "Options" at bounding box center [563, 33] width 30 height 9
click at [575, 64] on button "Email" at bounding box center [567, 64] width 38 height 10
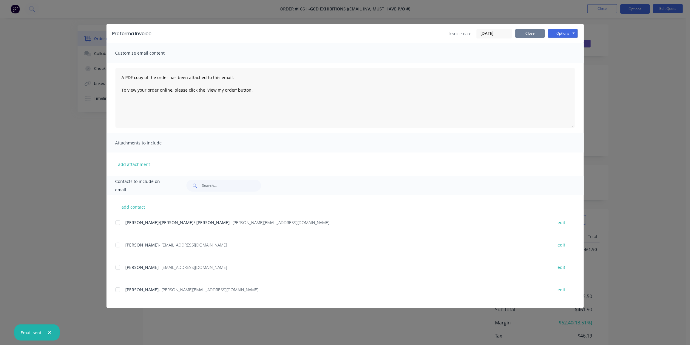
click at [536, 33] on button "Close" at bounding box center [530, 33] width 30 height 9
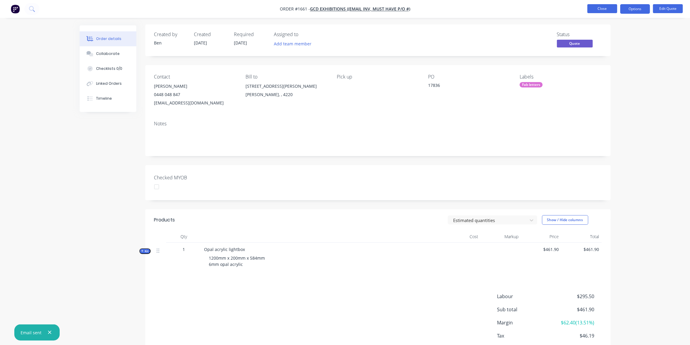
click at [602, 6] on button "Close" at bounding box center [603, 8] width 30 height 9
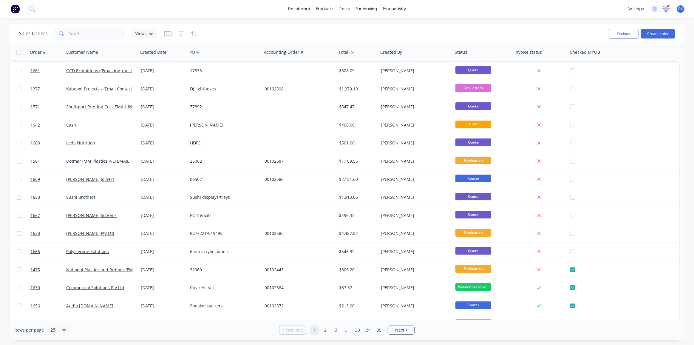
click at [667, 8] on icon at bounding box center [666, 8] width 5 height 5
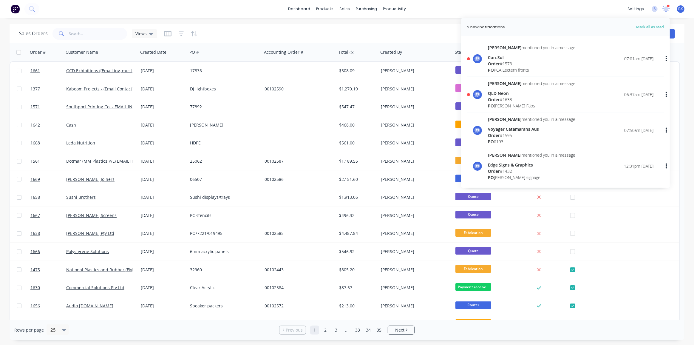
click at [498, 97] on span "Order" at bounding box center [494, 100] width 12 height 6
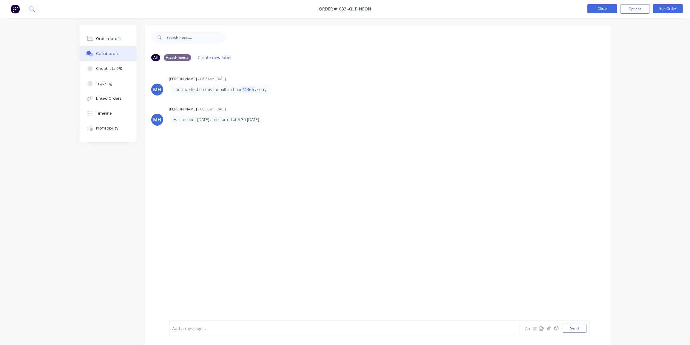
click at [600, 10] on button "Close" at bounding box center [603, 8] width 30 height 9
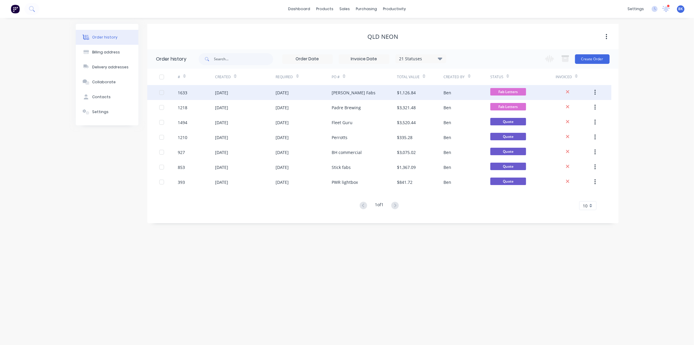
click at [265, 91] on div "[DATE]" at bounding box center [245, 92] width 61 height 15
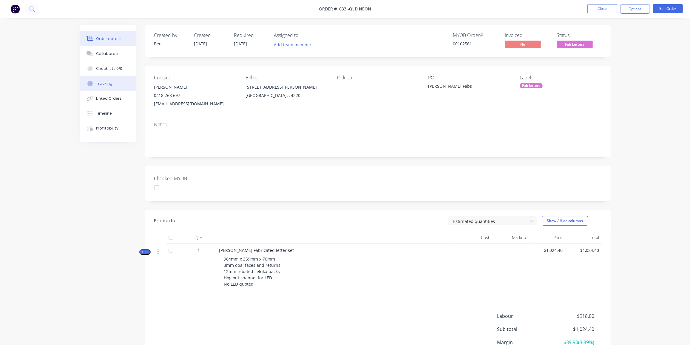
click at [102, 80] on button "Tracking" at bounding box center [108, 83] width 57 height 15
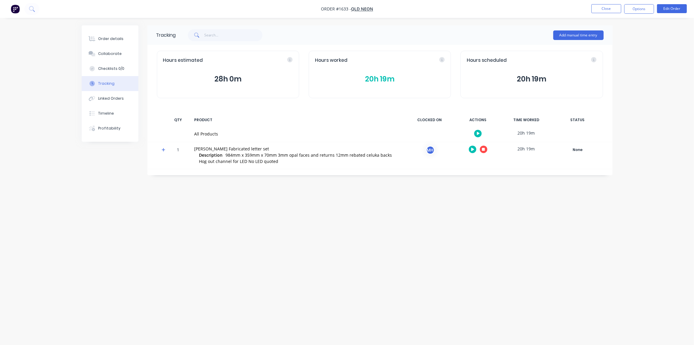
click at [389, 78] on button "20h 19m" at bounding box center [380, 78] width 130 height 11
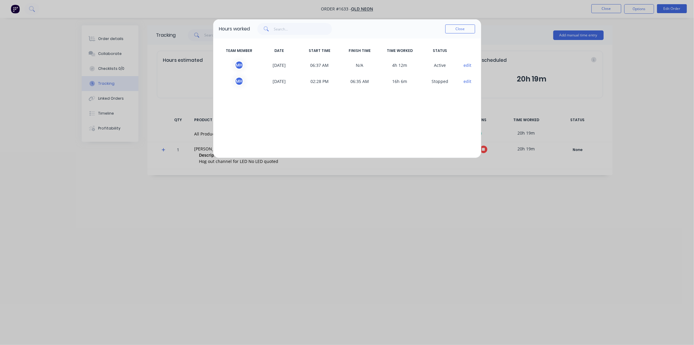
click at [470, 81] on button "edit" at bounding box center [468, 81] width 8 height 6
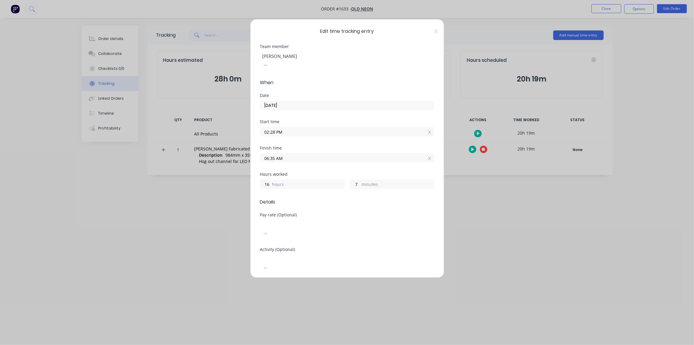
click at [283, 153] on input "06:35 AM" at bounding box center [348, 157] width 174 height 9
click at [275, 161] on div "03" at bounding box center [272, 160] width 15 height 10
type input "03:35 AM"
type input "13"
type input "03:01 AM"
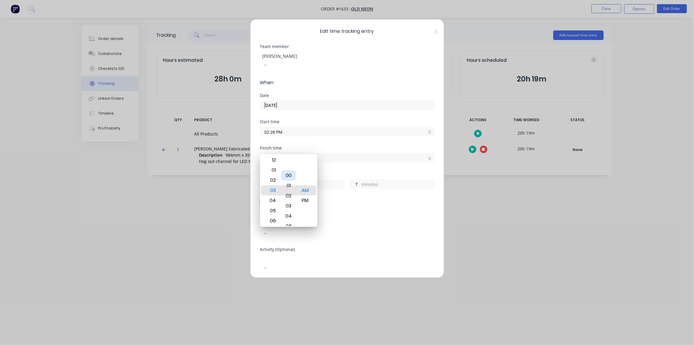
type input "12"
type input "33"
click at [289, 178] on div "00" at bounding box center [288, 180] width 15 height 10
type input "03:00 AM"
type input "32"
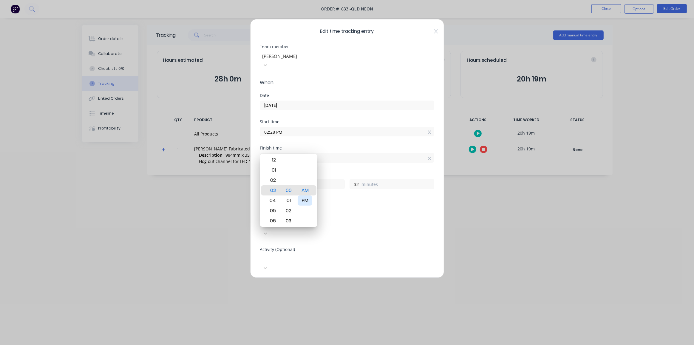
drag, startPoint x: 304, startPoint y: 198, endPoint x: 329, endPoint y: 209, distance: 27.5
click at [304, 198] on div "PM" at bounding box center [305, 200] width 15 height 10
type input "03:00 PM"
type input "0"
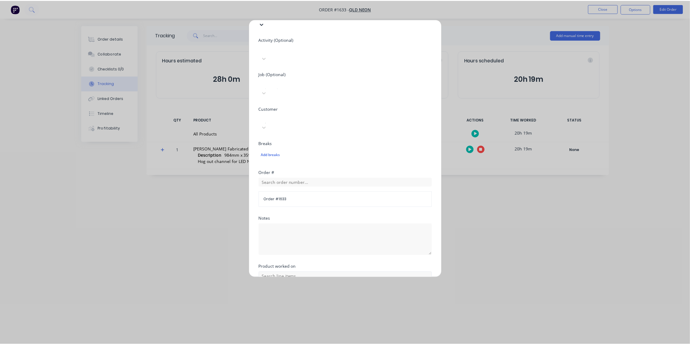
scroll to position [214, 0]
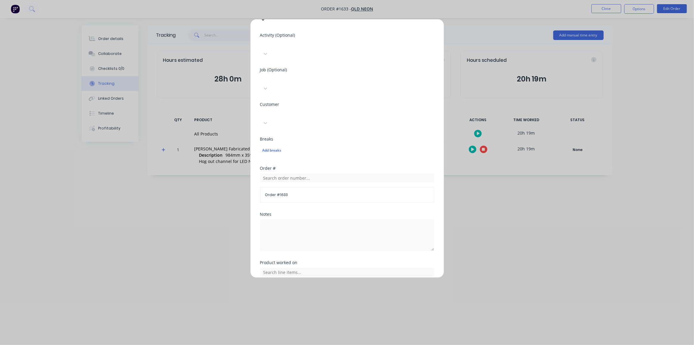
click at [327, 307] on button "Done" at bounding box center [328, 312] width 33 height 10
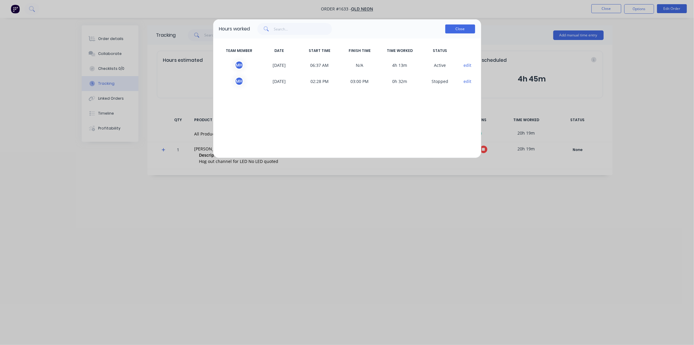
drag, startPoint x: 462, startPoint y: 28, endPoint x: 438, endPoint y: 99, distance: 74.7
click at [462, 28] on button "Close" at bounding box center [461, 28] width 30 height 9
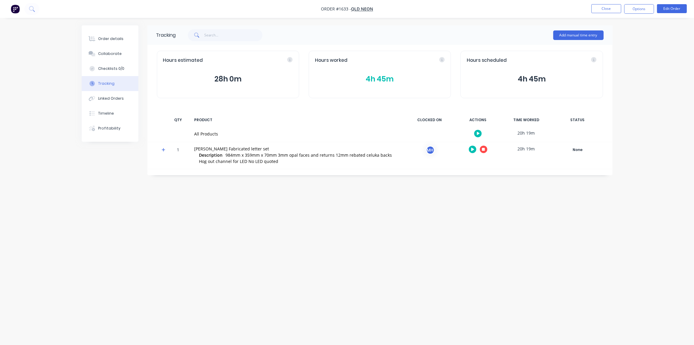
click at [397, 193] on div "Tracking Add manual time entry Hours estimated 28h 0m Hours worked 4h 45m Hours…" at bounding box center [347, 161] width 531 height 272
click at [109, 55] on div "Collaborate" at bounding box center [110, 53] width 24 height 5
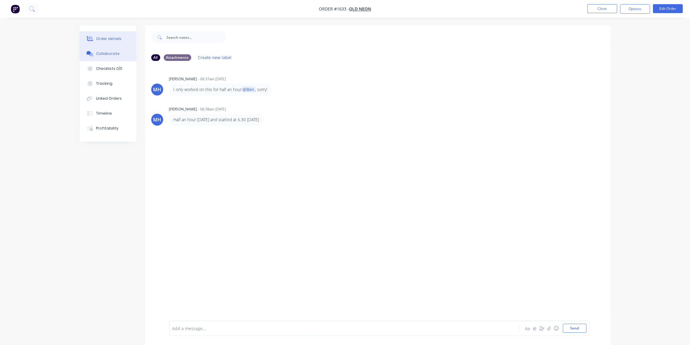
click at [112, 40] on div "Order details" at bounding box center [108, 38] width 25 height 5
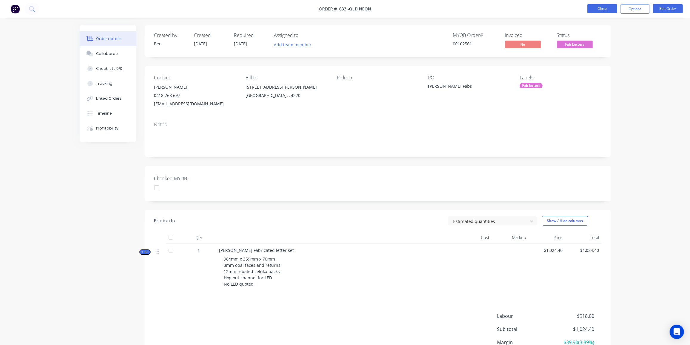
click at [604, 8] on button "Close" at bounding box center [603, 8] width 30 height 9
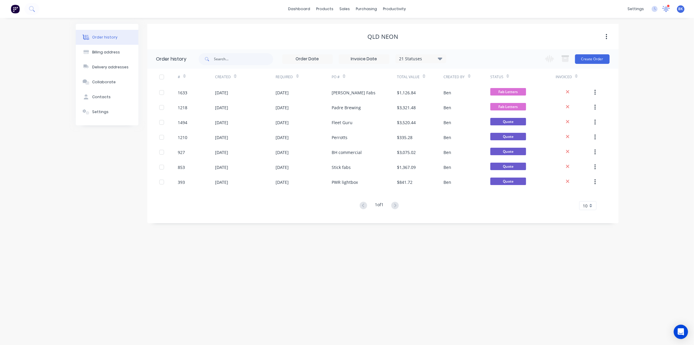
click at [666, 8] on icon at bounding box center [666, 8] width 5 height 5
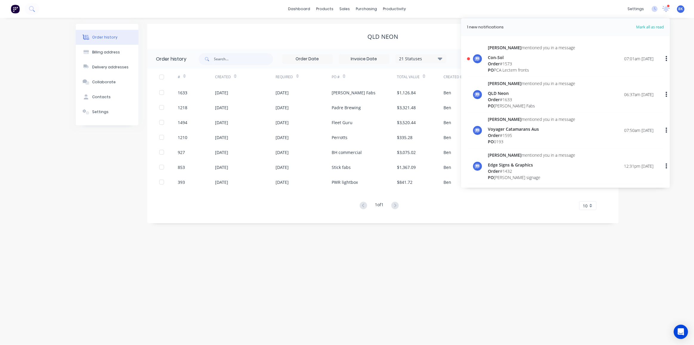
click at [506, 64] on div "Order # 1573" at bounding box center [531, 64] width 87 height 6
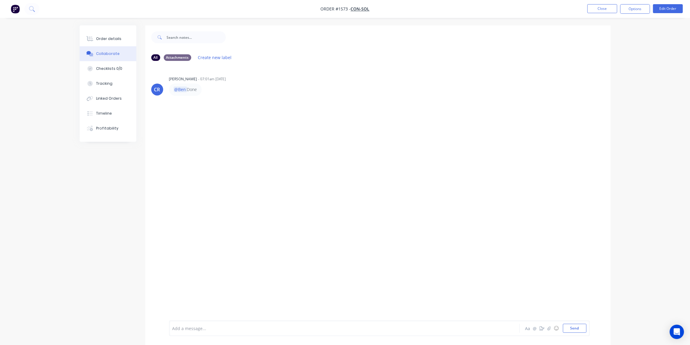
click at [223, 327] on div at bounding box center [328, 328] width 310 height 6
click at [601, 6] on button "Close" at bounding box center [603, 8] width 30 height 9
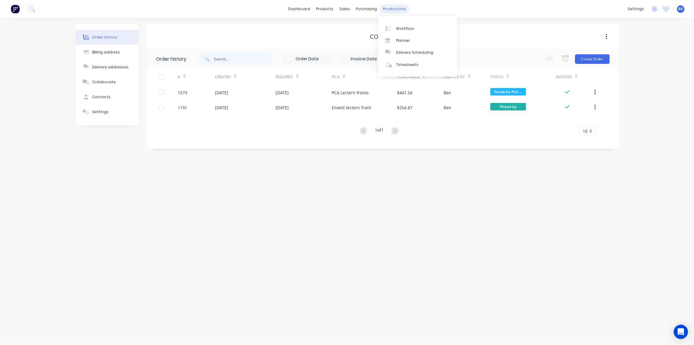
click at [388, 13] on div "productivity" at bounding box center [394, 8] width 29 height 9
click at [407, 30] on div "Workflow" at bounding box center [405, 28] width 18 height 5
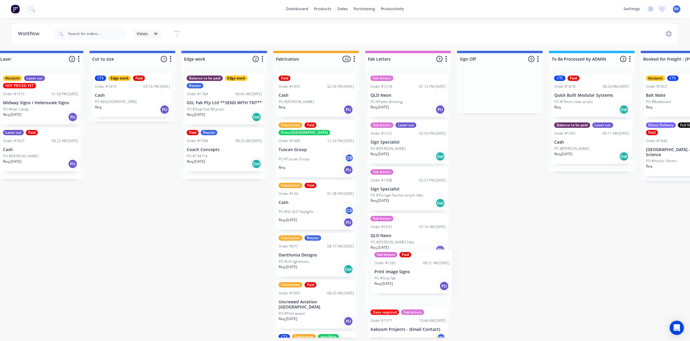
scroll to position [0, 475]
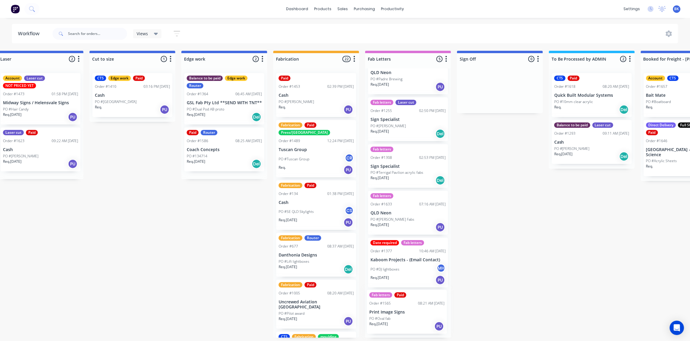
drag, startPoint x: 137, startPoint y: 102, endPoint x: 404, endPoint y: 295, distance: 329.6
click at [410, 322] on div "Submitted 0 Status colour #273444 hex #273444 Save Cancel Summaries Total order…" at bounding box center [235, 194] width 1428 height 287
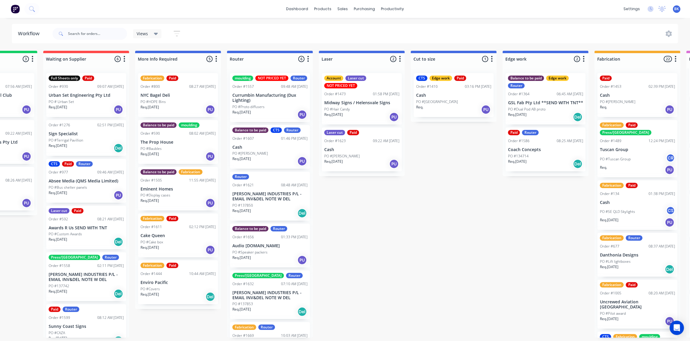
scroll to position [0, 0]
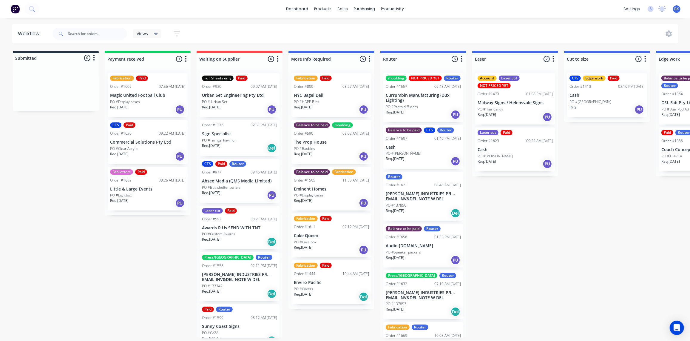
drag, startPoint x: 379, startPoint y: 151, endPoint x: 275, endPoint y: 161, distance: 104.4
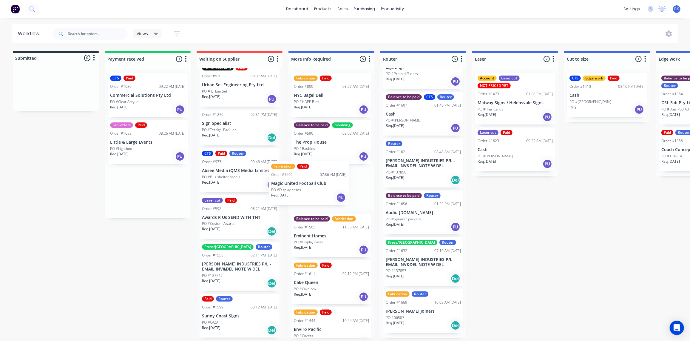
scroll to position [17, 0]
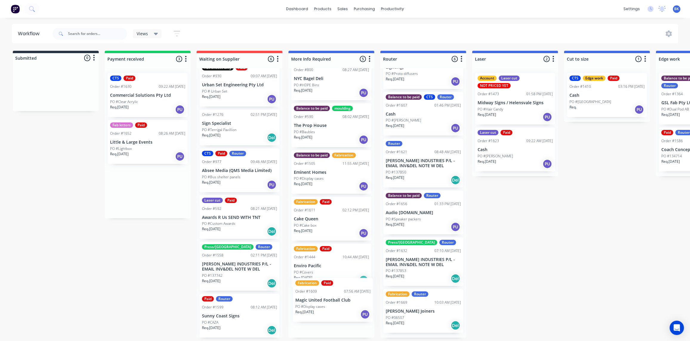
drag, startPoint x: 141, startPoint y: 96, endPoint x: 326, endPoint y: 301, distance: 275.3
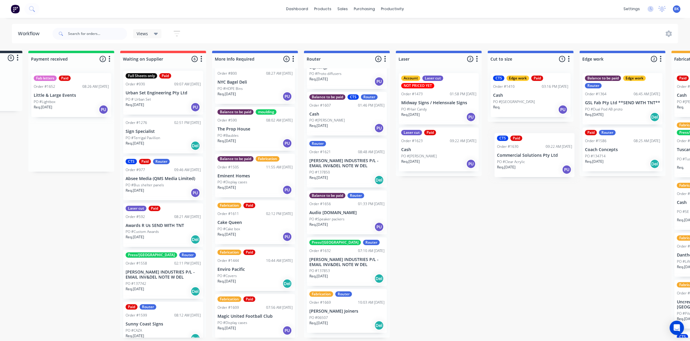
scroll to position [0, 80]
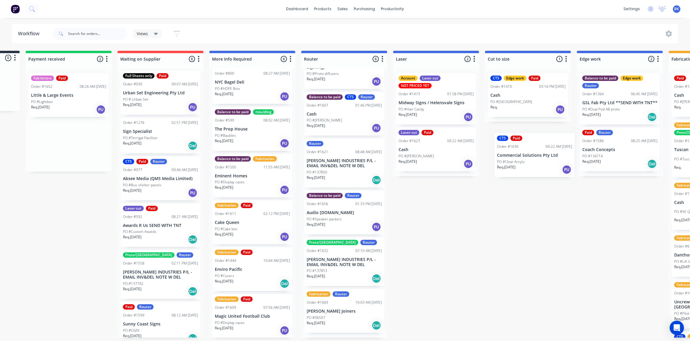
drag, startPoint x: 130, startPoint y: 93, endPoint x: 515, endPoint y: 149, distance: 388.8
click at [515, 151] on div "Submitted 0 Status colour #273444 hex #273444 Save Cancel Summaries Total order…" at bounding box center [630, 194] width 1428 height 287
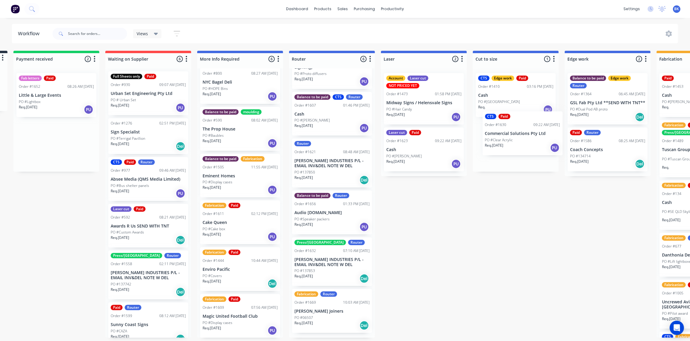
scroll to position [0, 94]
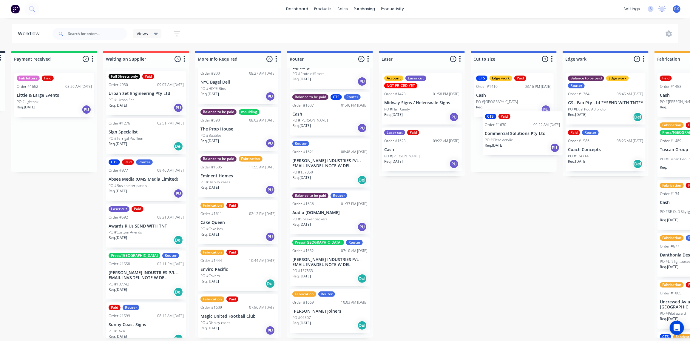
drag, startPoint x: 64, startPoint y: 88, endPoint x: 516, endPoint y: 127, distance: 454.4
click at [519, 128] on div "Submitted 0 Status colour #273444 hex #273444 Save Cancel Summaries Total order…" at bounding box center [616, 194] width 1428 height 287
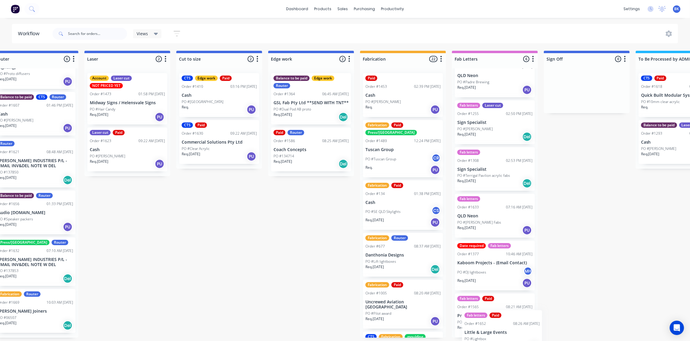
scroll to position [67, 0]
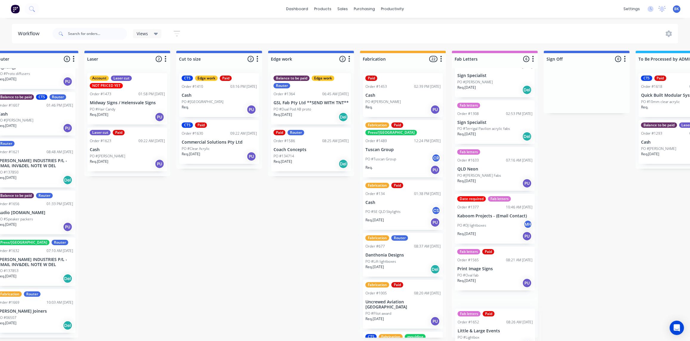
drag, startPoint x: 36, startPoint y: 105, endPoint x: 479, endPoint y: 320, distance: 492.5
click at [481, 338] on div "Submitted 0 Status colour #273444 hex #273444 Save Cancel Summaries Total order…" at bounding box center [322, 194] width 1428 height 287
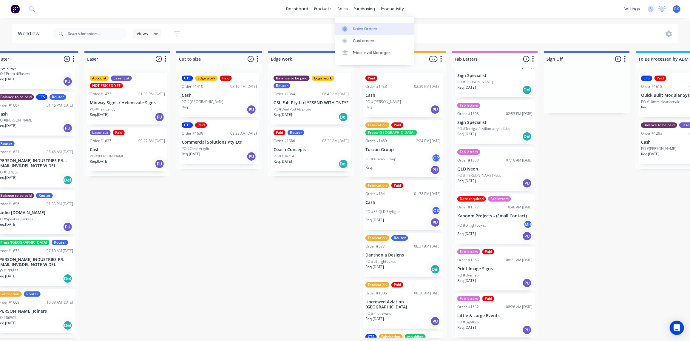
click at [350, 25] on link "Sales Orders" at bounding box center [374, 29] width 79 height 12
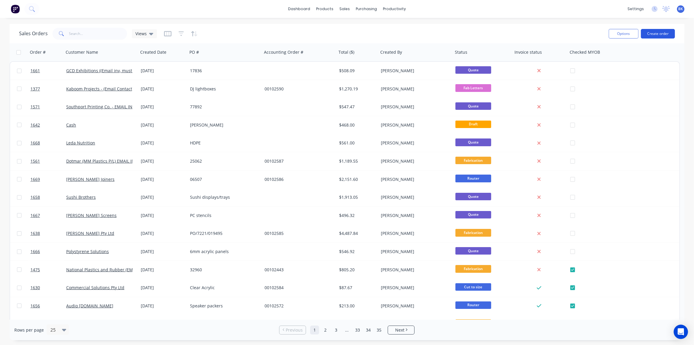
click at [658, 37] on button "Create order" at bounding box center [658, 34] width 34 height 10
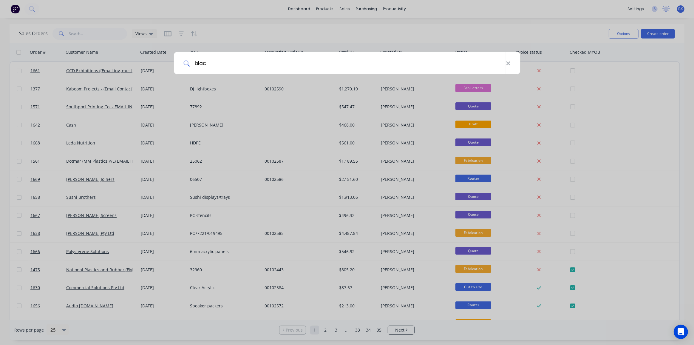
type input "black"
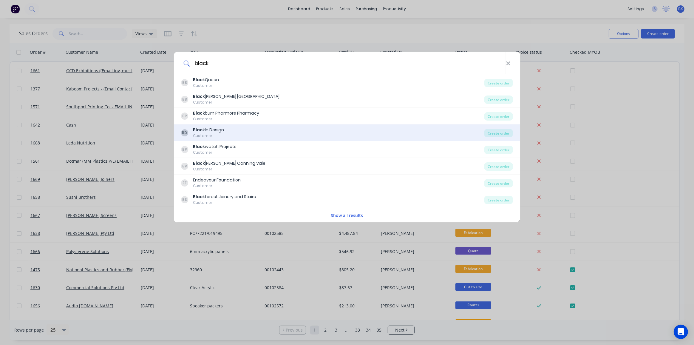
click at [231, 134] on div "BD Black In Design Customer" at bounding box center [333, 133] width 304 height 12
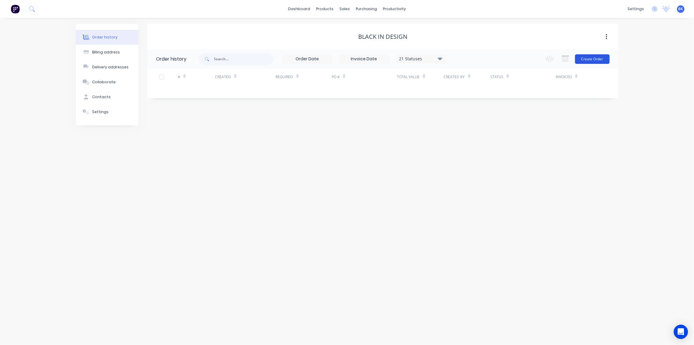
click at [583, 57] on button "Create Order" at bounding box center [592, 59] width 35 height 10
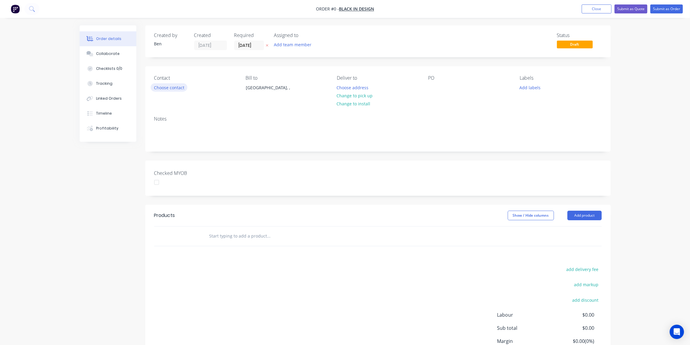
click at [170, 89] on button "Choose contact" at bounding box center [169, 87] width 37 height 8
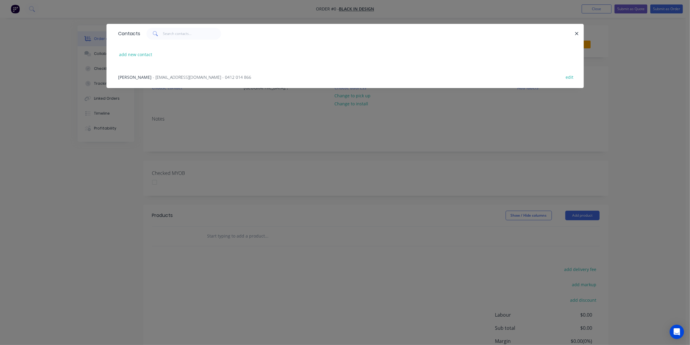
click at [160, 77] on span "- blackindesign@me.com - 0412 014 866" at bounding box center [202, 77] width 98 height 6
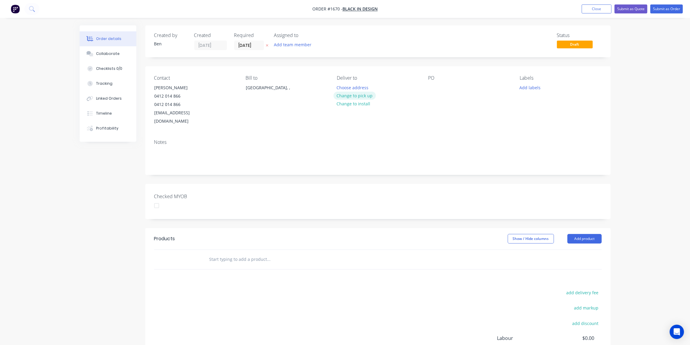
click at [363, 95] on button "Change to pick up" at bounding box center [355, 96] width 42 height 8
click at [430, 86] on div at bounding box center [434, 87] width 10 height 9
click at [520, 87] on button "Add labels" at bounding box center [530, 87] width 27 height 8
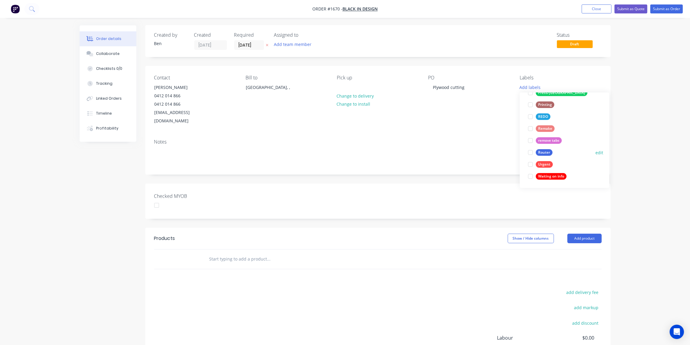
scroll to position [1, 0]
drag, startPoint x: 543, startPoint y: 152, endPoint x: 540, endPoint y: 153, distance: 3.3
click at [543, 152] on div "Router" at bounding box center [544, 152] width 17 height 7
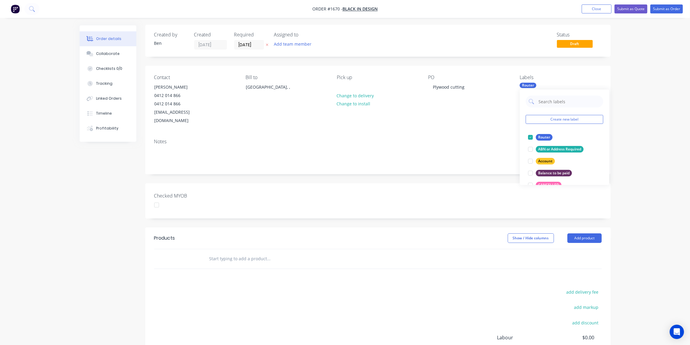
scroll to position [0, 0]
drag, startPoint x: 210, startPoint y: 248, endPoint x: 277, endPoint y: 259, distance: 67.8
click at [210, 253] on input "text" at bounding box center [268, 259] width 119 height 12
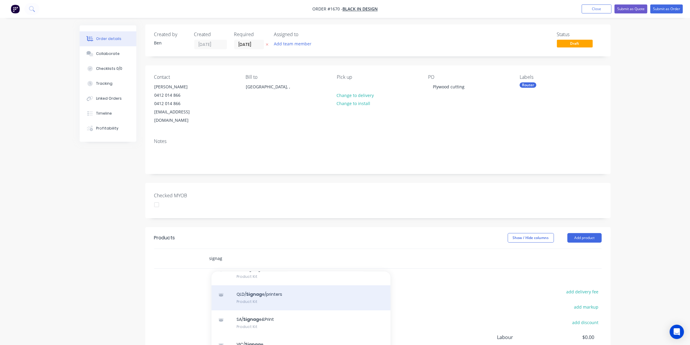
scroll to position [56, 0]
type input "signag"
click at [260, 285] on div "QLD/ Signag e/printers Product Kit" at bounding box center [301, 297] width 179 height 25
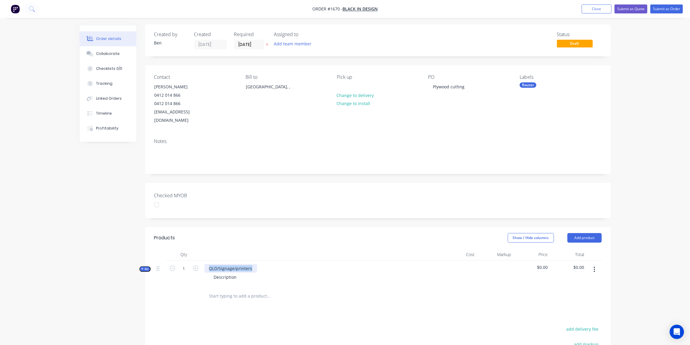
drag, startPoint x: 252, startPoint y: 258, endPoint x: 173, endPoint y: 262, distance: 79.2
click at [173, 262] on div "Kit 1 QLD/Signage/printers Description $0.00 $0.00" at bounding box center [378, 274] width 448 height 26
drag, startPoint x: 237, startPoint y: 268, endPoint x: 195, endPoint y: 268, distance: 42.1
click at [195, 268] on div "Kit 1 Cut supplied plywood Description $0.00 $0.00" at bounding box center [378, 274] width 448 height 26
click at [144, 267] on span "Kit" at bounding box center [145, 269] width 8 height 4
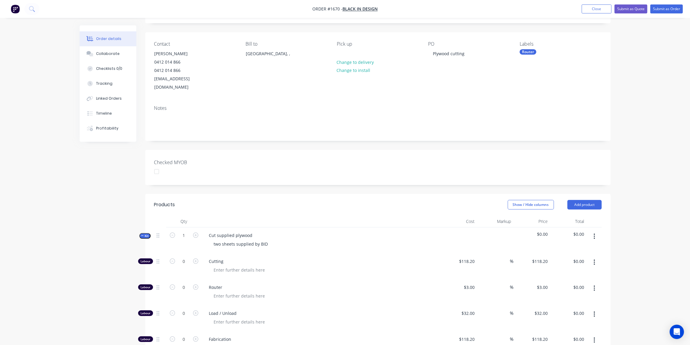
scroll to position [20, 0]
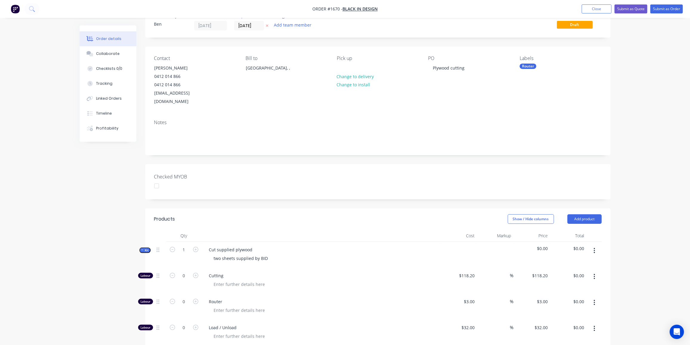
click at [144, 248] on span "Kit" at bounding box center [145, 250] width 8 height 4
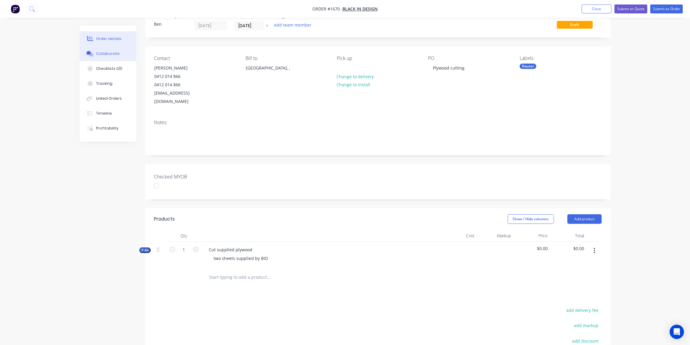
click at [103, 55] on div "Collaborate" at bounding box center [108, 53] width 24 height 5
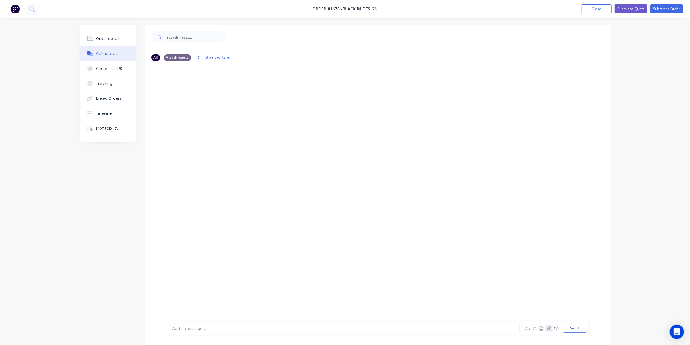
click at [549, 330] on icon "button" at bounding box center [549, 328] width 4 height 4
click at [574, 331] on button "Send" at bounding box center [575, 328] width 24 height 9
click at [591, 10] on button "Close" at bounding box center [597, 8] width 30 height 9
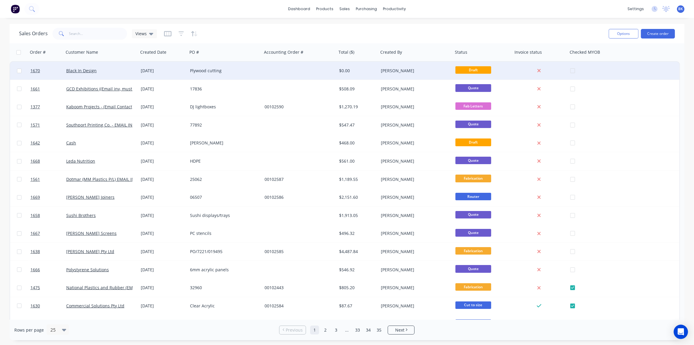
click at [286, 63] on div at bounding box center [299, 71] width 75 height 18
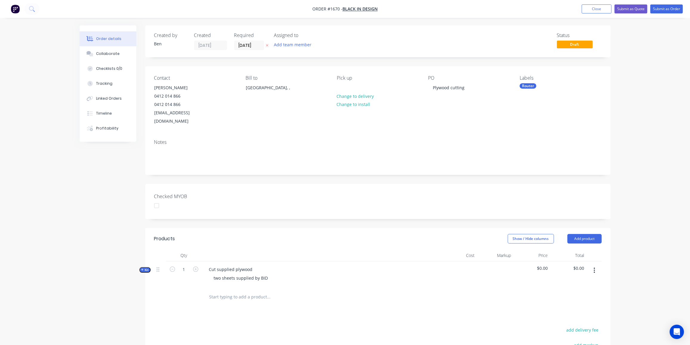
click at [532, 86] on div "Router" at bounding box center [528, 85] width 17 height 5
click at [559, 110] on div "NOT PRICED YET" at bounding box center [552, 113] width 33 height 7
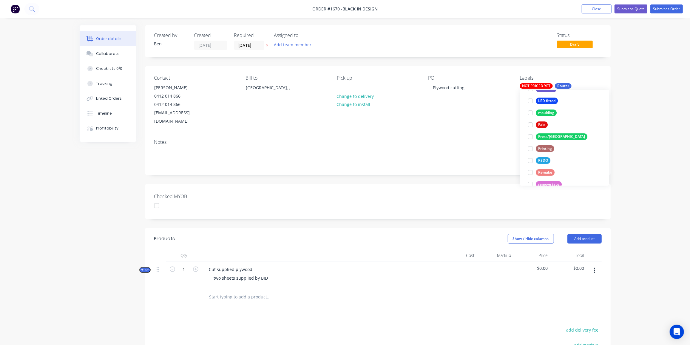
scroll to position [25, 0]
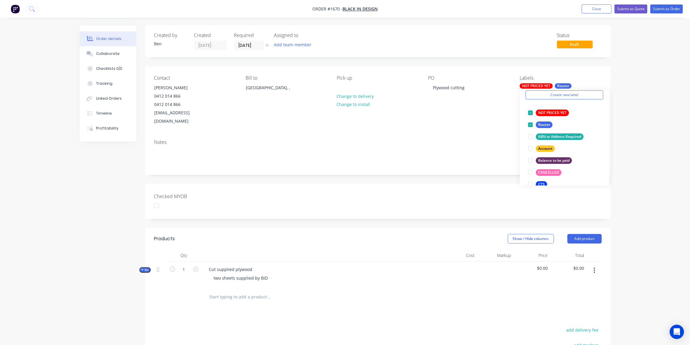
click at [476, 125] on div "Contact Corey 0412 014 866 0412 014 866 blackindesign@me.com Bill to Gold Coast…" at bounding box center [378, 100] width 466 height 68
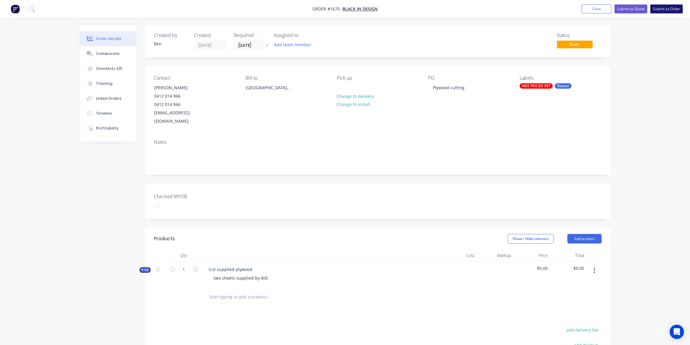
click at [672, 7] on button "Submit as Order" at bounding box center [667, 8] width 33 height 9
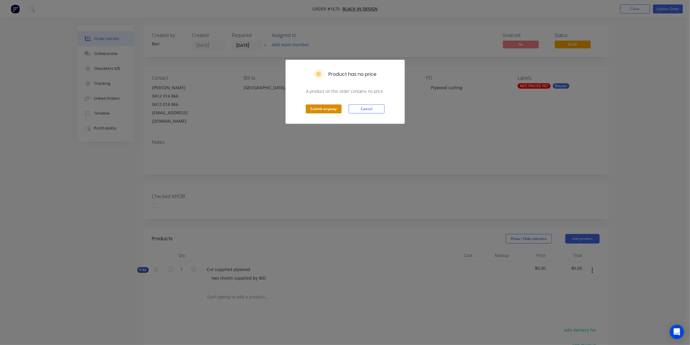
click at [331, 107] on button "Submit anyway" at bounding box center [324, 108] width 36 height 9
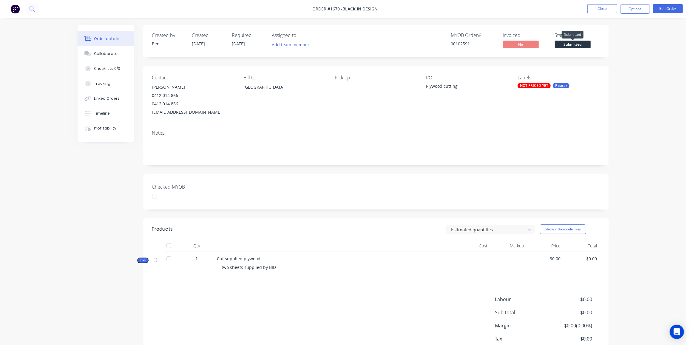
click at [578, 46] on span "Submitted" at bounding box center [573, 44] width 36 height 7
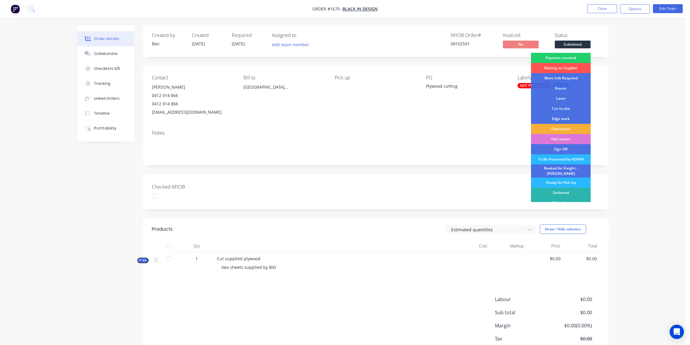
click at [571, 70] on div "Waiting on Supplier" at bounding box center [561, 68] width 60 height 10
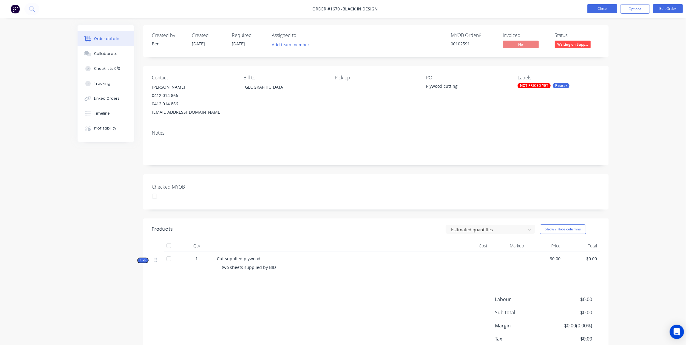
click at [607, 8] on button "Close" at bounding box center [603, 8] width 30 height 9
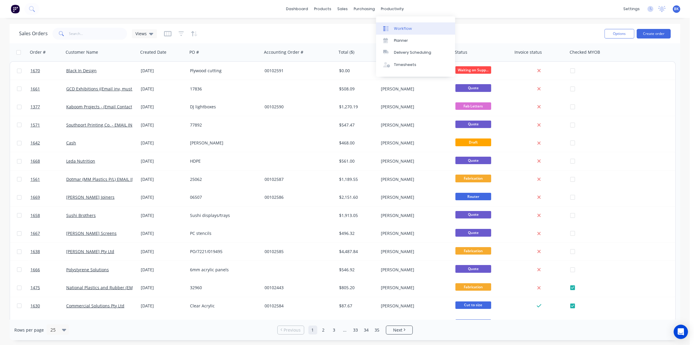
click at [397, 28] on div "Workflow" at bounding box center [403, 28] width 18 height 5
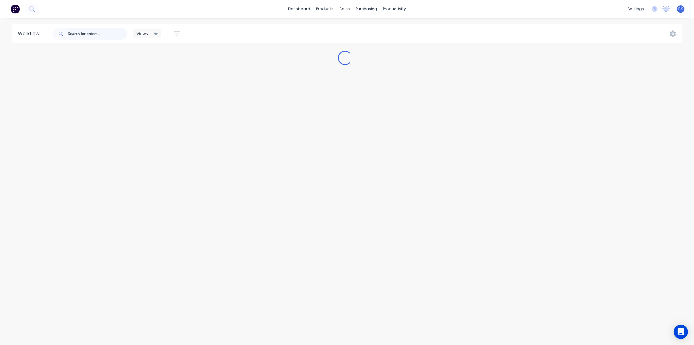
click at [102, 34] on input "text" at bounding box center [97, 34] width 59 height 12
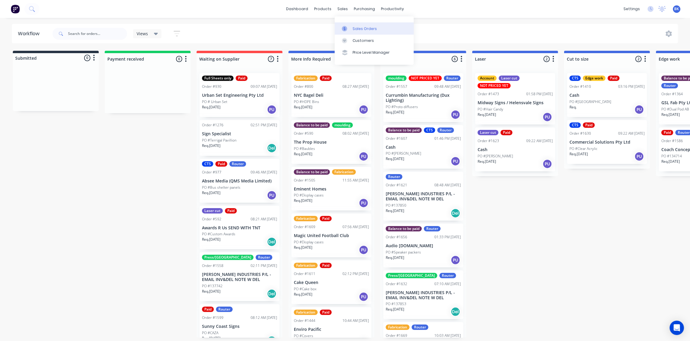
click at [353, 30] on div "Sales Orders" at bounding box center [365, 28] width 24 height 5
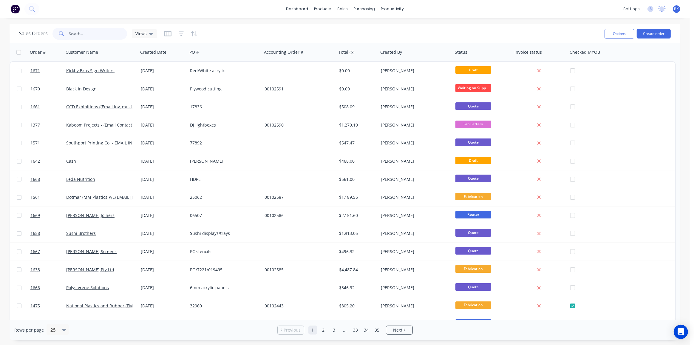
click at [76, 35] on input "text" at bounding box center [98, 34] width 58 height 12
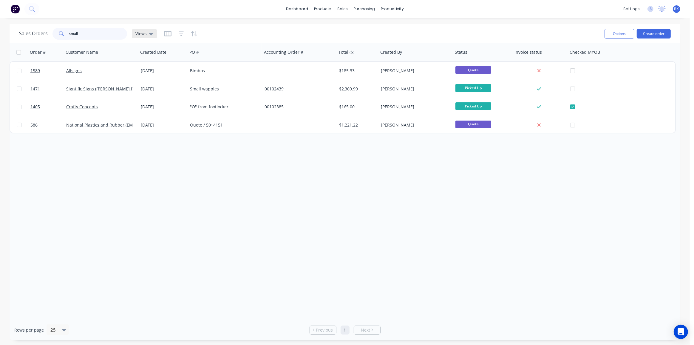
type input "small"
click at [149, 35] on icon at bounding box center [151, 33] width 4 height 7
click at [153, 96] on button "Archived Orders" at bounding box center [168, 96] width 68 height 7
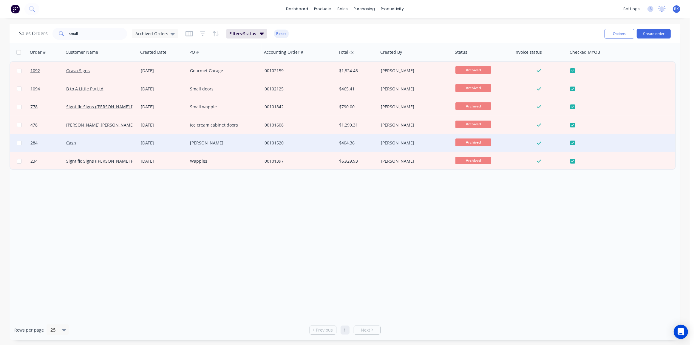
click at [90, 139] on div "Cash" at bounding box center [101, 143] width 75 height 18
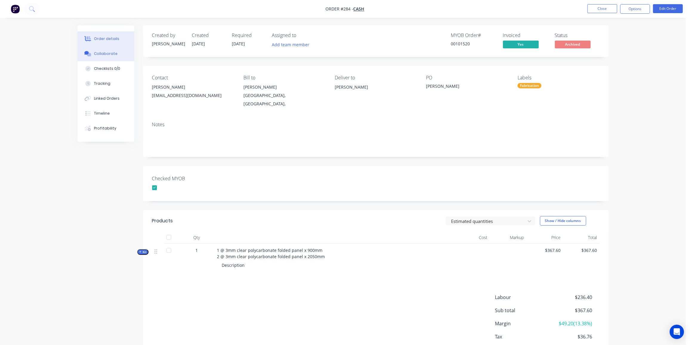
click at [99, 55] on div "Collaborate" at bounding box center [106, 53] width 24 height 5
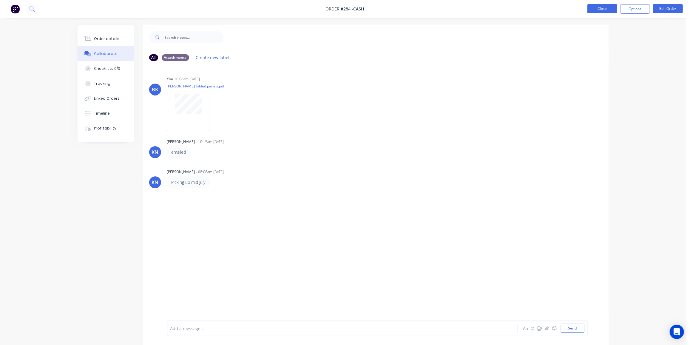
click at [611, 6] on button "Close" at bounding box center [603, 8] width 30 height 9
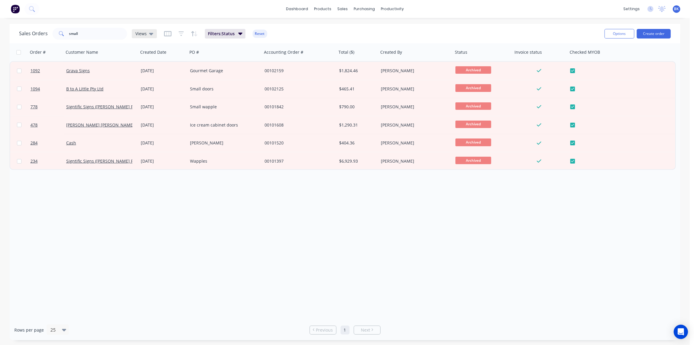
click at [151, 33] on icon at bounding box center [151, 34] width 4 height 2
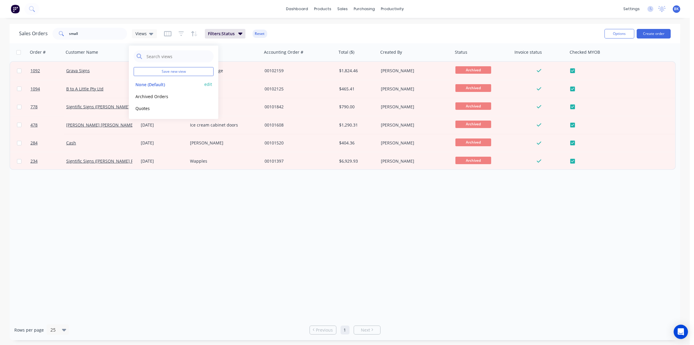
click at [143, 86] on button "None (Default)" at bounding box center [168, 84] width 68 height 7
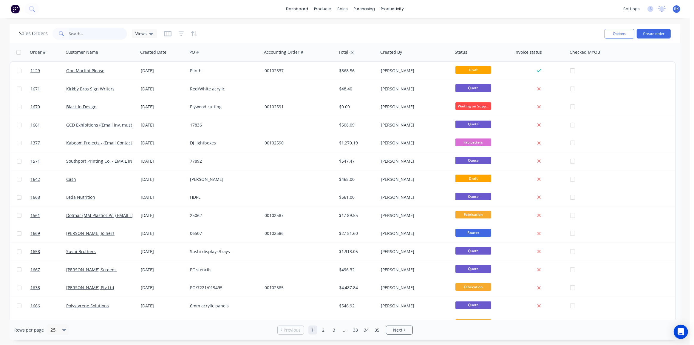
drag, startPoint x: 60, startPoint y: 37, endPoint x: 10, endPoint y: 37, distance: 50.1
click at [10, 37] on div "Sales Orders small Views Options Create order" at bounding box center [345, 33] width 671 height 19
click at [401, 29] on div "Workflow" at bounding box center [403, 28] width 18 height 5
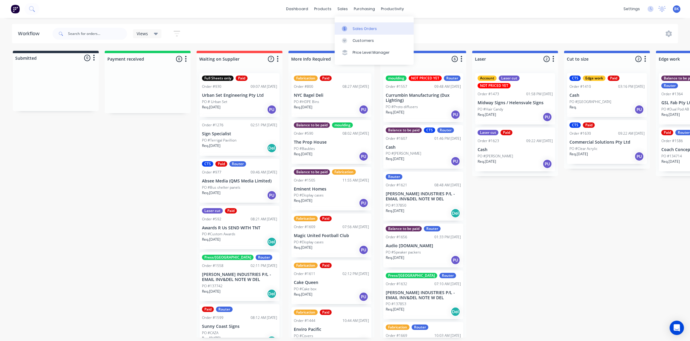
click at [351, 28] on div at bounding box center [346, 28] width 9 height 5
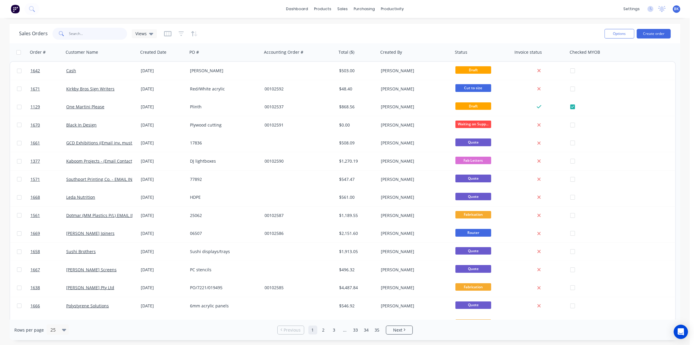
click at [99, 36] on input "text" at bounding box center [98, 34] width 58 height 12
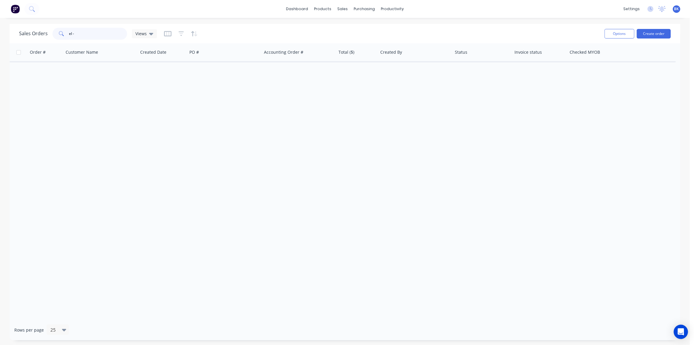
click at [71, 33] on input "el -" at bounding box center [98, 34] width 58 height 12
drag, startPoint x: 76, startPoint y: 35, endPoint x: 54, endPoint y: 36, distance: 21.5
click at [54, 36] on div "el -" at bounding box center [90, 34] width 75 height 12
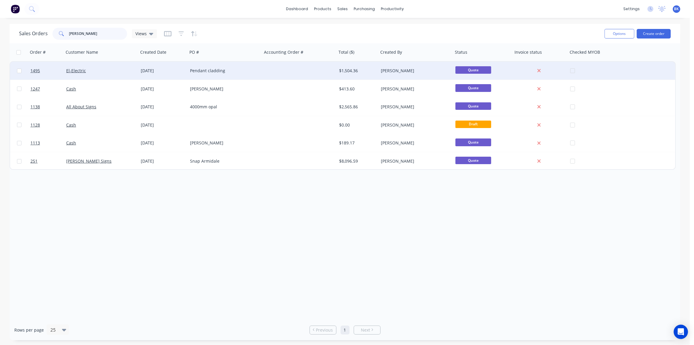
type input "glenn"
click at [194, 68] on div "Pendant cladding" at bounding box center [223, 71] width 66 height 6
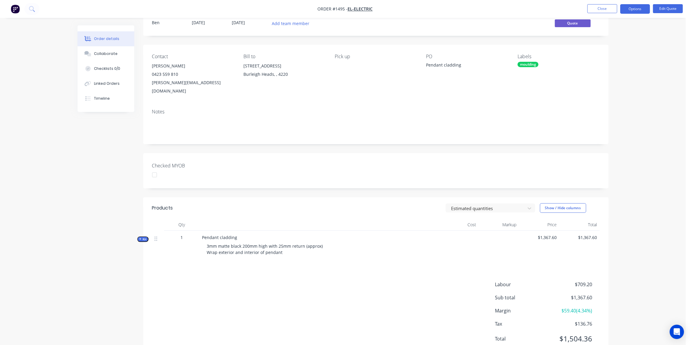
scroll to position [36, 0]
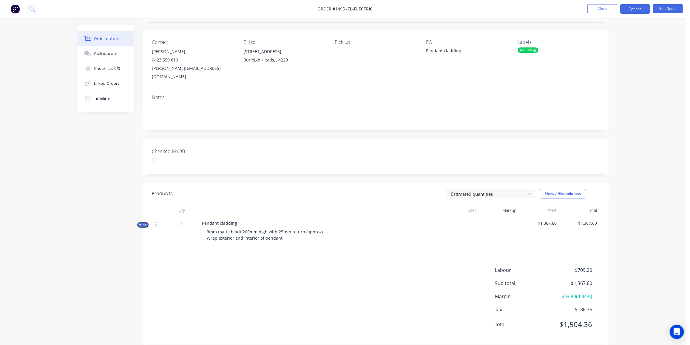
click at [140, 223] on icon "button" at bounding box center [140, 224] width 3 height 3
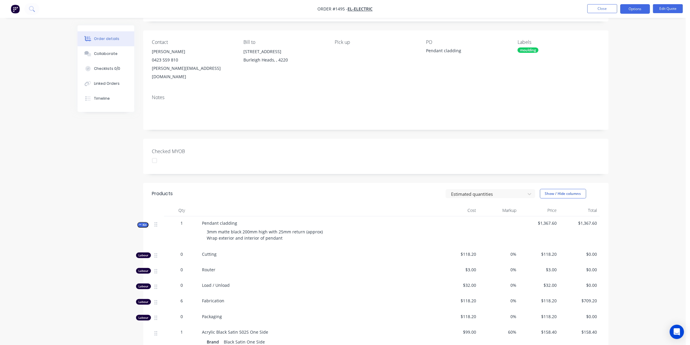
scroll to position [36, 0]
drag, startPoint x: 250, startPoint y: 223, endPoint x: 245, endPoint y: 225, distance: 5.2
click at [245, 229] on span "3mm matte black 200mm high with 25mm return (approx) Wrap exterior and interior…" at bounding box center [265, 235] width 116 height 12
click at [676, 6] on button "Edit Quote" at bounding box center [668, 8] width 30 height 9
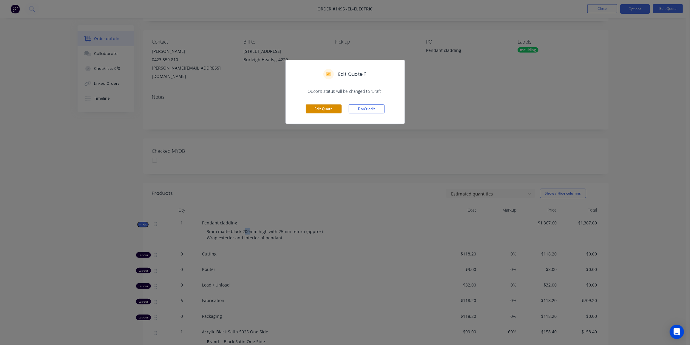
drag, startPoint x: 320, startPoint y: 108, endPoint x: 223, endPoint y: 216, distance: 145.6
click at [320, 107] on button "Edit Quote" at bounding box center [324, 108] width 36 height 9
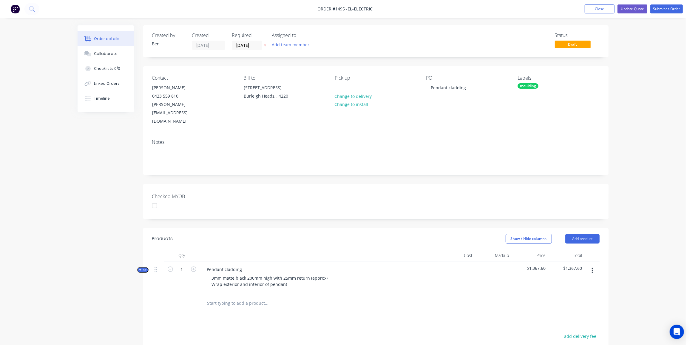
click at [146, 268] on span "Kit" at bounding box center [143, 270] width 8 height 4
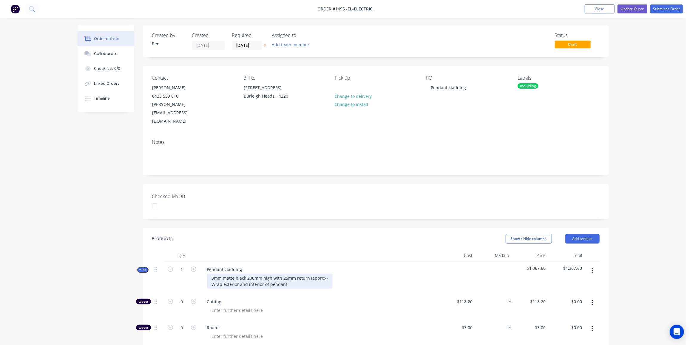
click at [252, 274] on div "3mm matte black 200mm high with 25mm return (approx) Wrap exterior and interior…" at bounding box center [270, 281] width 126 height 15
drag, startPoint x: 254, startPoint y: 259, endPoint x: 250, endPoint y: 261, distance: 4.6
click at [250, 274] on div "3mm matte black 200mm high with 25mm return (approx) Wrap exterior and interior…" at bounding box center [270, 281] width 126 height 15
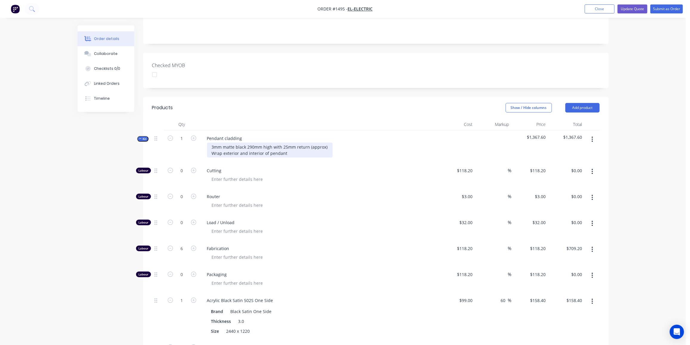
scroll to position [133, 0]
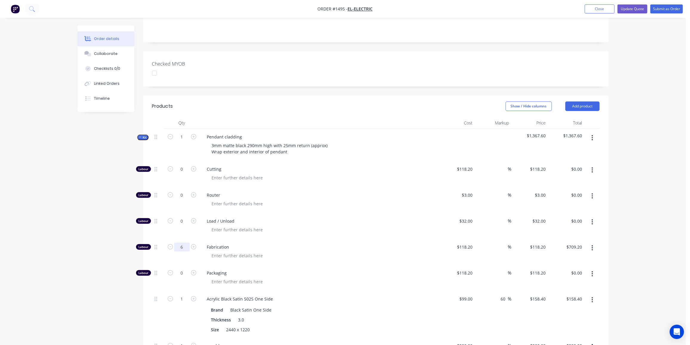
click at [185, 243] on input "6" at bounding box center [182, 247] width 16 height 9
type input "12"
type input "$1,418.40"
drag, startPoint x: 108, startPoint y: 210, endPoint x: 111, endPoint y: 210, distance: 3.7
click at [108, 210] on div "Created by Ben Created 11/09/25 Required 11/09/25 Assigned to Add team member S…" at bounding box center [343, 221] width 531 height 656
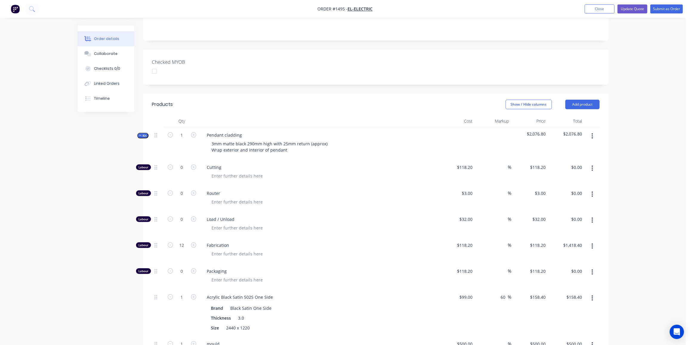
scroll to position [134, 0]
click at [184, 293] on input "1" at bounding box center [182, 297] width 16 height 9
type input "2"
type input "$316.80"
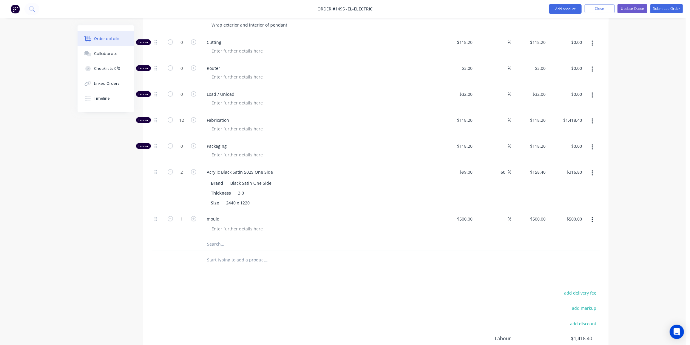
click at [150, 259] on div "Products Show / Hide columns Add product Qty Cost Markup Price Total Kit 1 Pend…" at bounding box center [376, 191] width 466 height 444
click at [195, 216] on icon "button" at bounding box center [193, 218] width 5 height 5
type input "2"
type input "$1,000.00"
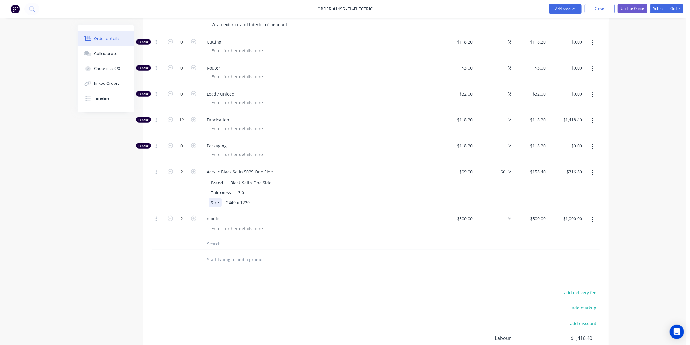
drag, startPoint x: 105, startPoint y: 210, endPoint x: 211, endPoint y: 187, distance: 108.0
click at [108, 209] on div "Created by Ben Created 11/09/25 Required 11/09/25 Assigned to Add team member S…" at bounding box center [343, 94] width 531 height 656
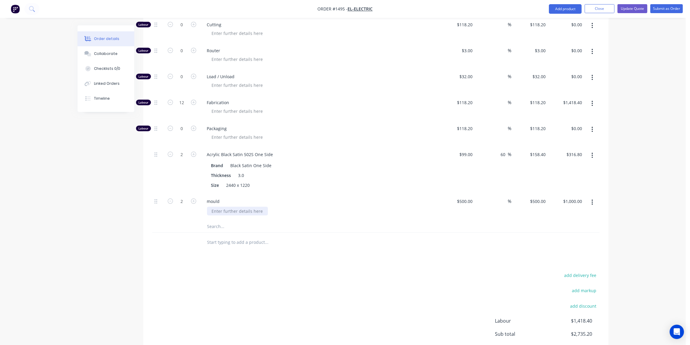
scroll to position [277, 0]
click at [196, 151] on icon "button" at bounding box center [193, 153] width 5 height 5
type input "3"
type input "$475.20"
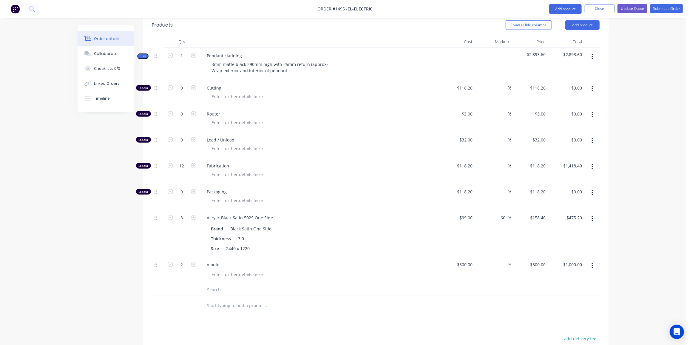
scroll to position [213, 0]
click at [193, 163] on icon "button" at bounding box center [193, 165] width 5 height 5
type input "13"
type input "$1,536.60"
click at [193, 163] on icon "button" at bounding box center [193, 165] width 5 height 5
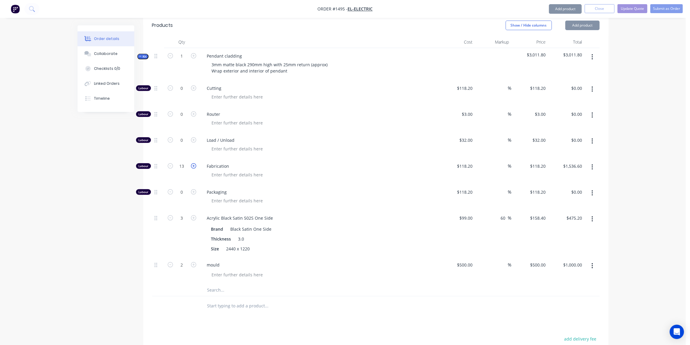
type input "14"
type input "$1,654.80"
click at [90, 172] on div "Created by Ben Created 11/09/25 Required 11/09/25 Assigned to Add team member S…" at bounding box center [343, 140] width 531 height 656
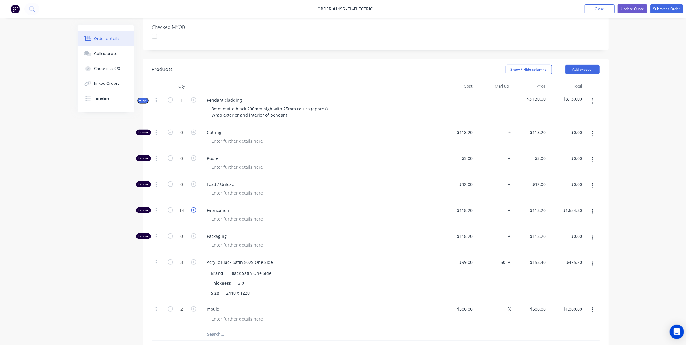
click at [195, 207] on icon "button" at bounding box center [193, 209] width 5 height 5
type input "15"
type input "$1,773.00"
click at [195, 207] on icon "button" at bounding box center [193, 209] width 5 height 5
type input "16"
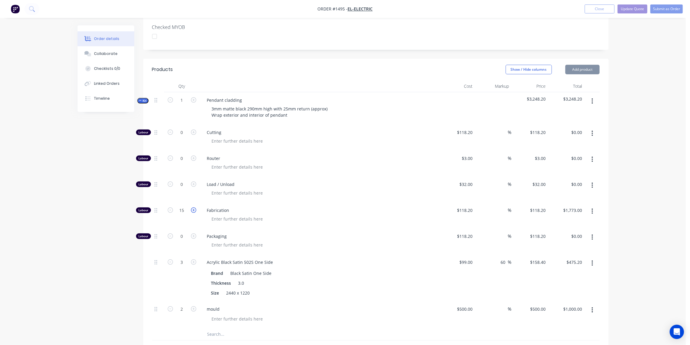
type input "$1,891.20"
drag, startPoint x: 64, startPoint y: 234, endPoint x: 289, endPoint y: 175, distance: 232.7
click at [80, 233] on div "Order details Collaborate Checklists 0/0 Linked Orders Timeline Order details C…" at bounding box center [343, 170] width 686 height 681
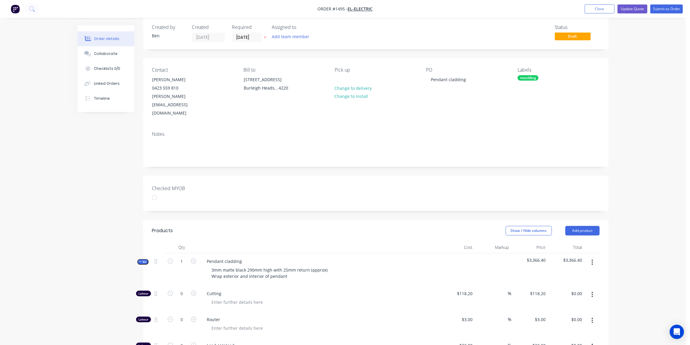
scroll to position [0, 0]
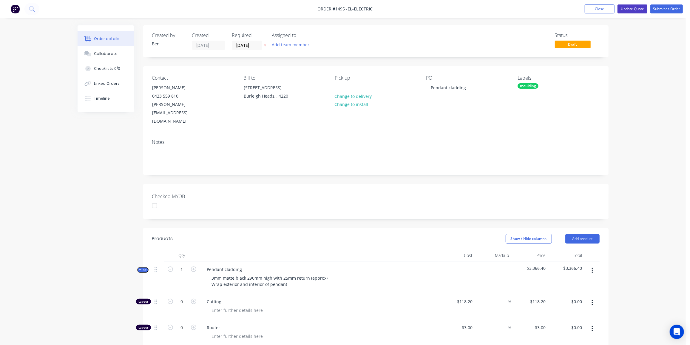
click at [640, 11] on button "Update Quote" at bounding box center [633, 8] width 30 height 9
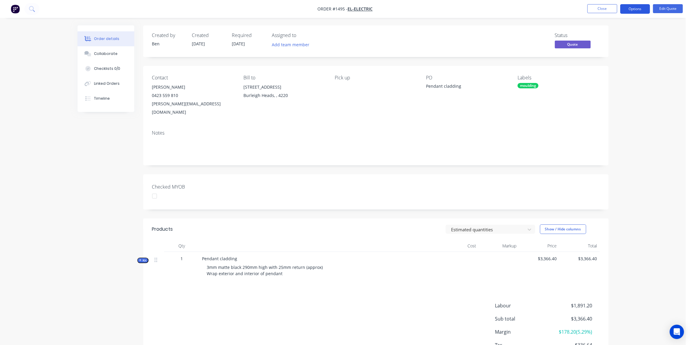
click at [643, 10] on button "Options" at bounding box center [635, 9] width 30 height 10
click at [612, 36] on div "Quote" at bounding box center [617, 36] width 55 height 9
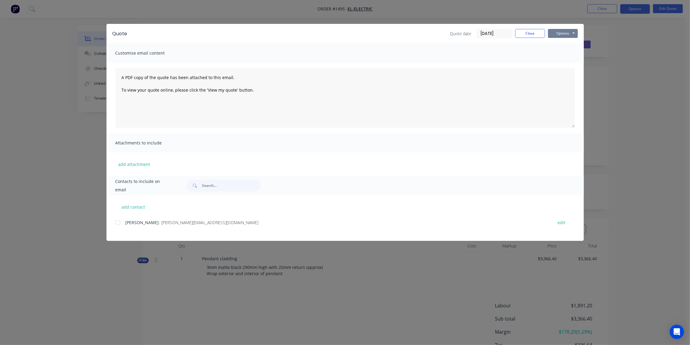
click at [558, 33] on button "Options" at bounding box center [563, 33] width 30 height 9
click at [555, 45] on button "Preview" at bounding box center [567, 44] width 38 height 10
click at [118, 222] on div at bounding box center [118, 223] width 12 height 12
click at [571, 32] on button "Options" at bounding box center [563, 33] width 30 height 9
click at [567, 64] on button "Email" at bounding box center [567, 64] width 38 height 10
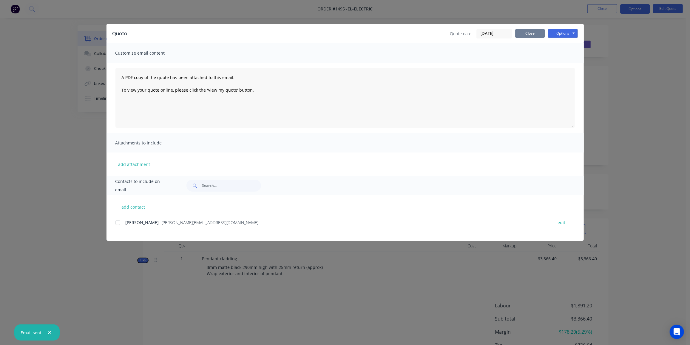
click at [533, 30] on button "Close" at bounding box center [530, 33] width 30 height 9
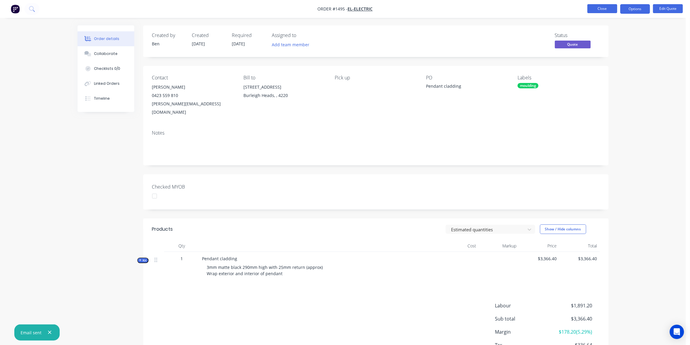
click at [602, 6] on button "Close" at bounding box center [603, 8] width 30 height 9
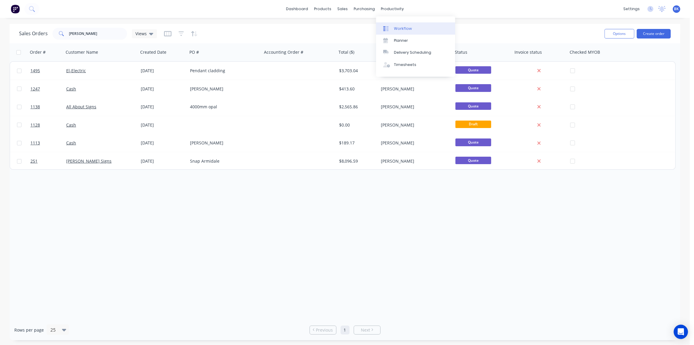
click at [398, 27] on div "Workflow" at bounding box center [403, 28] width 18 height 5
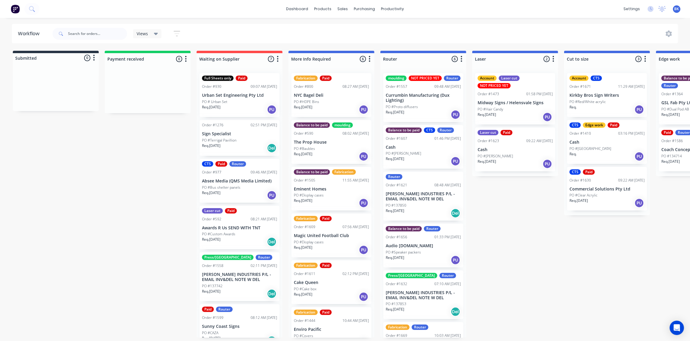
scroll to position [1, 0]
drag, startPoint x: 383, startPoint y: 125, endPoint x: 386, endPoint y: 123, distance: 3.6
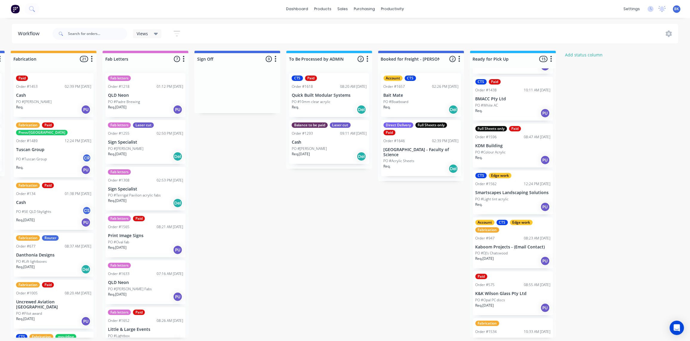
scroll to position [0, 0]
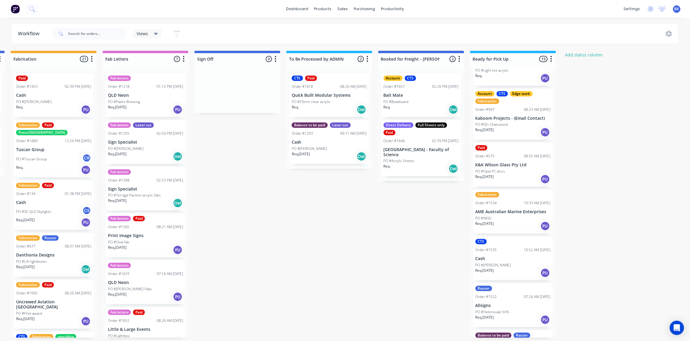
drag, startPoint x: 286, startPoint y: 170, endPoint x: 289, endPoint y: 171, distance: 3.0
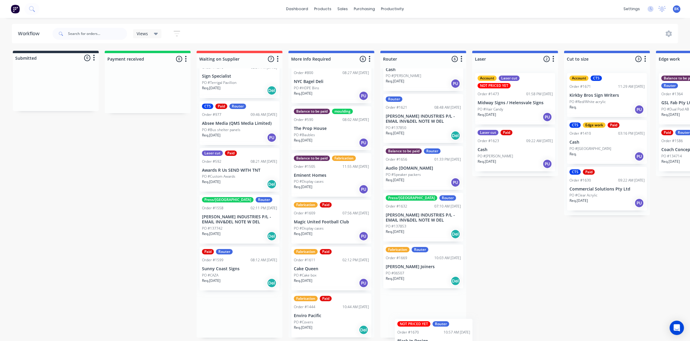
scroll to position [82, 0]
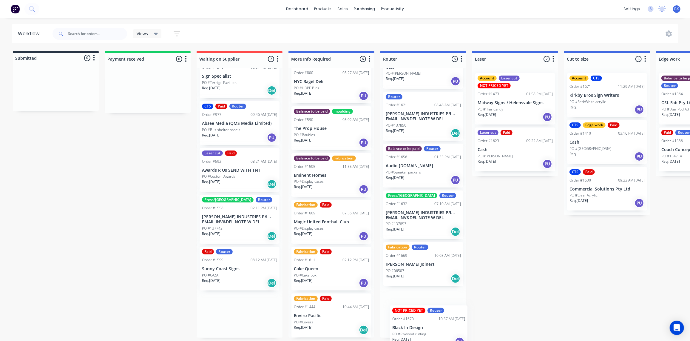
drag, startPoint x: 218, startPoint y: 318, endPoint x: 411, endPoint y: 324, distance: 192.6
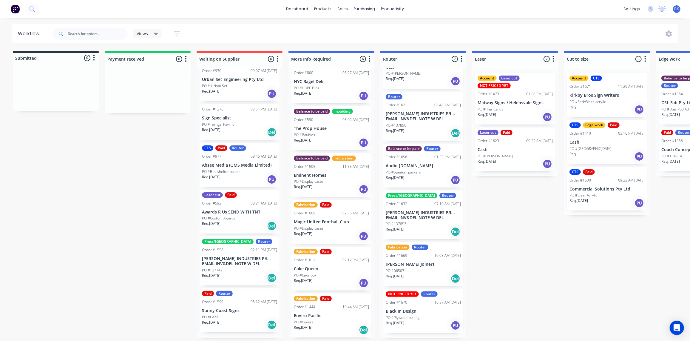
scroll to position [11, 0]
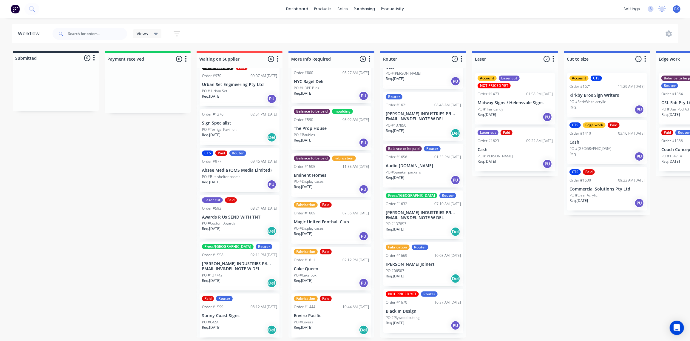
click at [427, 128] on div "PO #137850" at bounding box center [423, 125] width 75 height 5
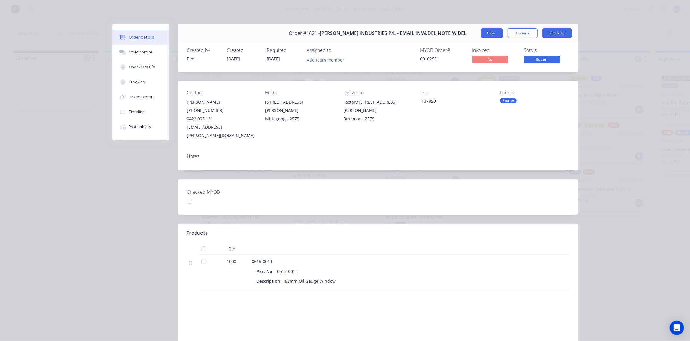
click at [487, 31] on button "Close" at bounding box center [492, 33] width 22 height 10
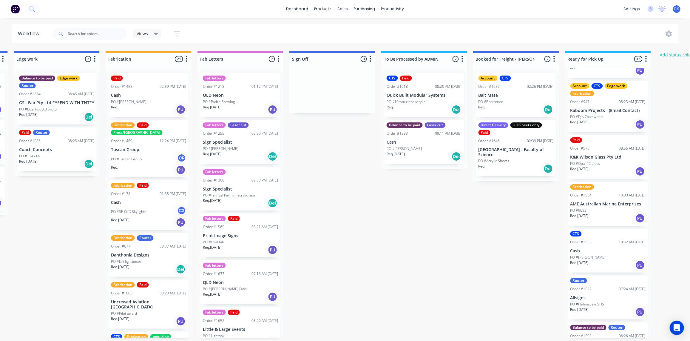
scroll to position [278, 0]
drag, startPoint x: 334, startPoint y: 138, endPoint x: 328, endPoint y: 143, distance: 7.8
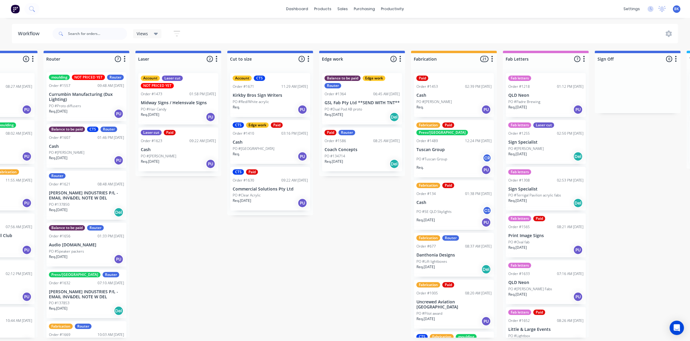
scroll to position [0, 337]
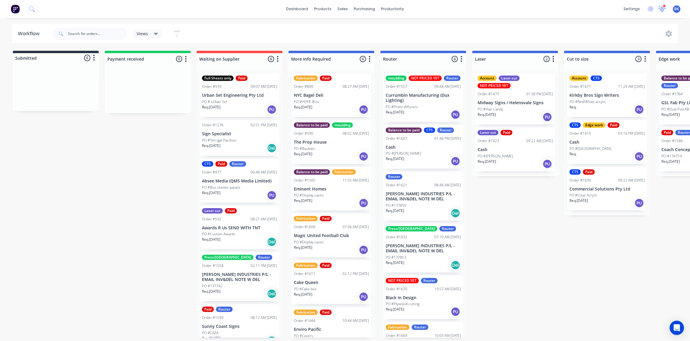
click at [663, 10] on icon at bounding box center [662, 8] width 5 height 5
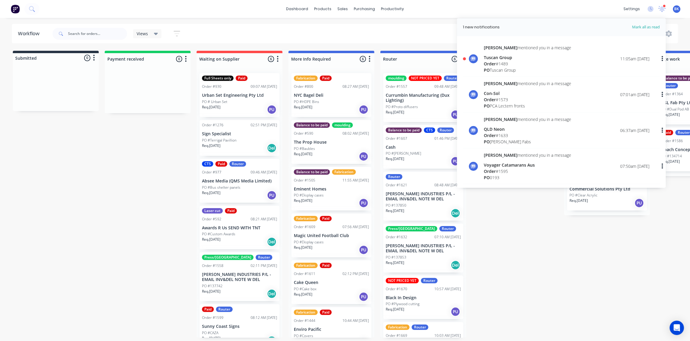
click at [506, 64] on div "Order # 1489" at bounding box center [527, 64] width 87 height 6
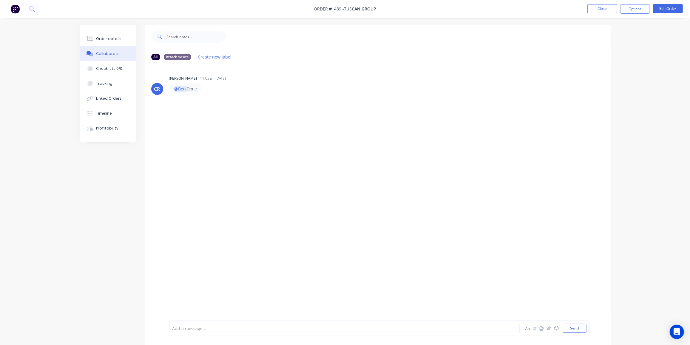
scroll to position [1, 0]
click at [218, 333] on div "Add a message... Aa @ ☺ Send" at bounding box center [379, 329] width 421 height 16
click at [590, 8] on button "Close" at bounding box center [603, 8] width 30 height 9
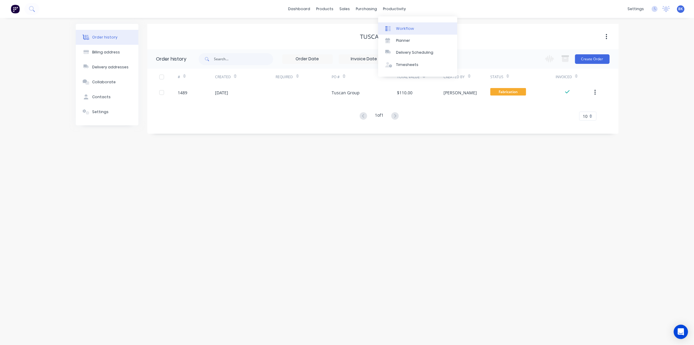
click at [402, 27] on div "Workflow" at bounding box center [405, 28] width 18 height 5
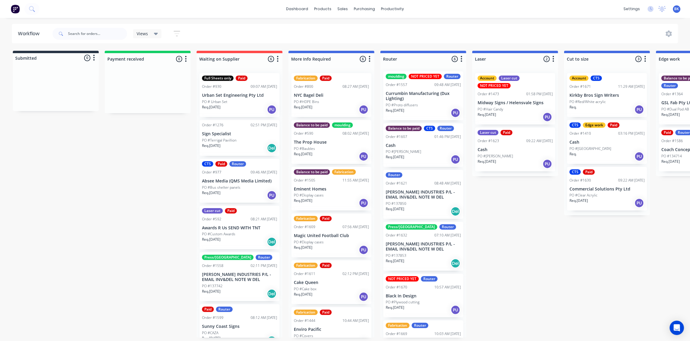
scroll to position [3, 0]
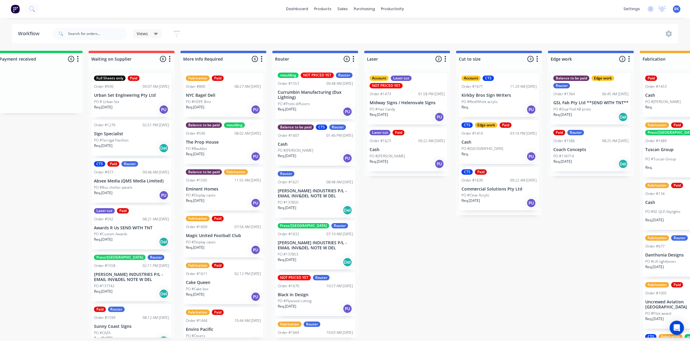
drag, startPoint x: 399, startPoint y: 157, endPoint x: 434, endPoint y: 159, distance: 35.0
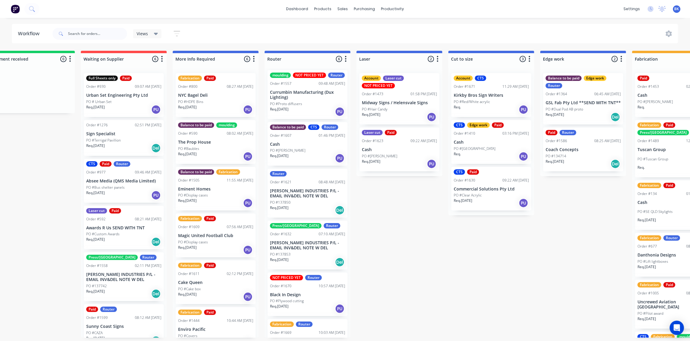
scroll to position [0, 116]
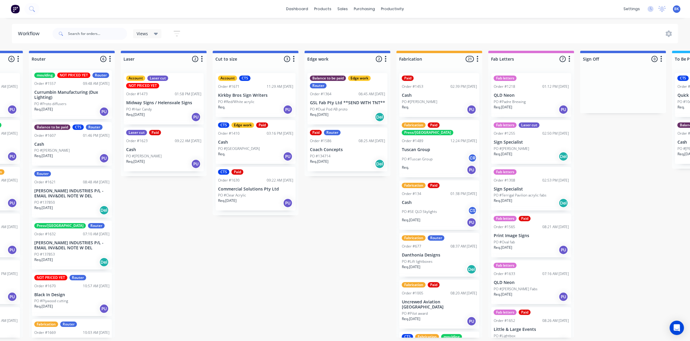
drag, startPoint x: 410, startPoint y: 193, endPoint x: 472, endPoint y: 194, distance: 62.1
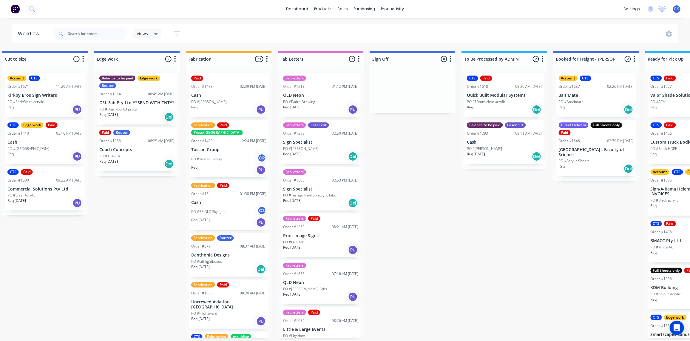
drag, startPoint x: 476, startPoint y: 188, endPoint x: 485, endPoint y: 189, distance: 9.0
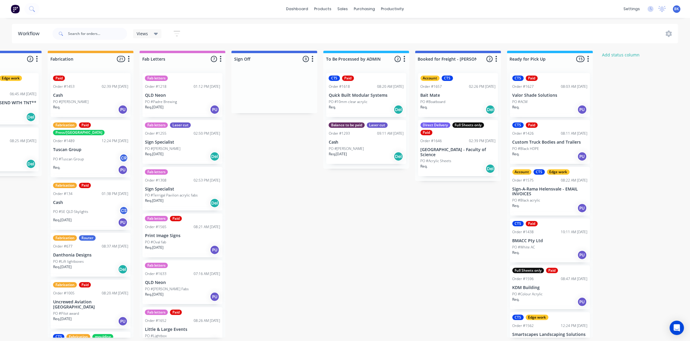
drag, startPoint x: 373, startPoint y: 197, endPoint x: 421, endPoint y: 201, distance: 47.9
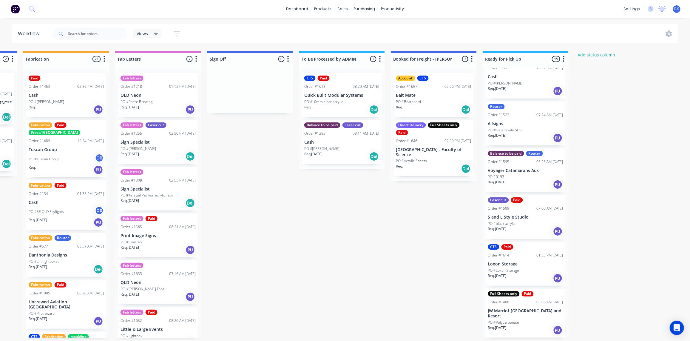
scroll to position [0, 725]
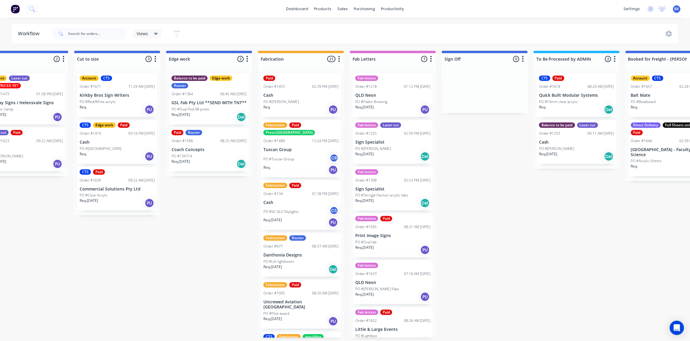
drag, startPoint x: 344, startPoint y: 221, endPoint x: 294, endPoint y: 227, distance: 50.5
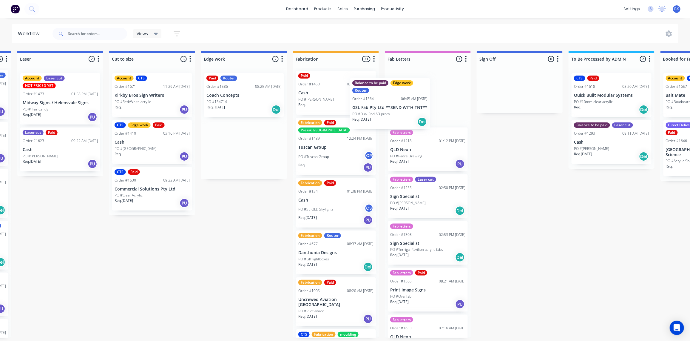
scroll to position [0, 0]
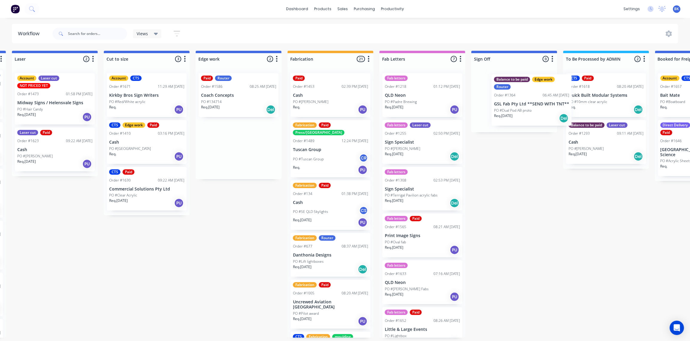
drag, startPoint x: 273, startPoint y: 105, endPoint x: 538, endPoint y: 108, distance: 265.3
click at [538, 108] on div "Submitted 0 Status colour #273444 hex #273444 Save Cancel Summaries Total order…" at bounding box center [249, 194] width 1428 height 287
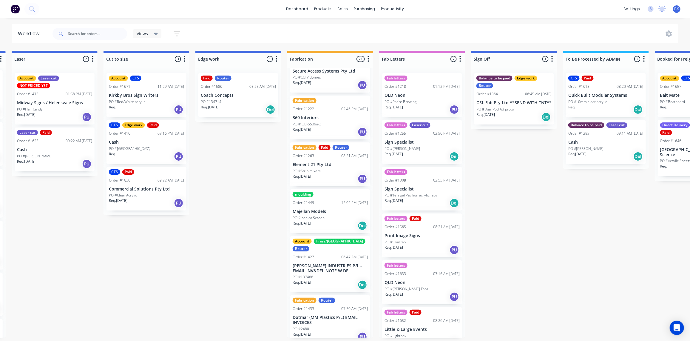
click at [331, 221] on div "Req. [DATE] Del" at bounding box center [330, 226] width 75 height 10
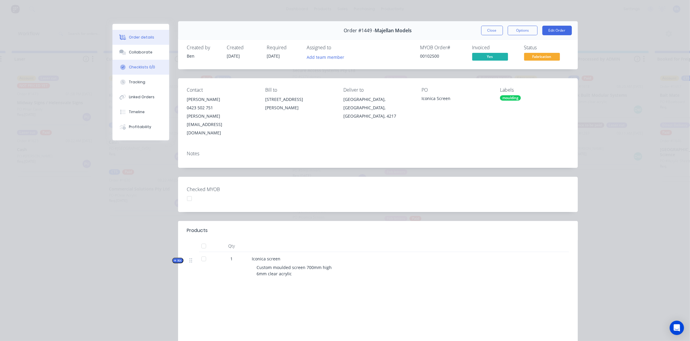
scroll to position [3, 0]
click at [139, 55] on div "Collaborate" at bounding box center [141, 52] width 24 height 5
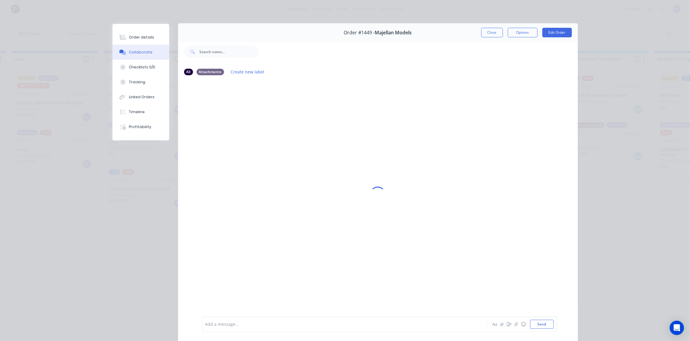
scroll to position [1, 0]
